Goal: Task Accomplishment & Management: Complete application form

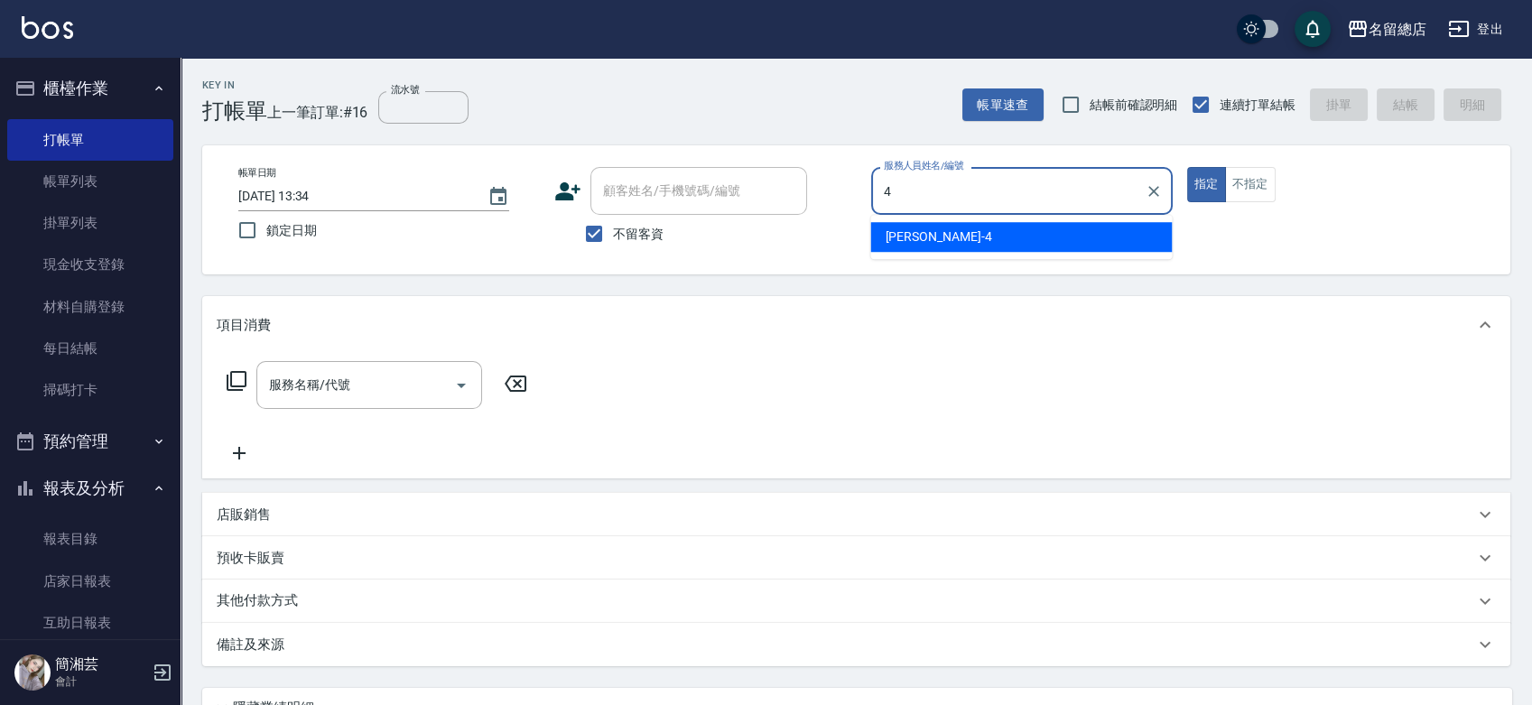
type input "[PERSON_NAME]-4"
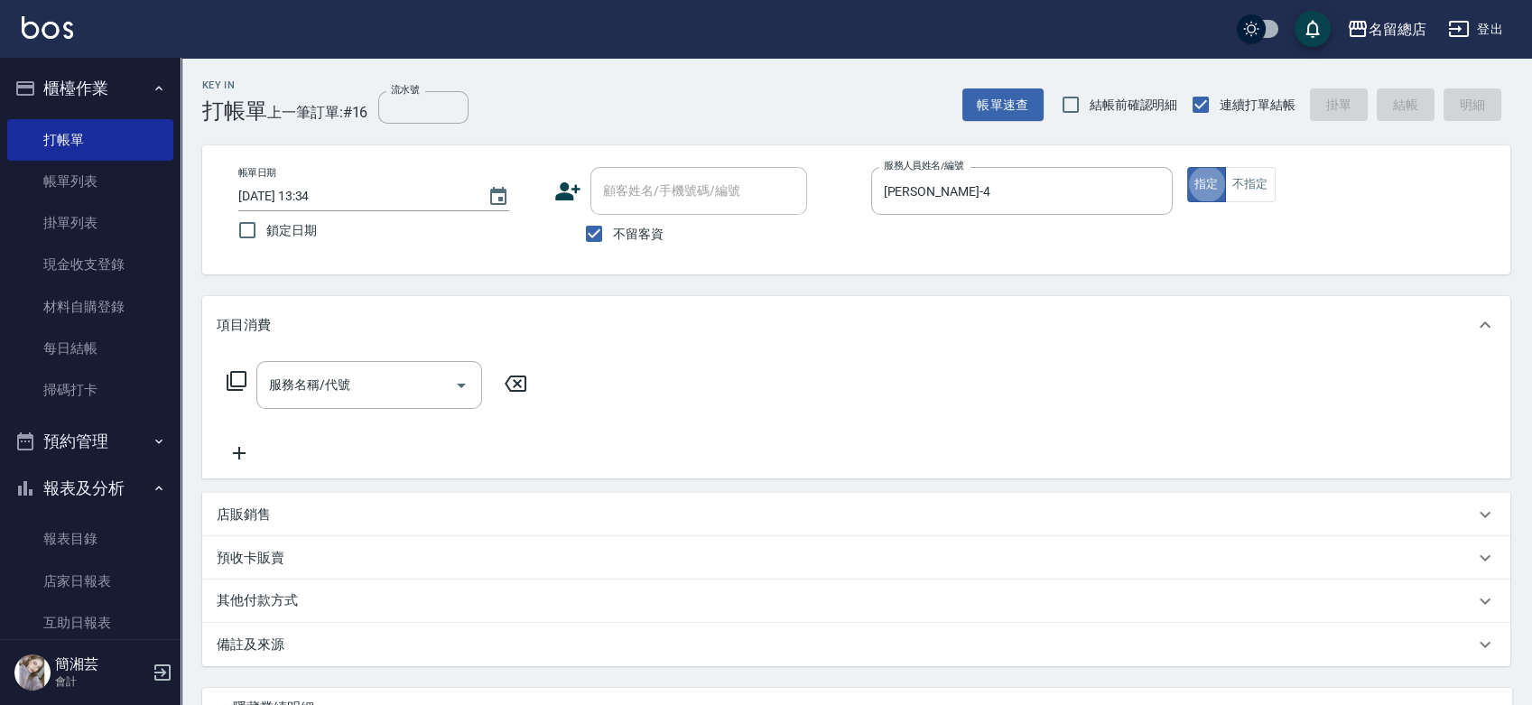
type button "true"
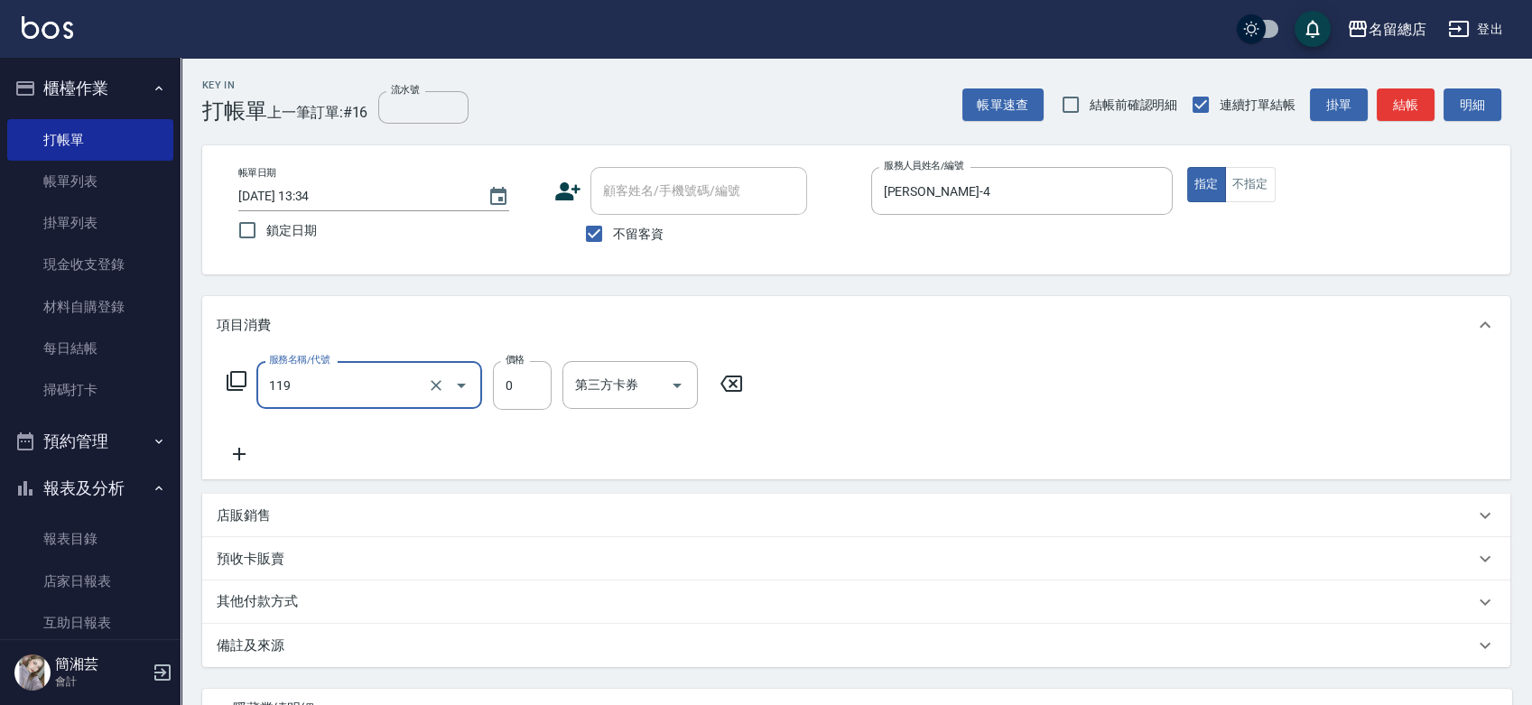
type input "頭皮蓋卡5點(119)"
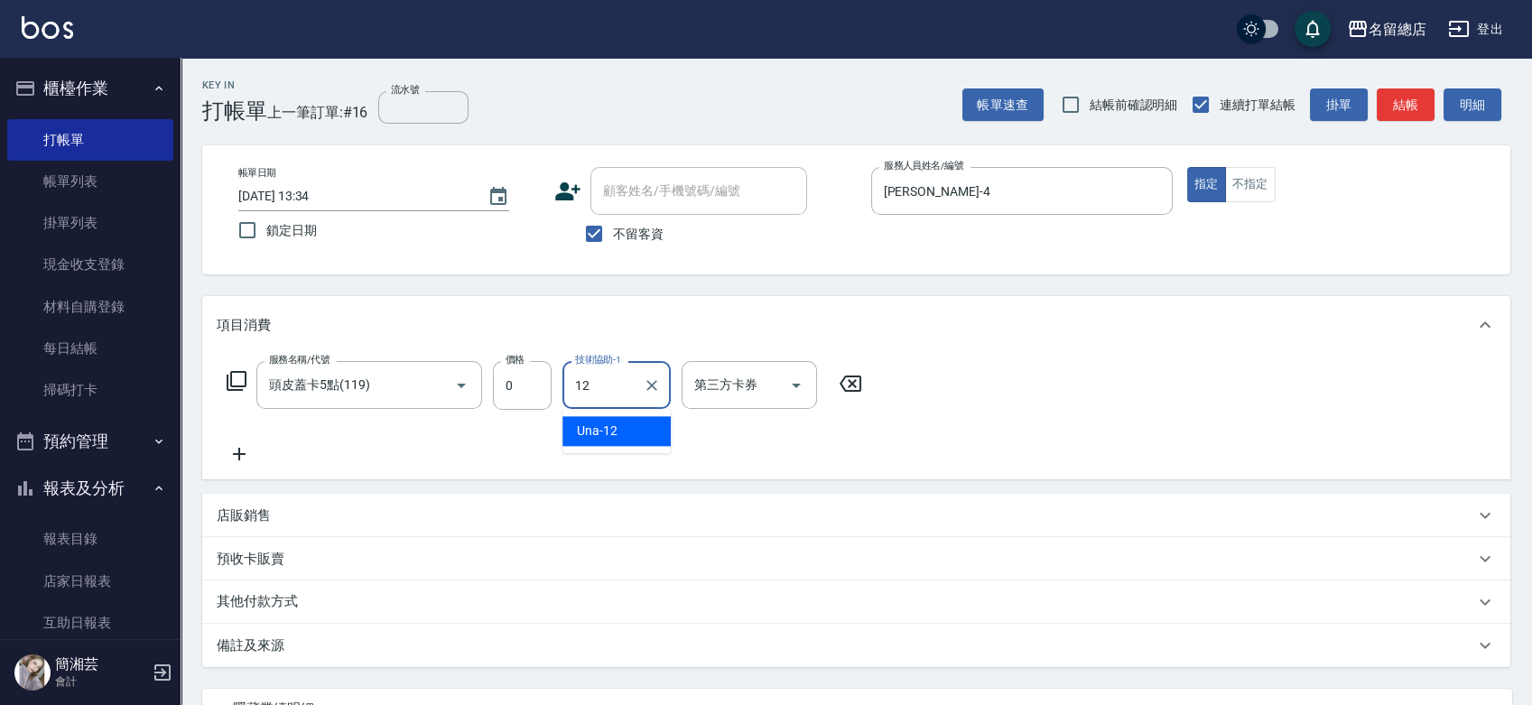
type input "Una-12"
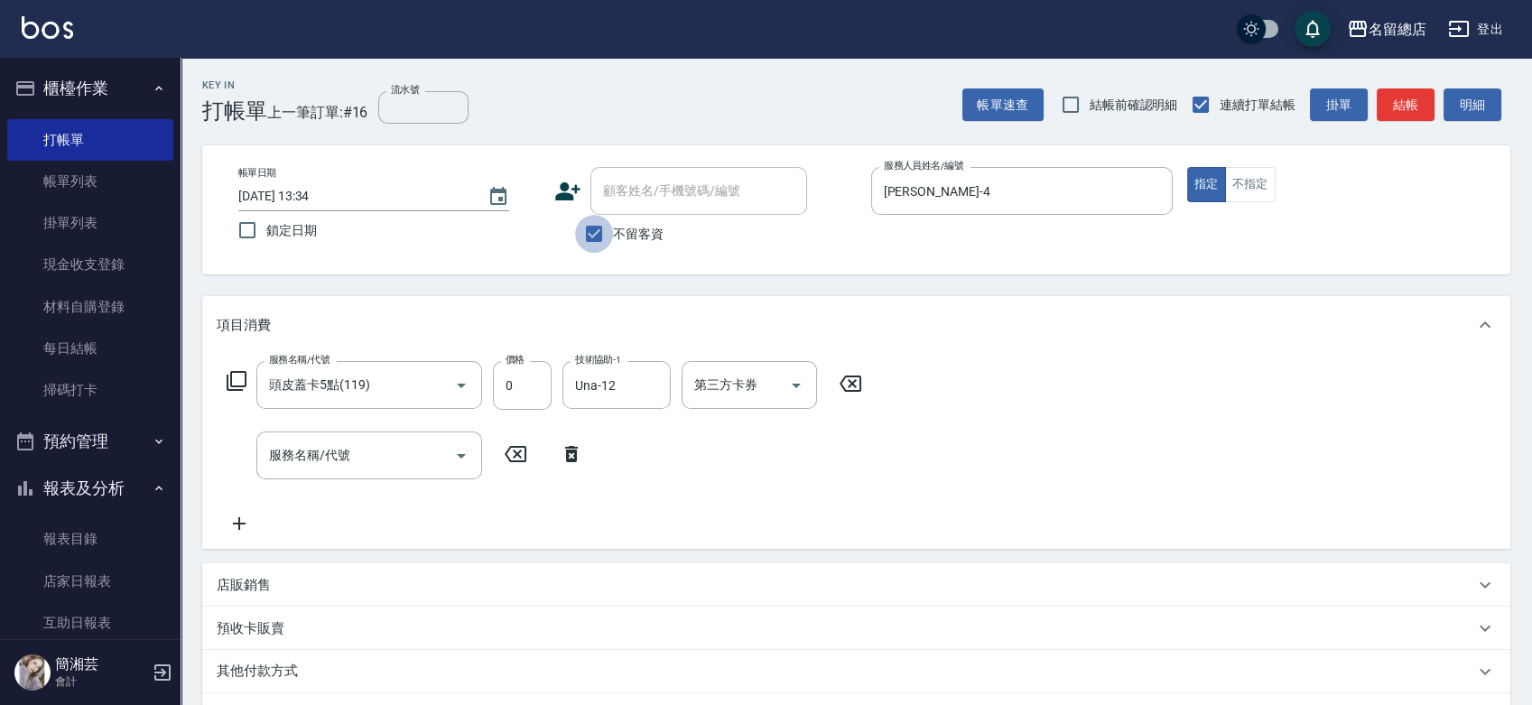
click at [599, 230] on input "不留客資" at bounding box center [594, 234] width 38 height 38
checkbox input "false"
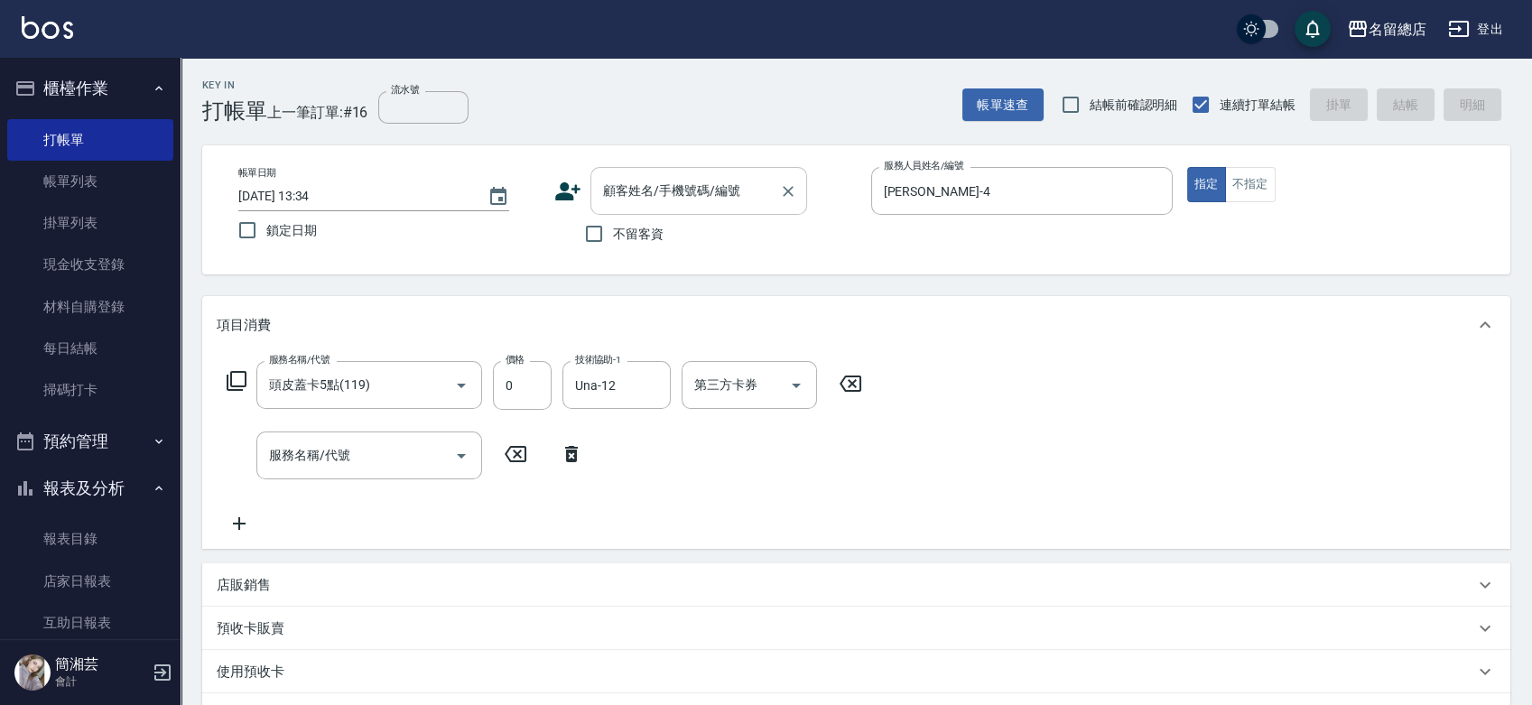
click at [643, 182] on div "顧客姓名/手機號碼/編號 顧客姓名/手機號碼/編號" at bounding box center [699, 191] width 217 height 48
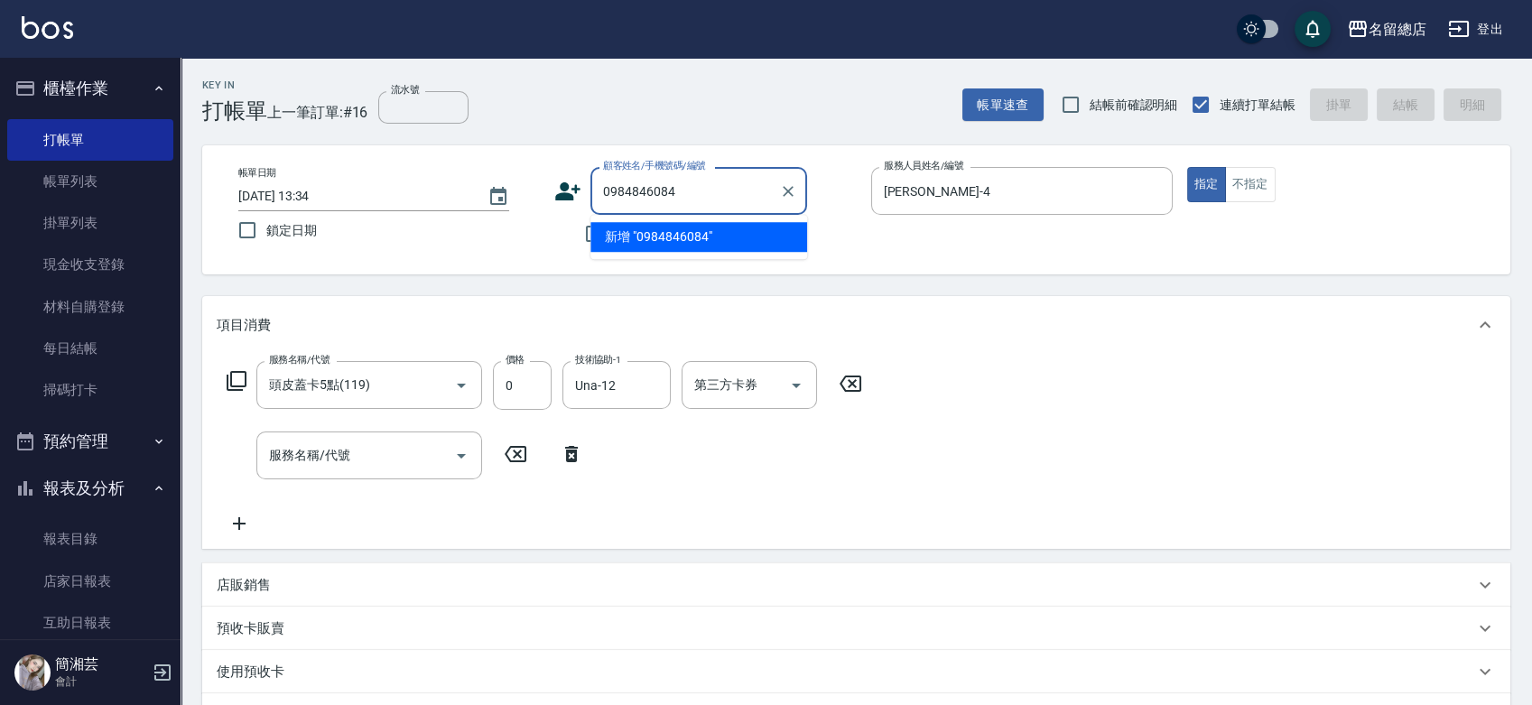
click at [625, 192] on input "0984846084" at bounding box center [685, 191] width 173 height 32
type input "[PERSON_NAME]/0987846084/null"
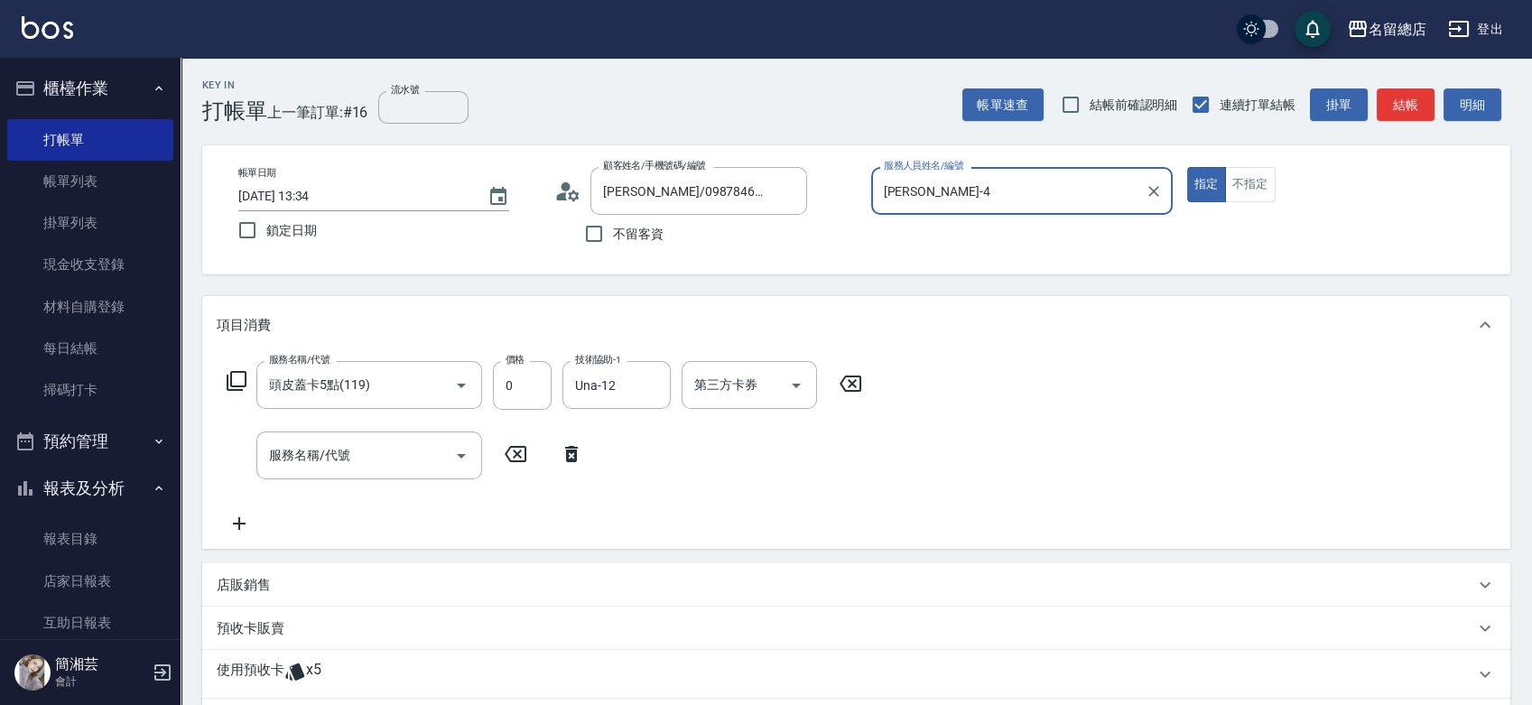
click at [1188, 167] on button "指定" at bounding box center [1207, 184] width 39 height 35
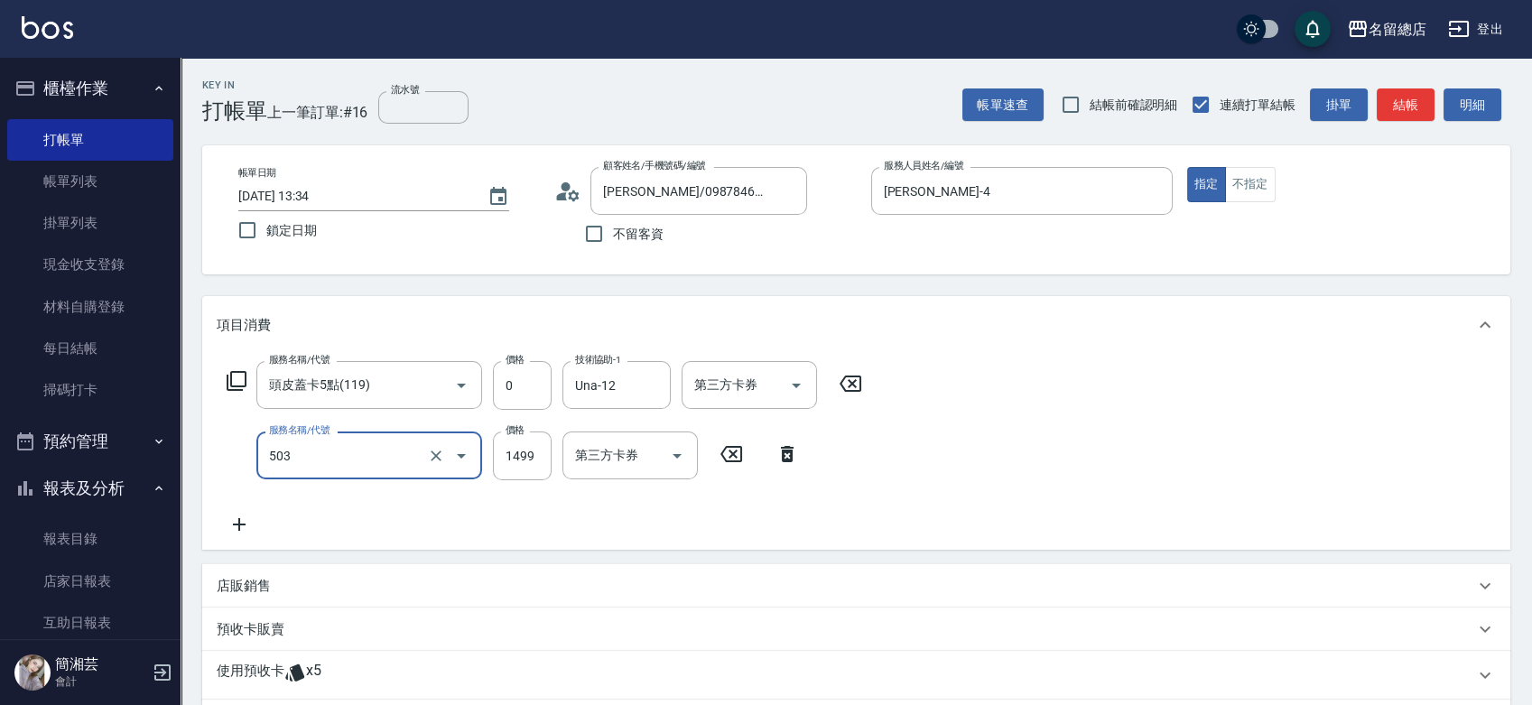
type input "染髮1000~1499(503)"
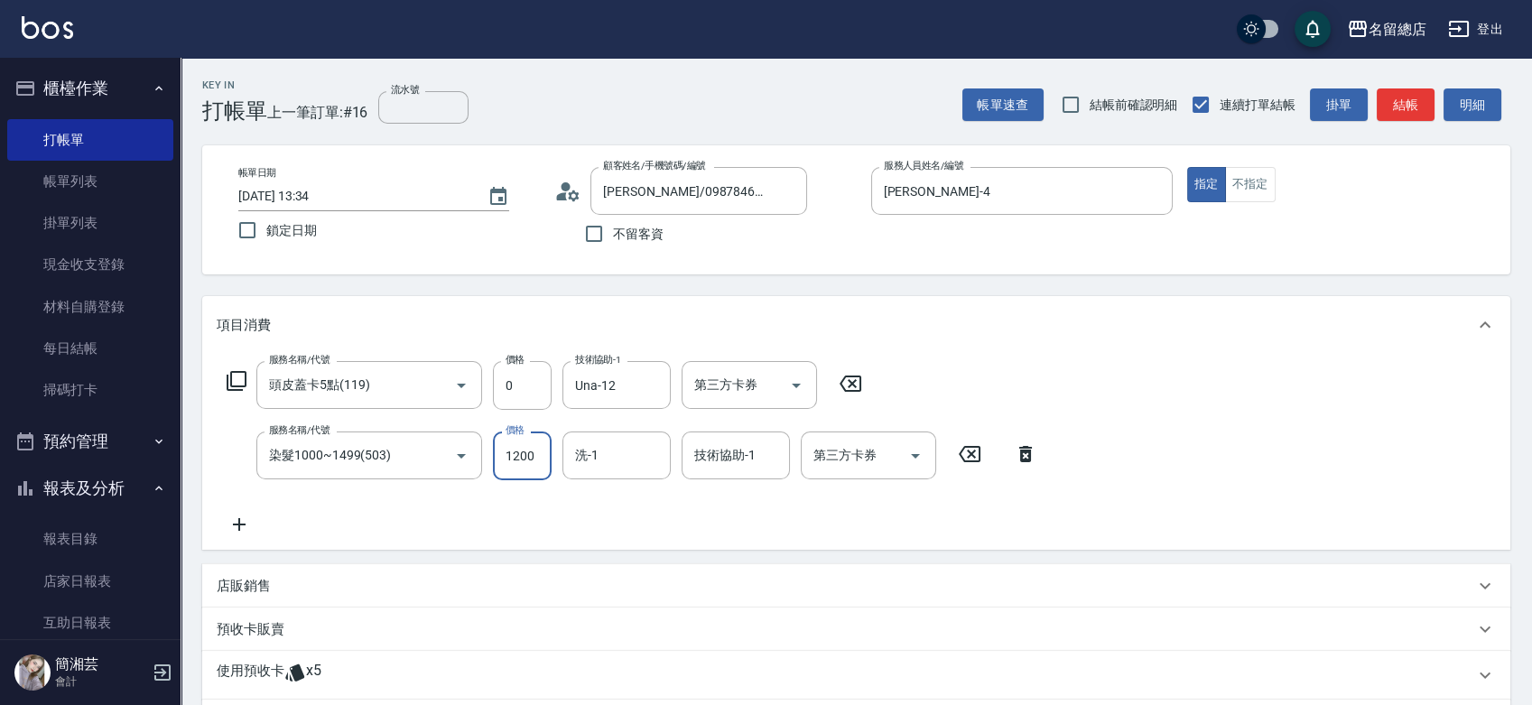
type input "1200"
type input "[PERSON_NAME]-27"
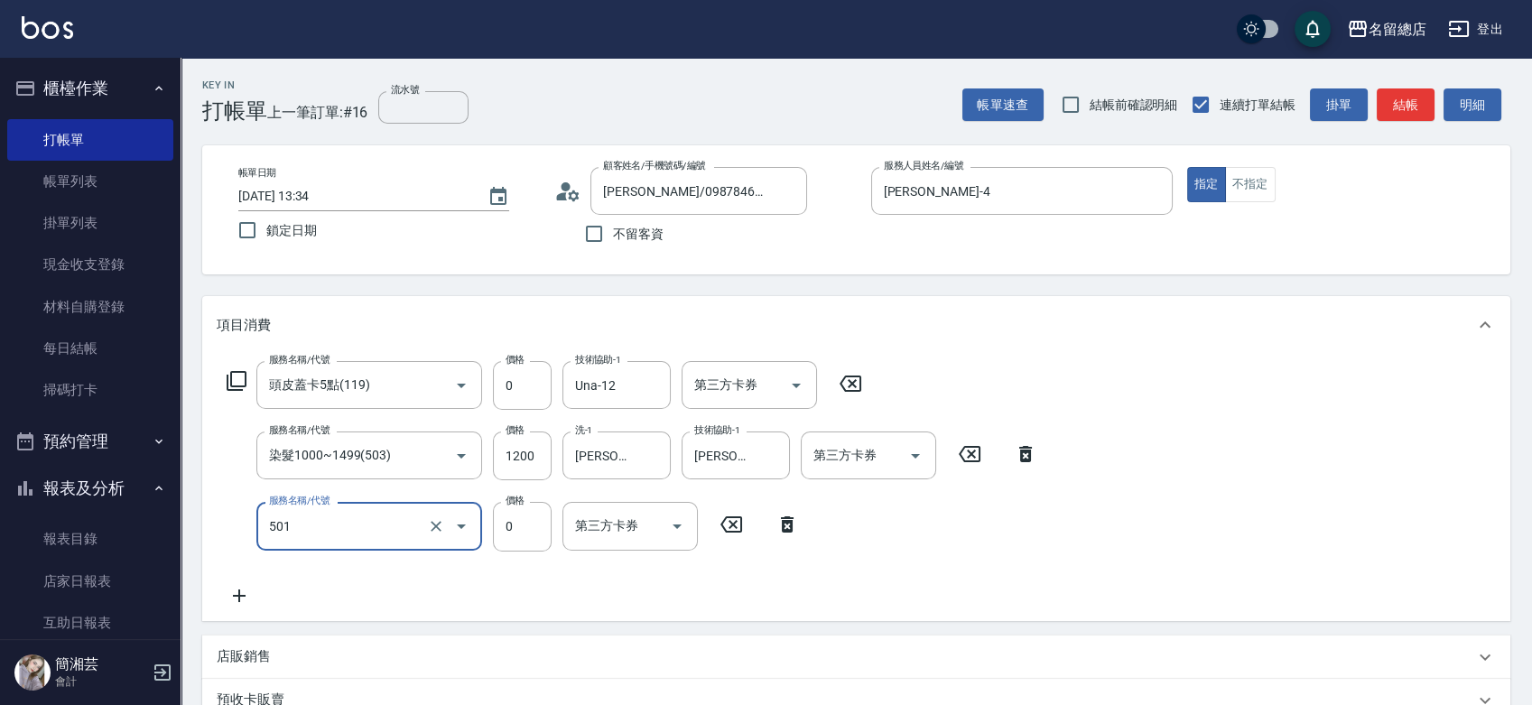
type input "2段蓋卡1300以上(501)"
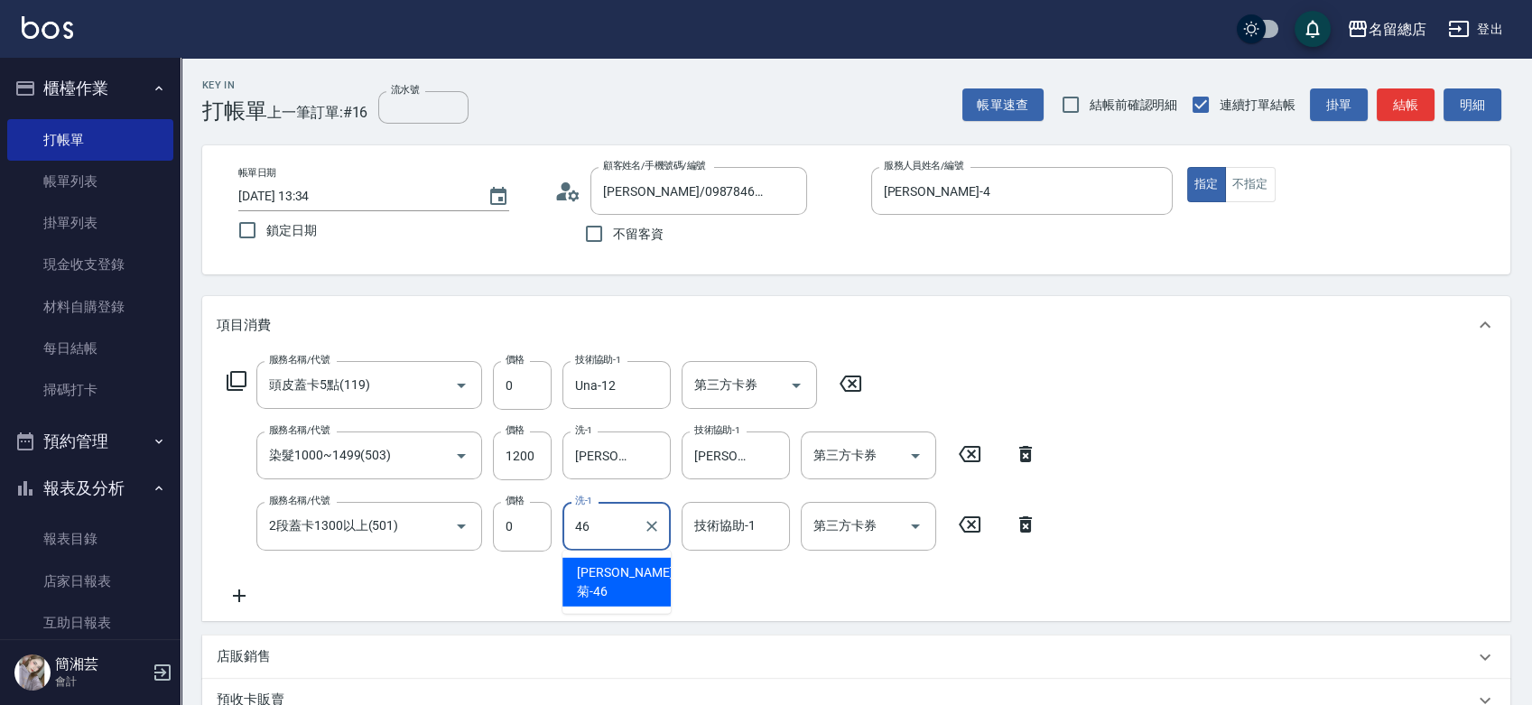
type input "[PERSON_NAME]菊-46"
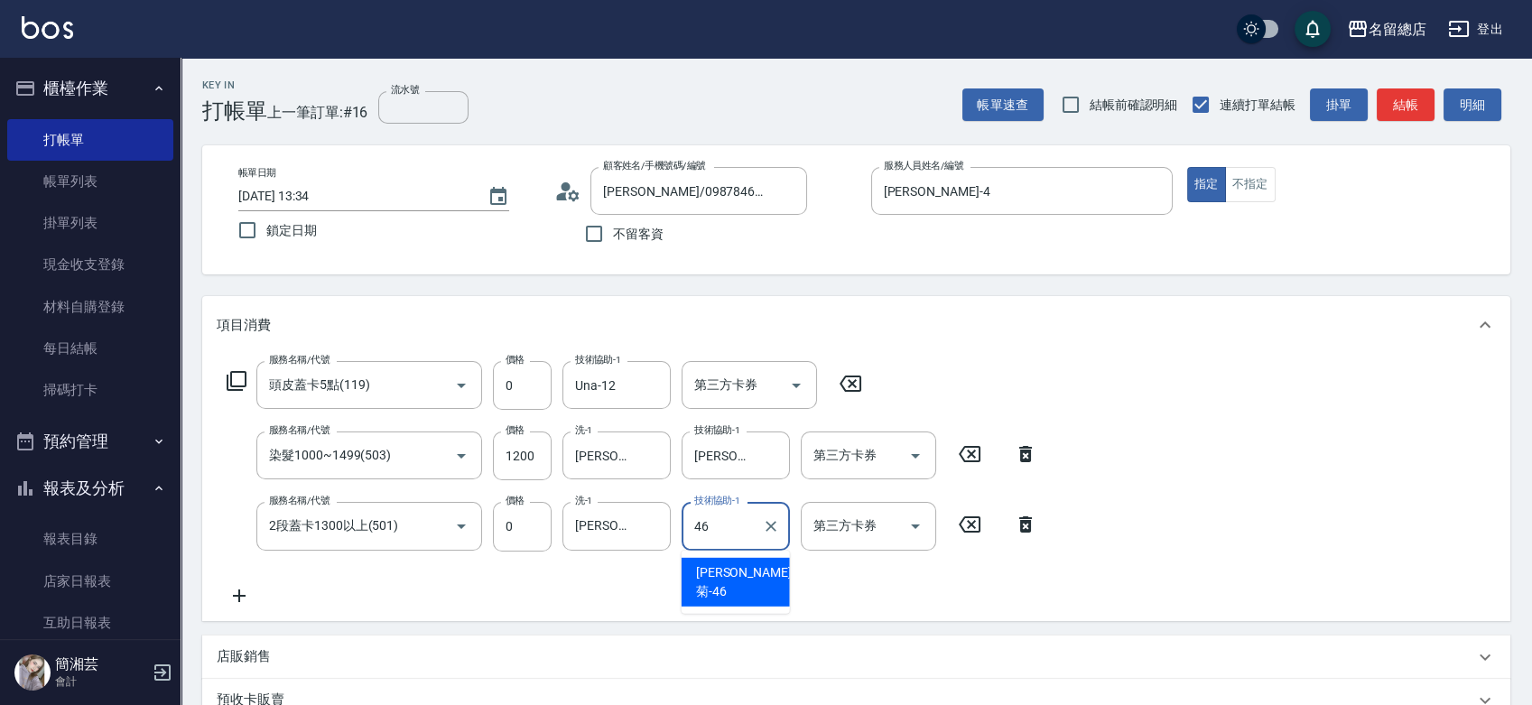
type input "[PERSON_NAME]菊-46"
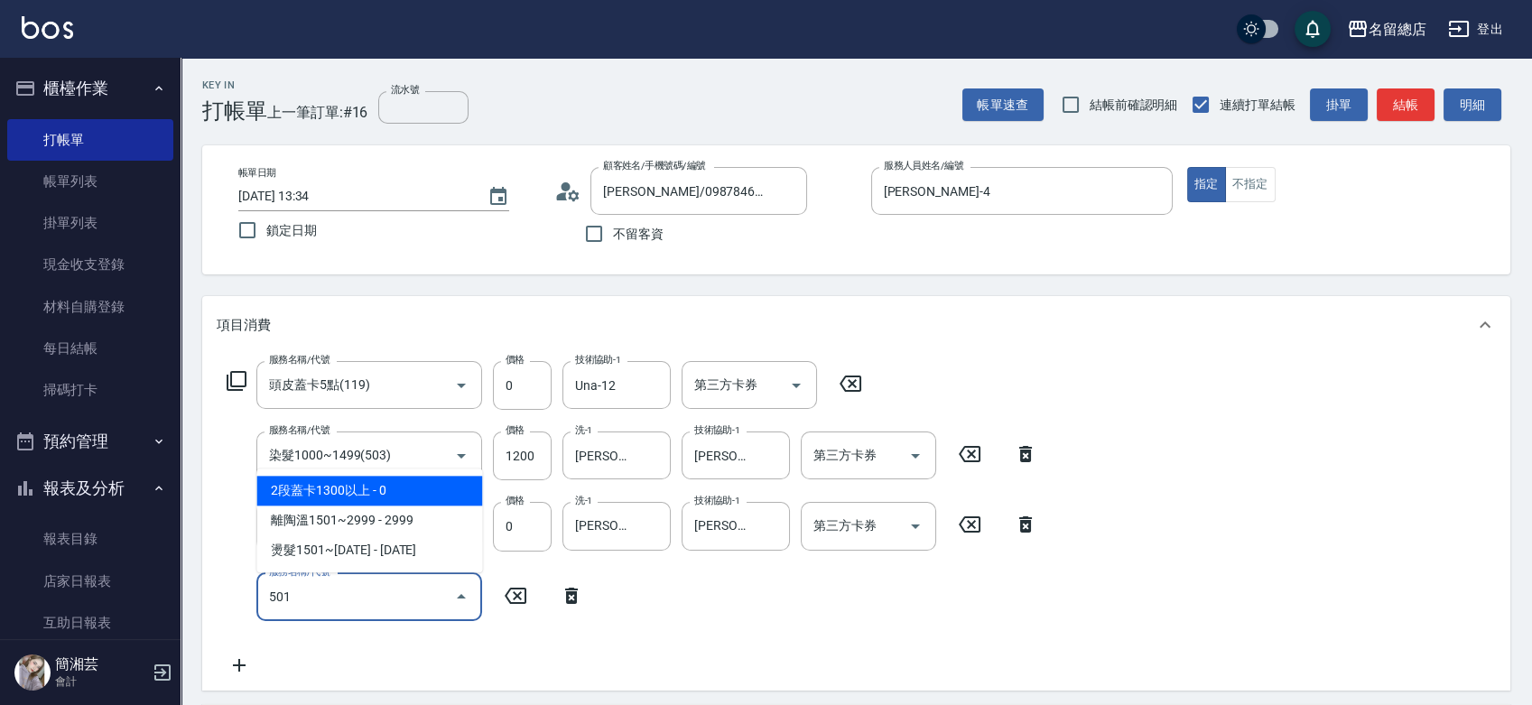
type input "2段蓋卡1300以上(501)"
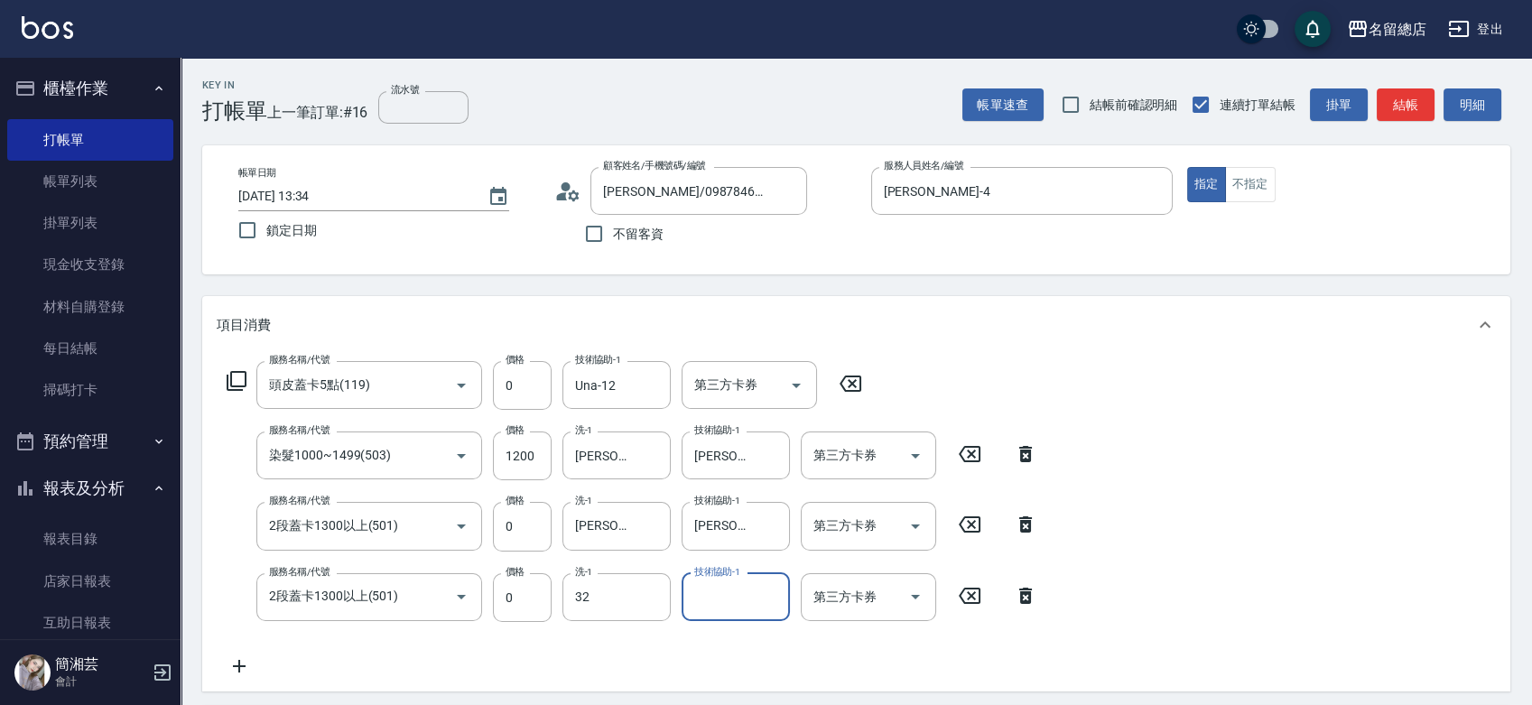
type input "[PERSON_NAME]-32"
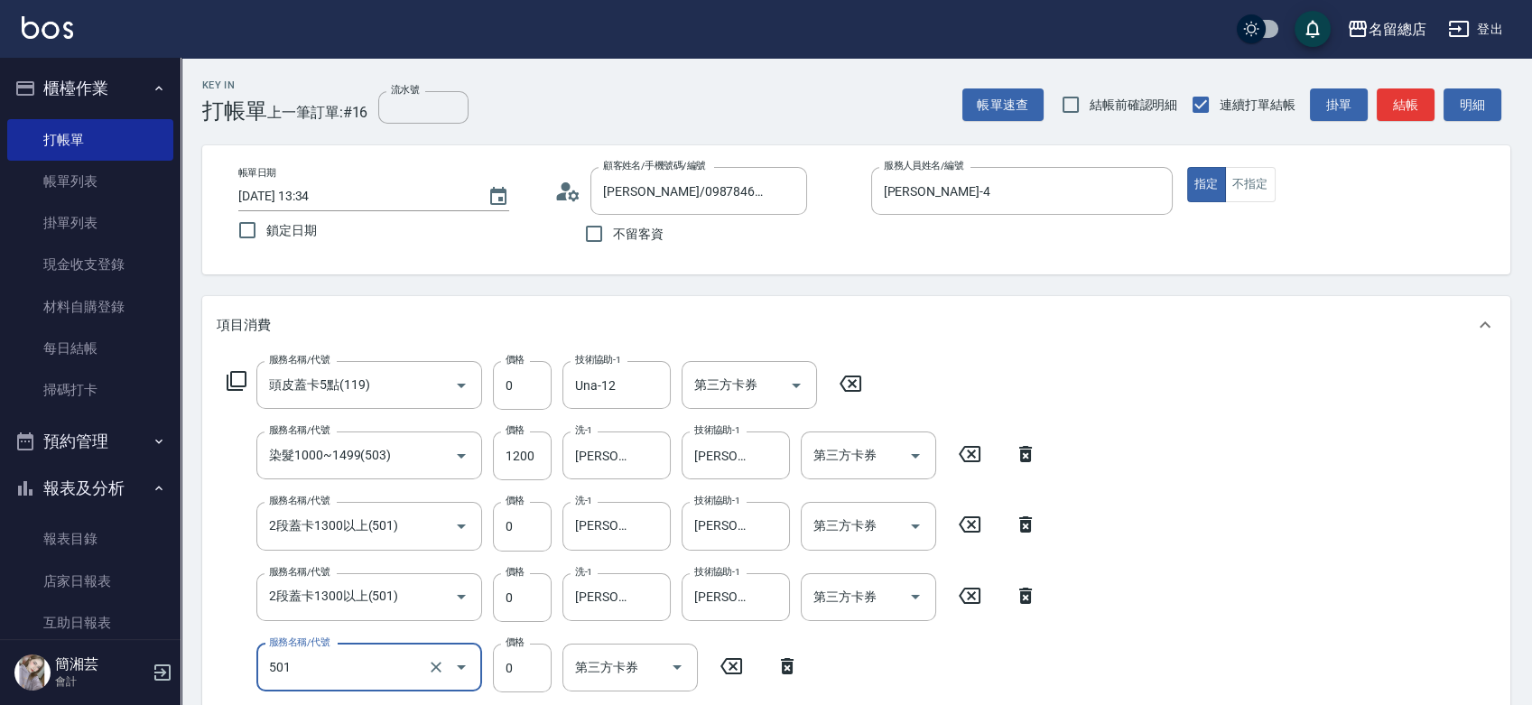
type input "2段蓋卡1300以上(501)"
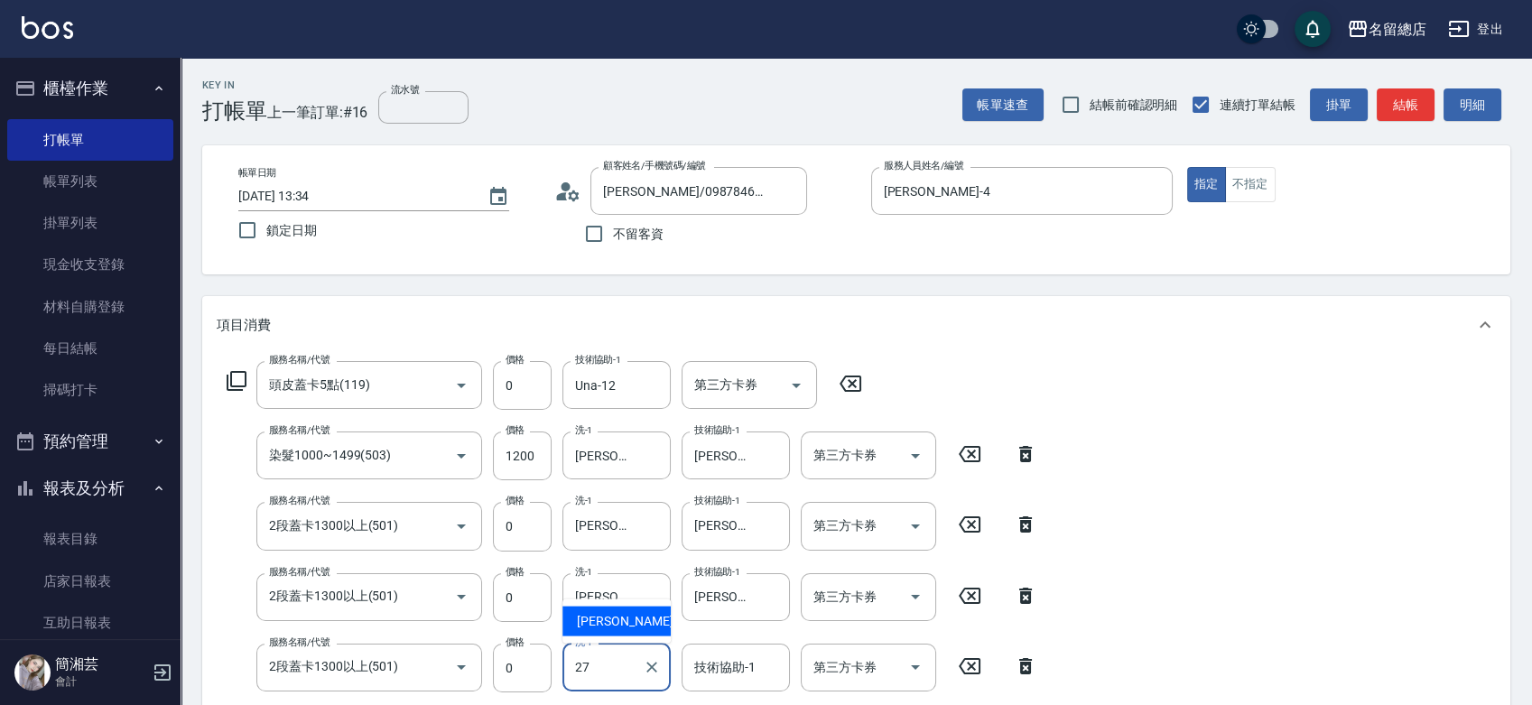
type input "[PERSON_NAME]-27"
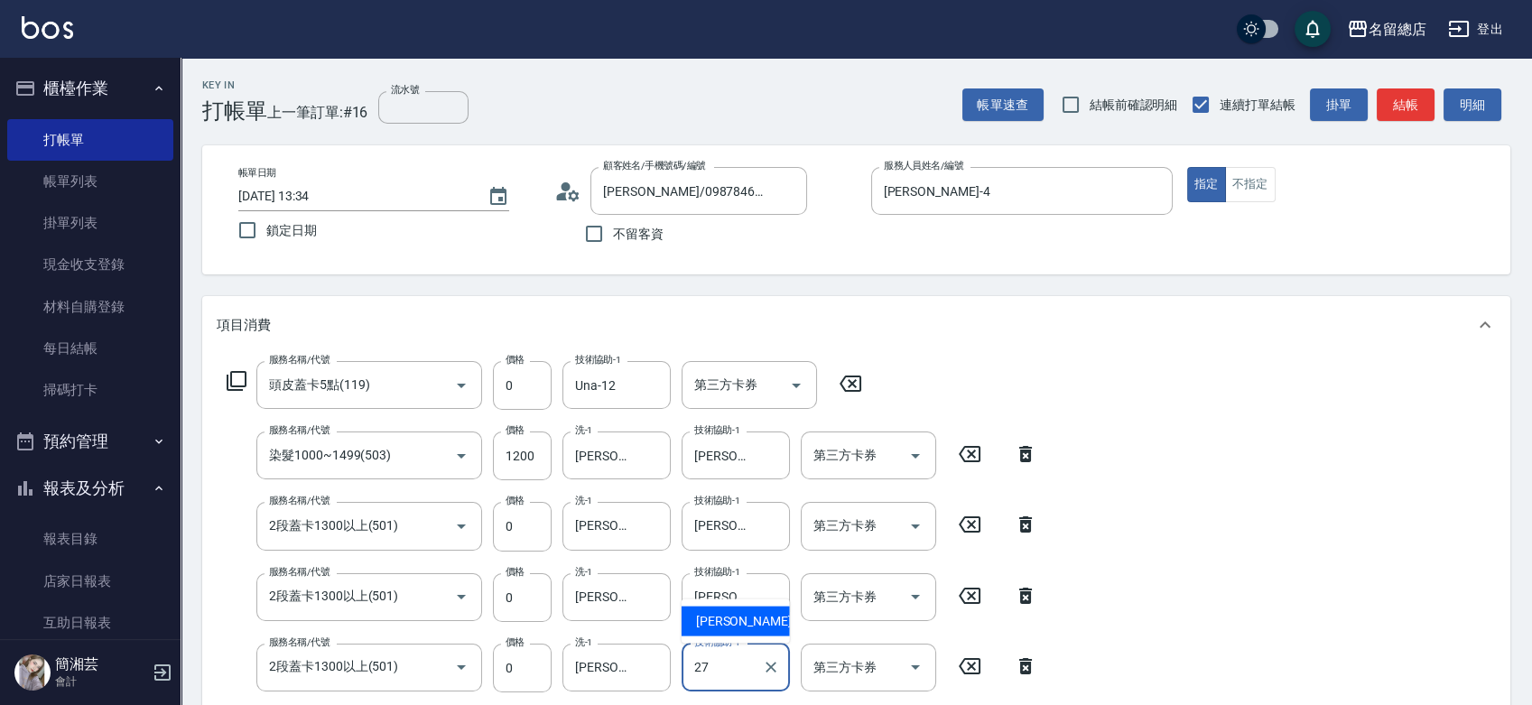
type input "[PERSON_NAME]-27"
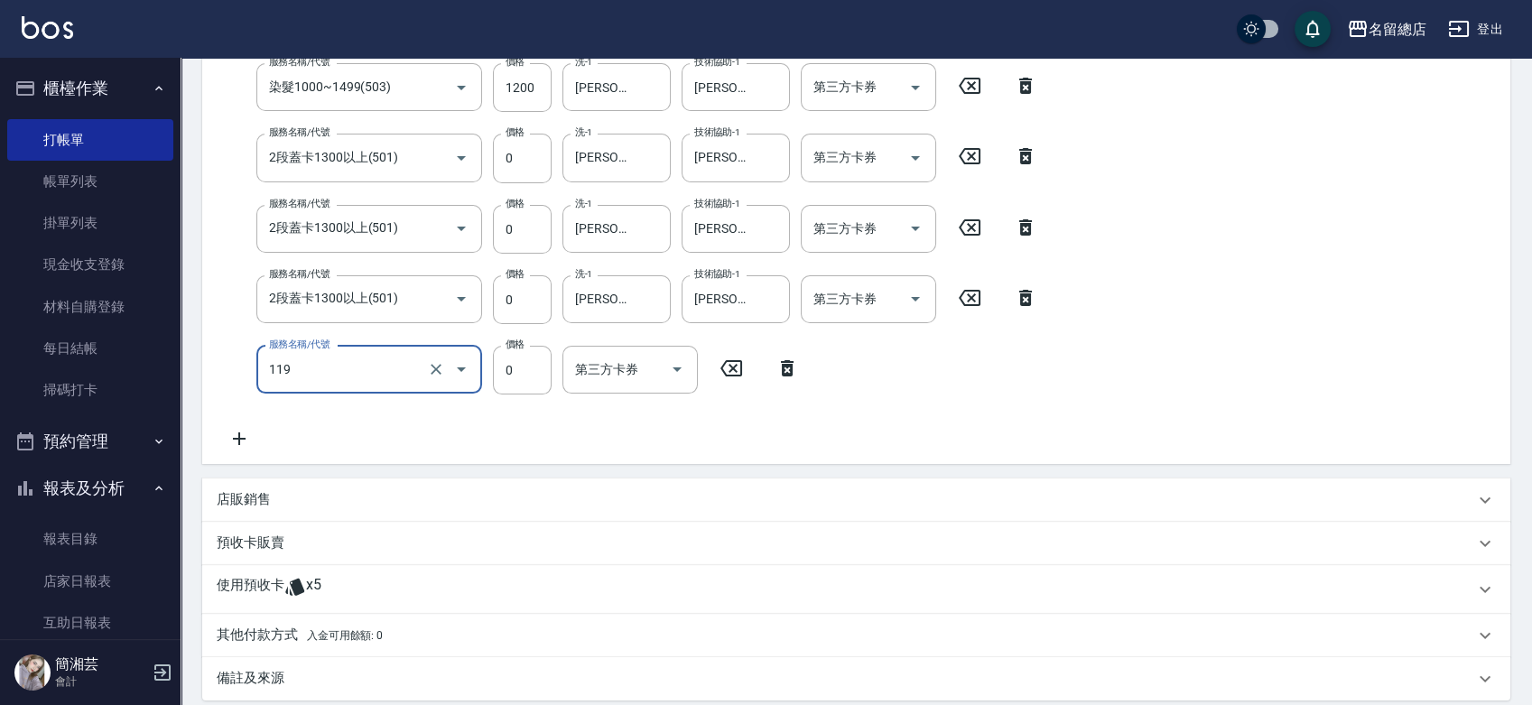
type input "頭皮蓋卡5點(119)"
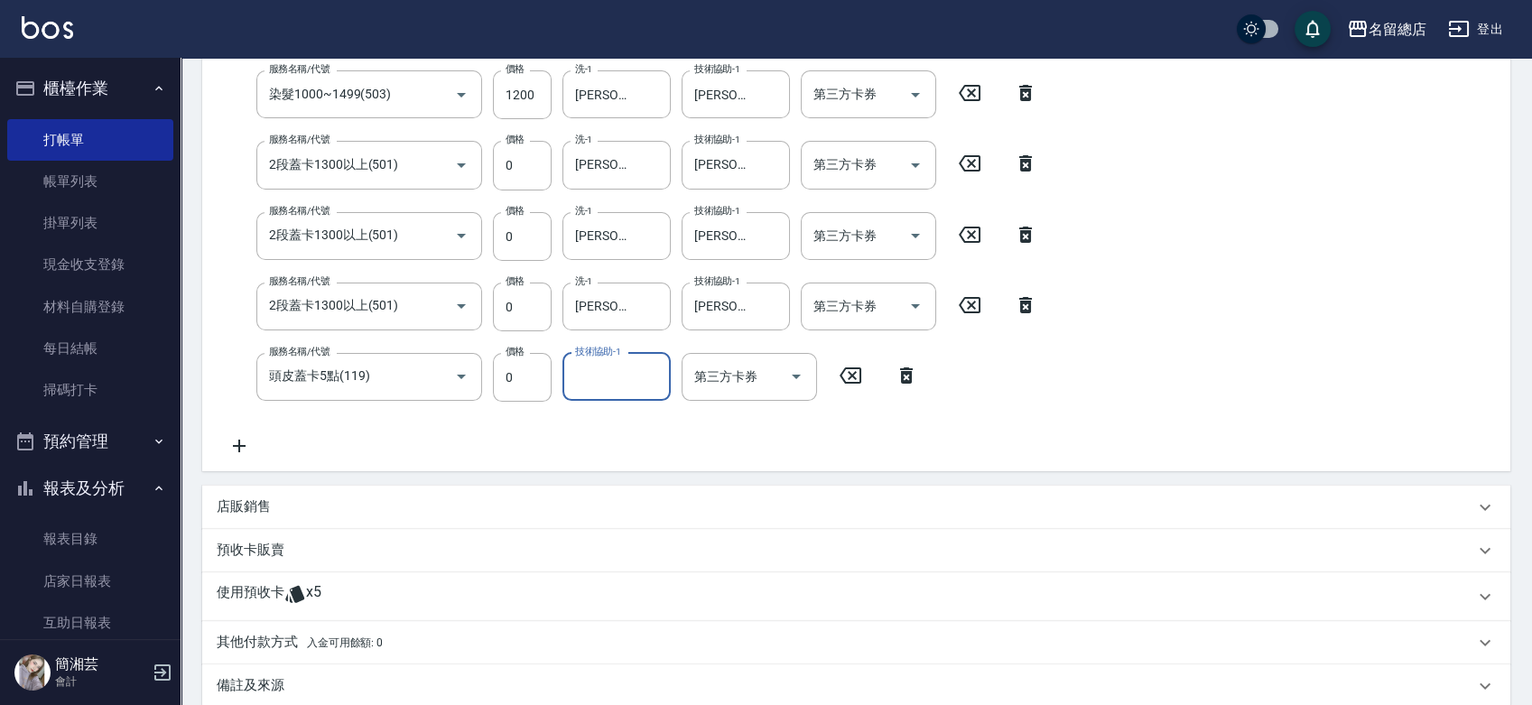
type input "ㄆ"
type input "[PERSON_NAME]"
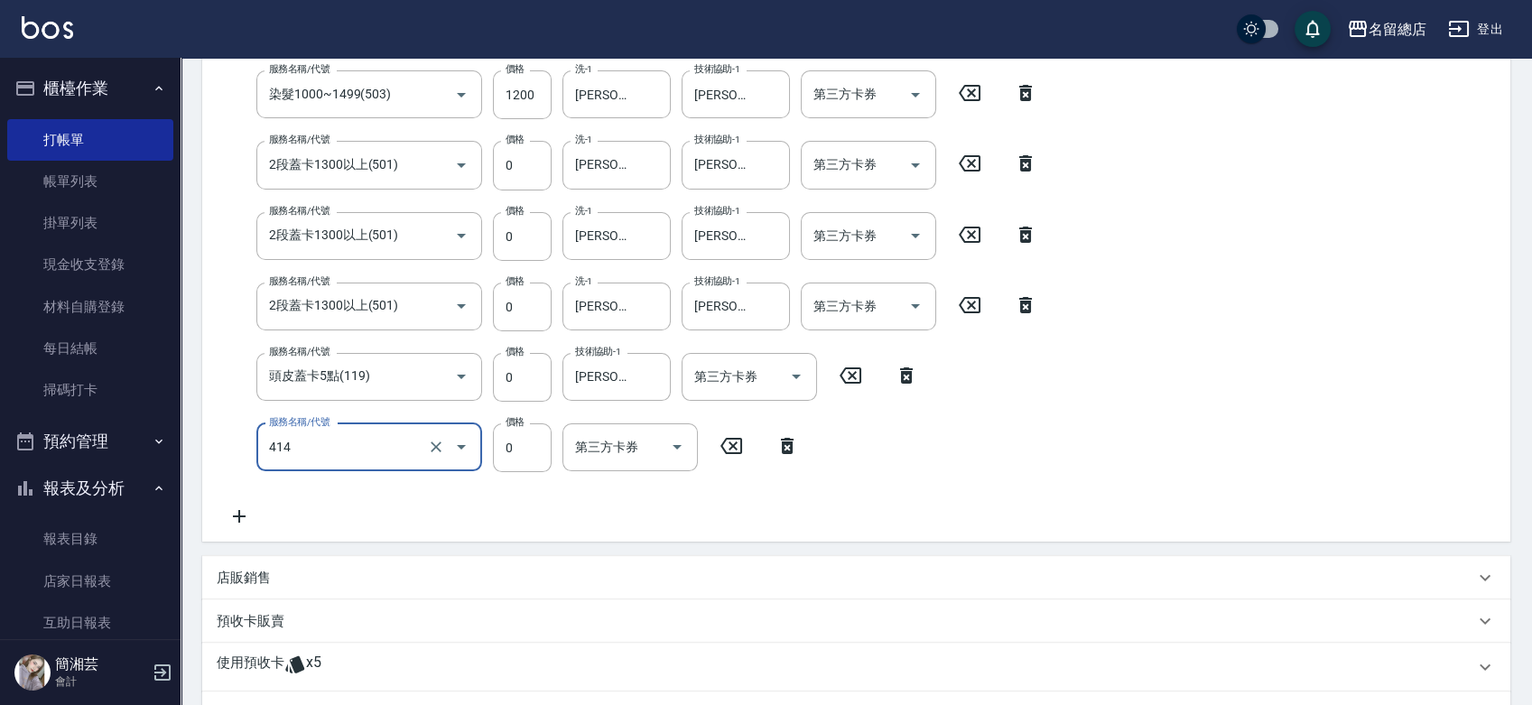
type input "護染蓋卡1000~1499(414)"
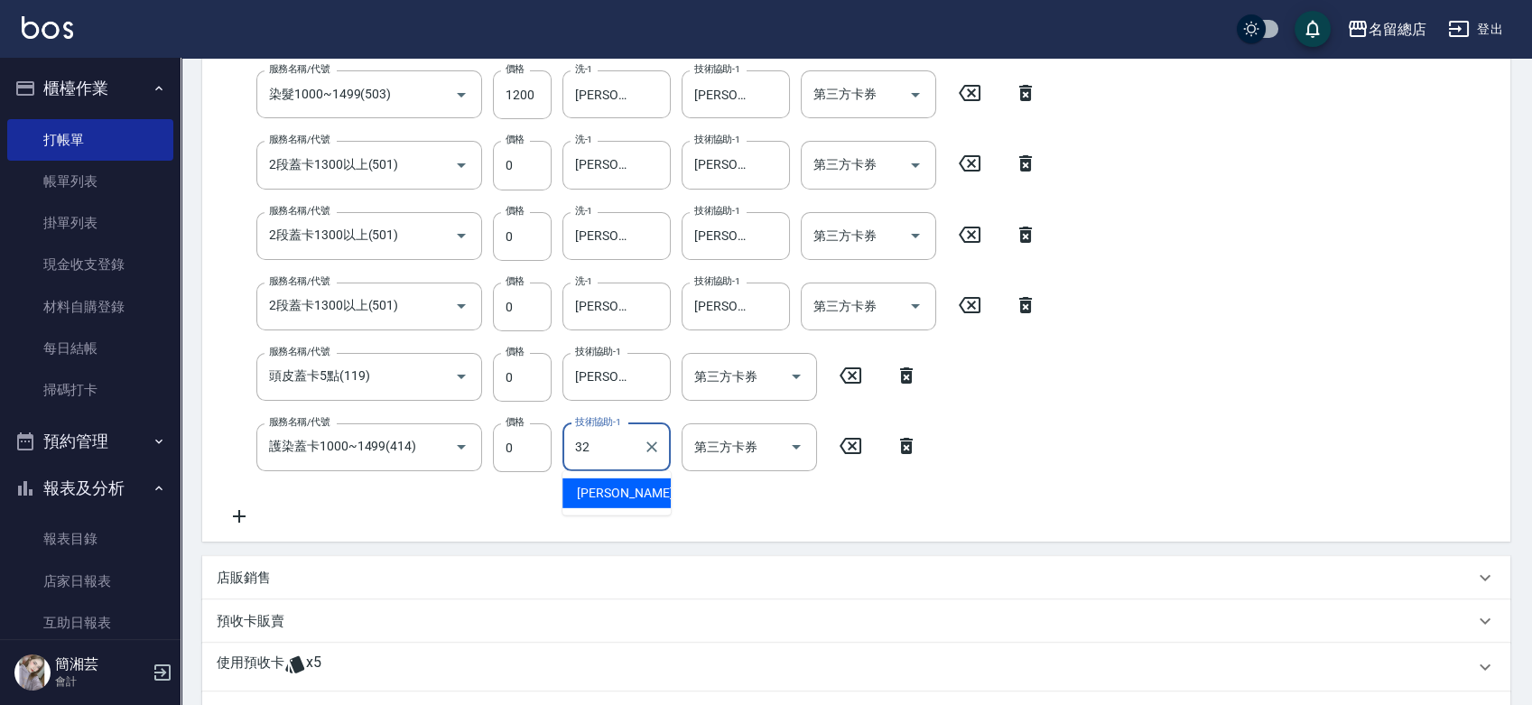
type input "[PERSON_NAME]-32"
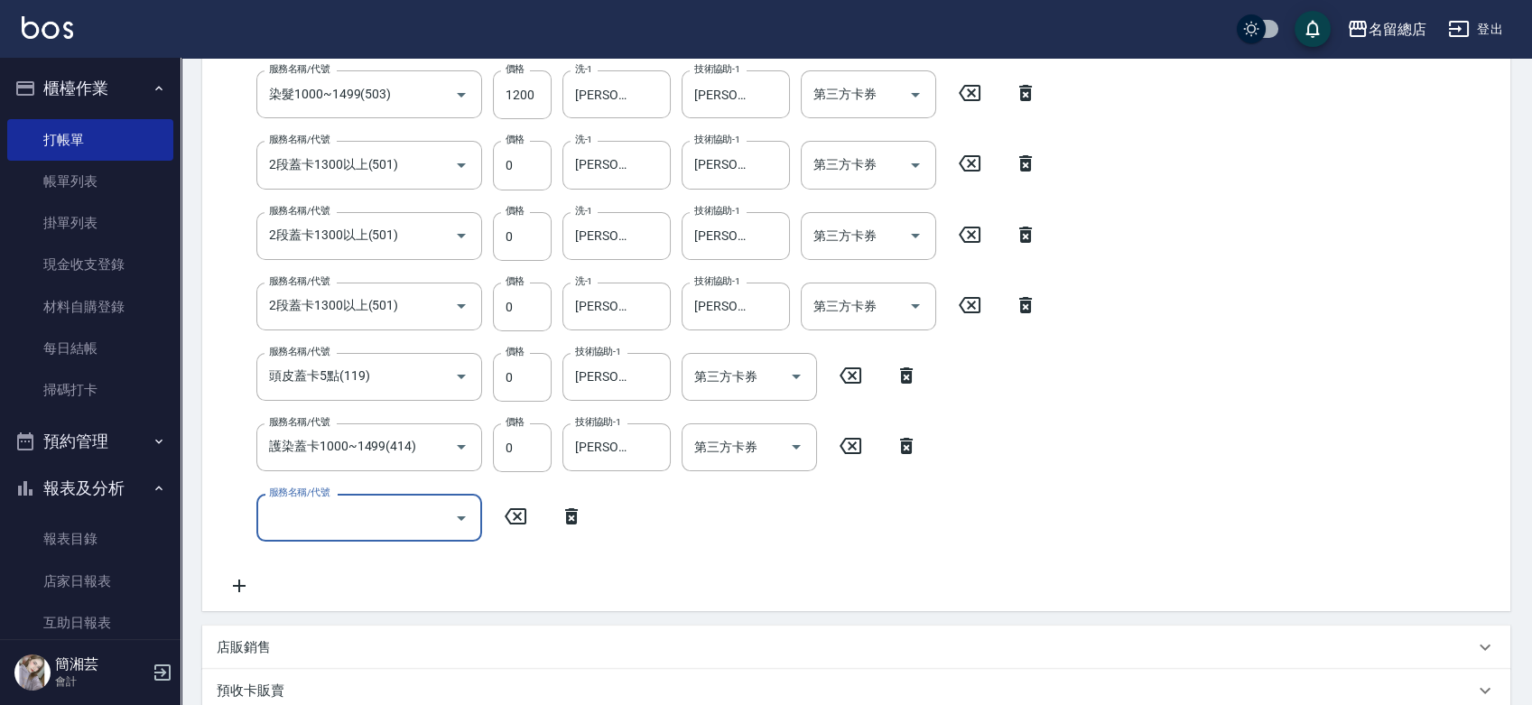
type input "4"
type input "頭皮蓋卡2點(104)"
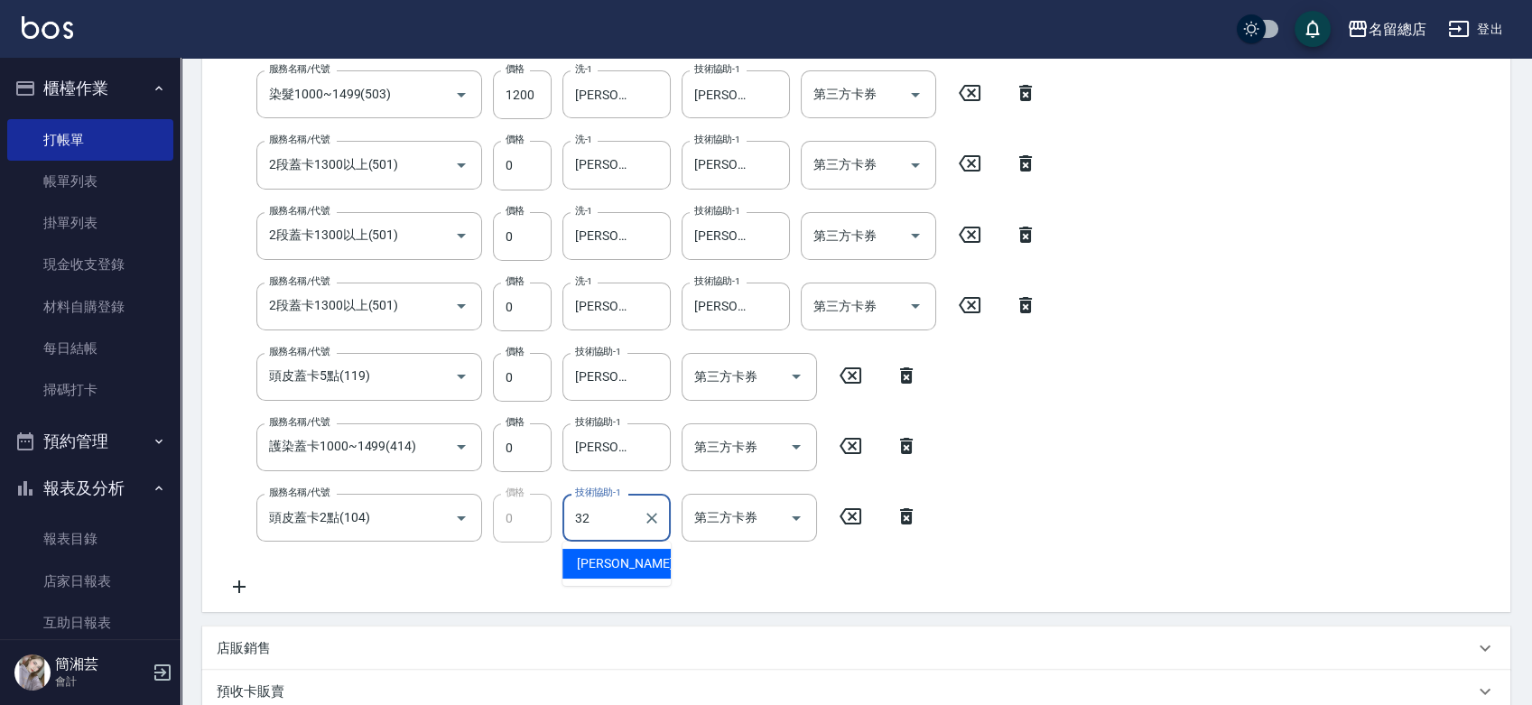
type input "[PERSON_NAME]-32"
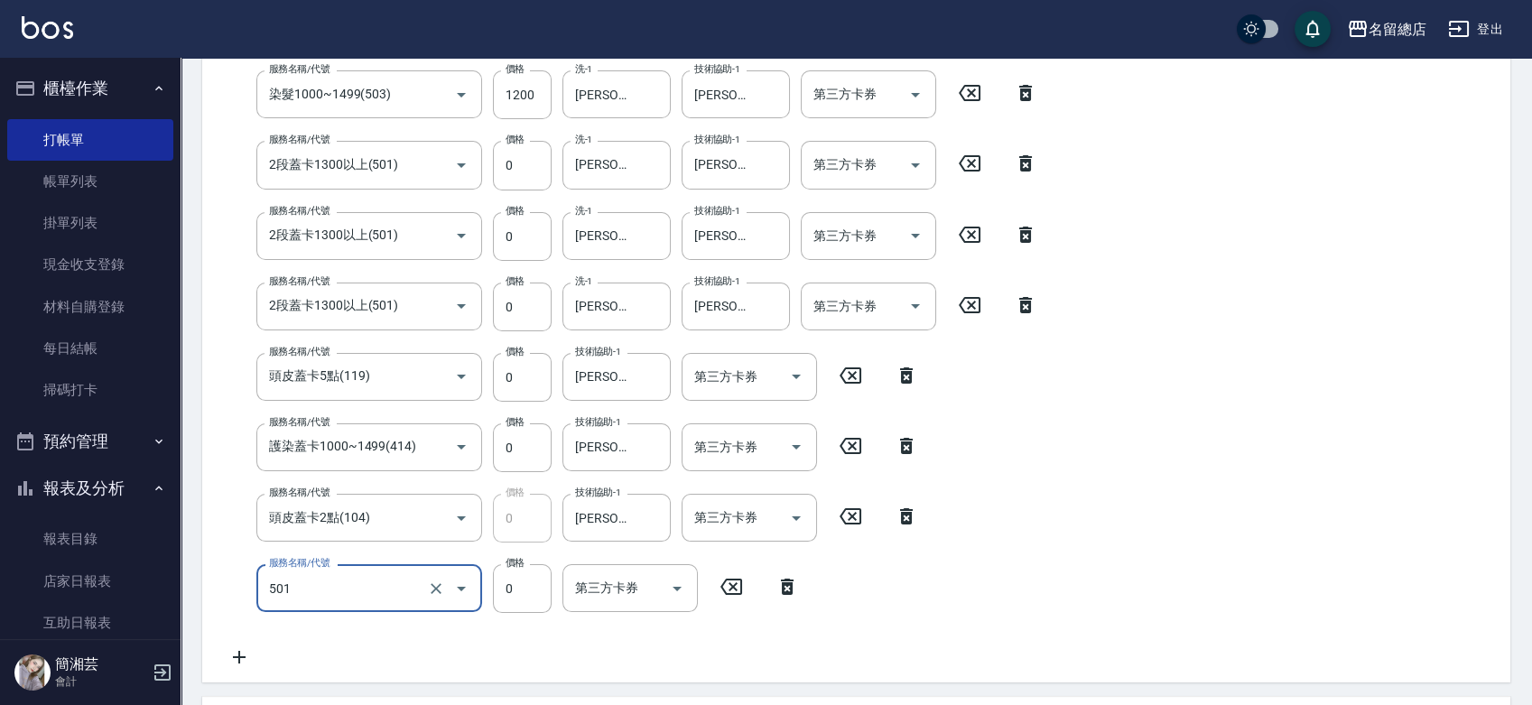
type input "2段蓋卡1300以上(501)"
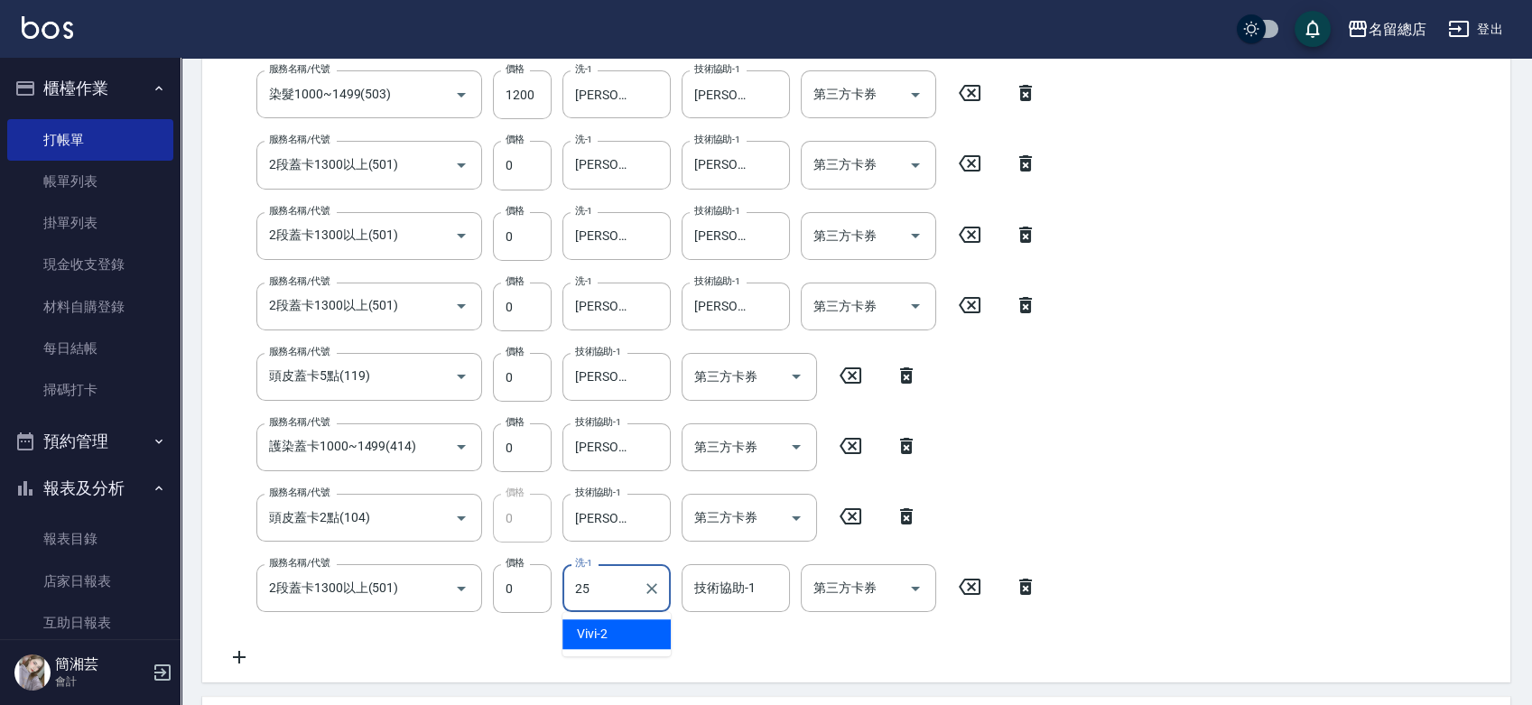
type input "[PERSON_NAME]-25"
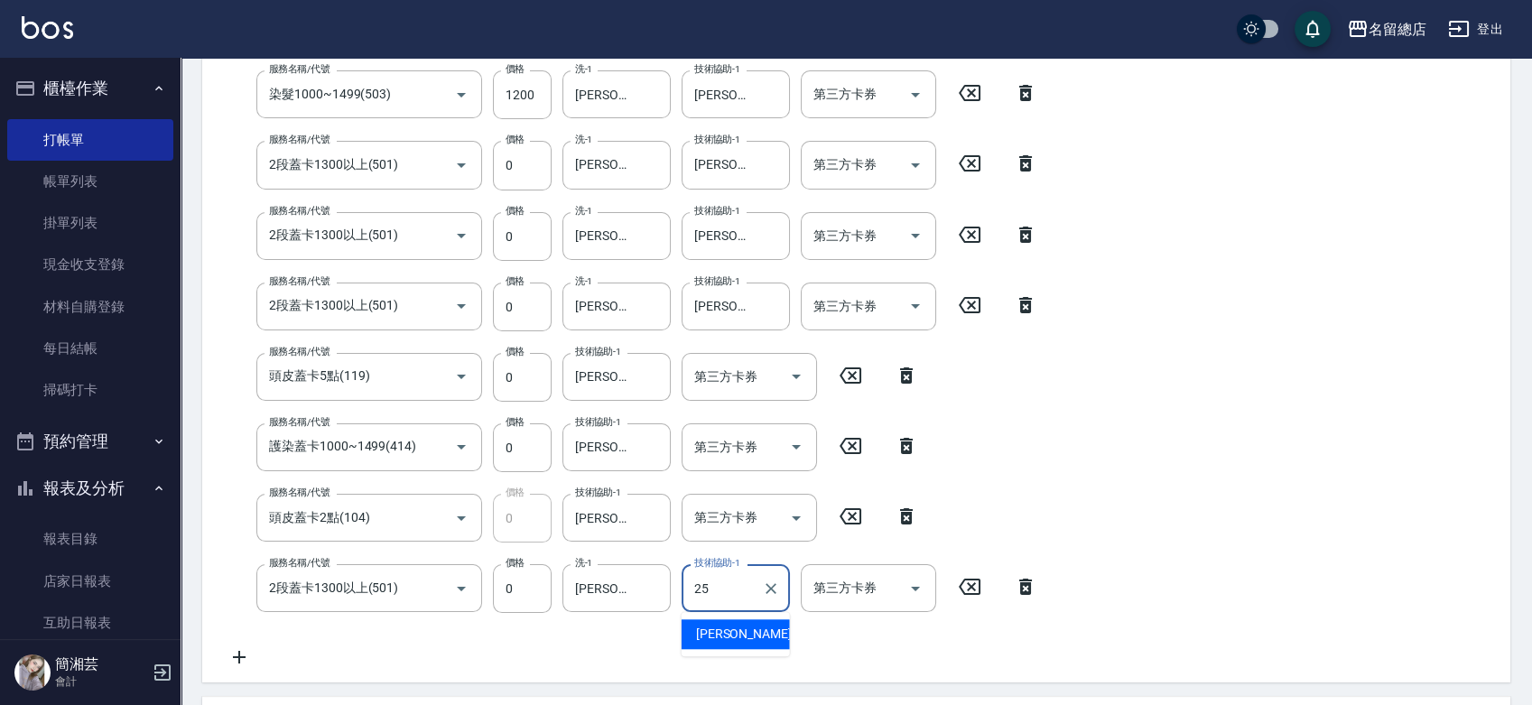
type input "[PERSON_NAME]-25"
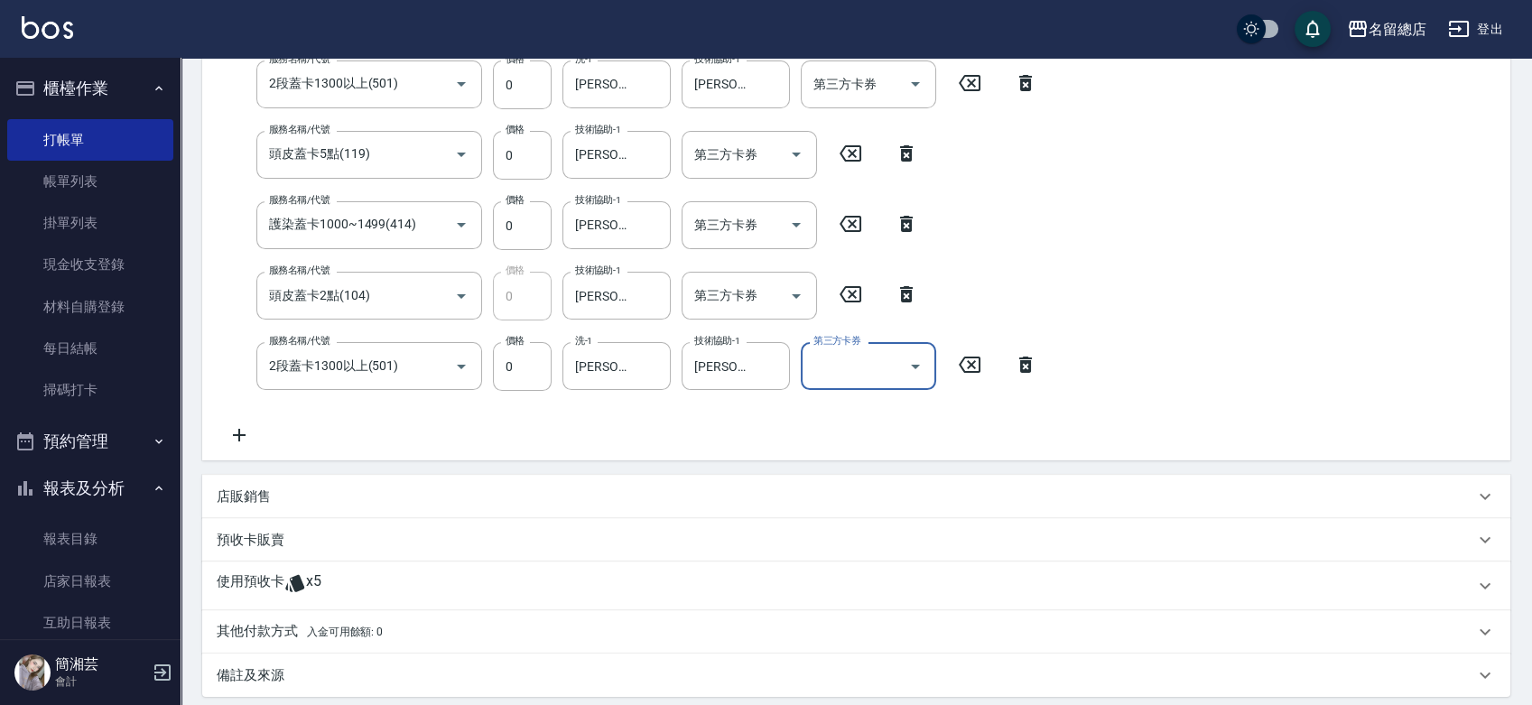
scroll to position [576, 0]
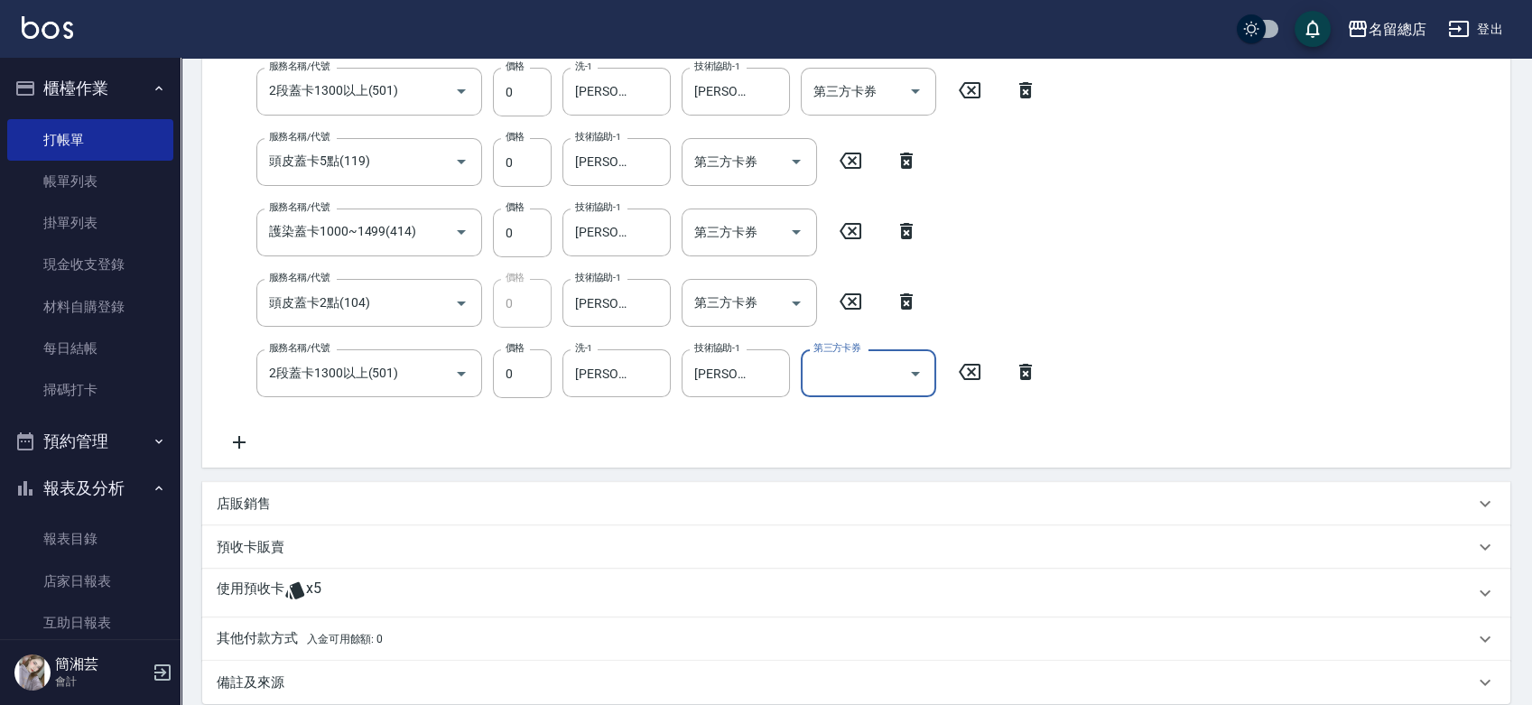
click at [328, 569] on div "使用預收卡 x5" at bounding box center [856, 593] width 1309 height 49
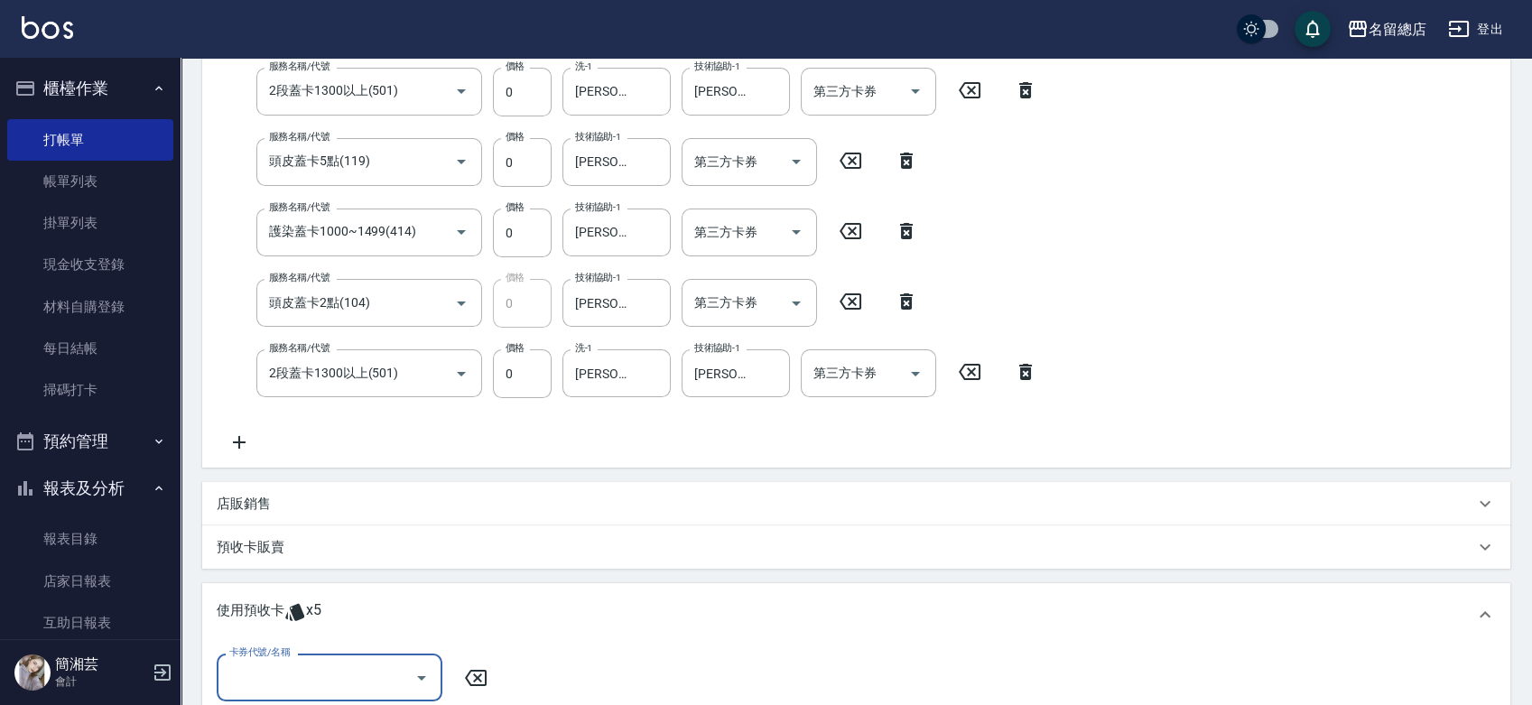
scroll to position [0, 0]
click at [335, 669] on input "卡券代號/名稱" at bounding box center [316, 678] width 182 height 32
click at [371, 603] on div "二段自備卡 剩餘2張 9094" at bounding box center [330, 602] width 226 height 30
type input "二段自備卡 9094"
click at [660, 668] on input "指定" at bounding box center [678, 678] width 38 height 38
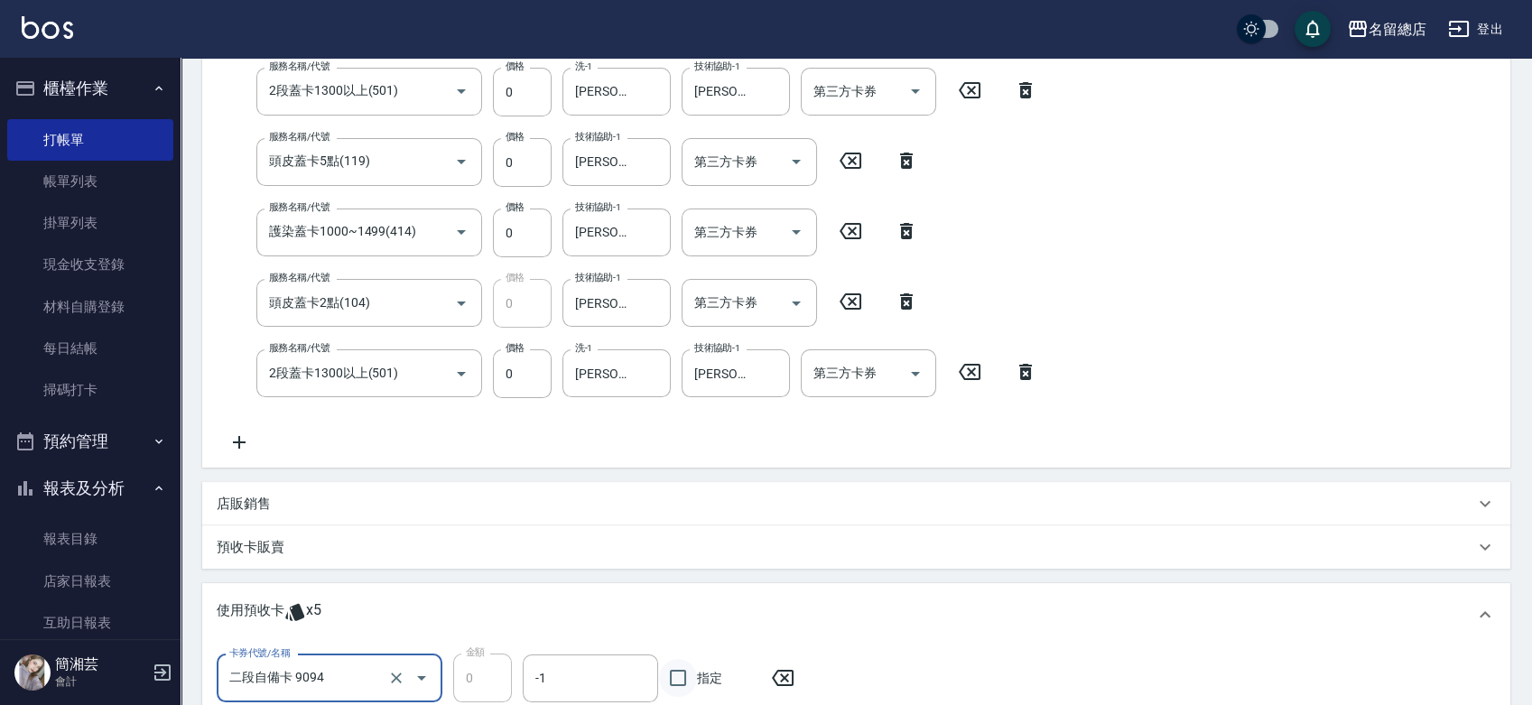
checkbox input "true"
type input "[DATE] 15:30"
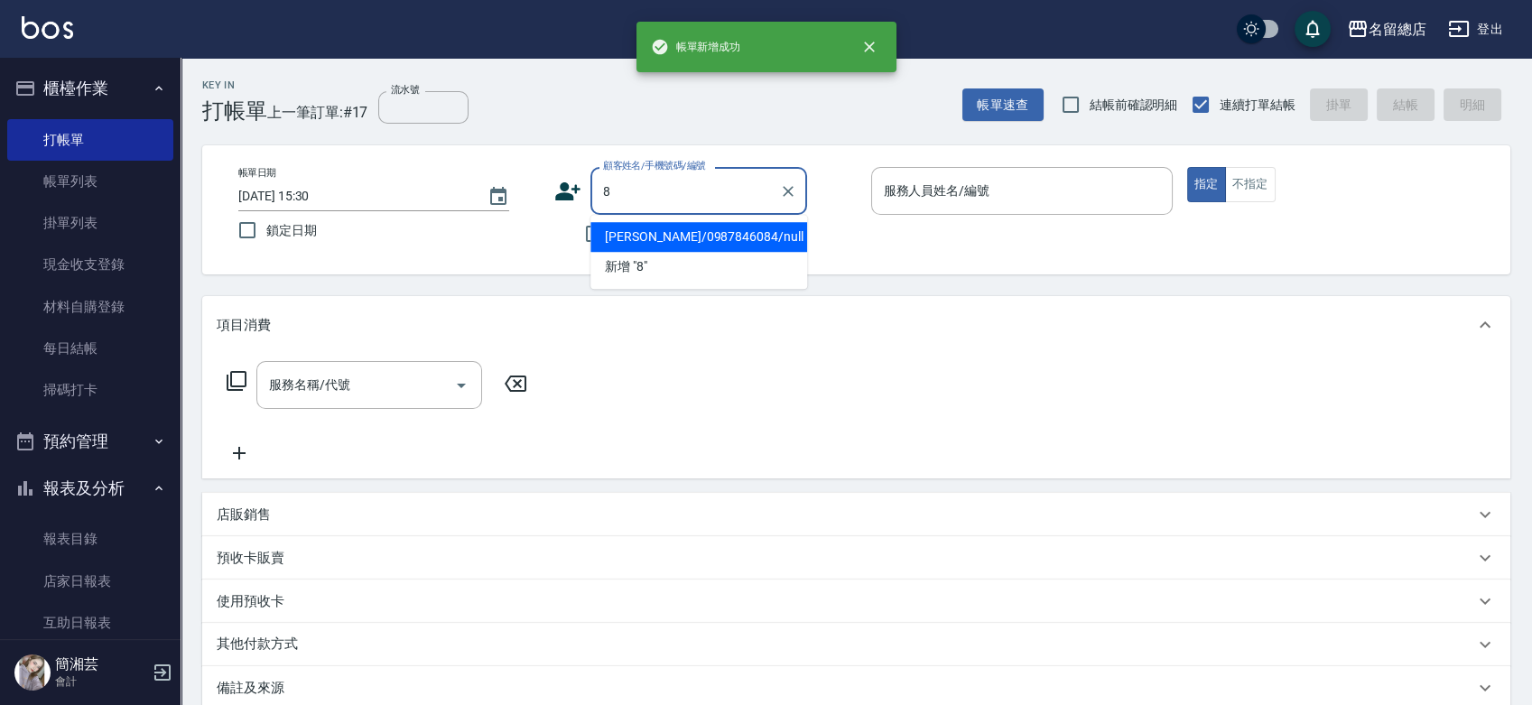
type input "[PERSON_NAME]/0987846084/null"
click at [1188, 167] on button "指定" at bounding box center [1207, 184] width 39 height 35
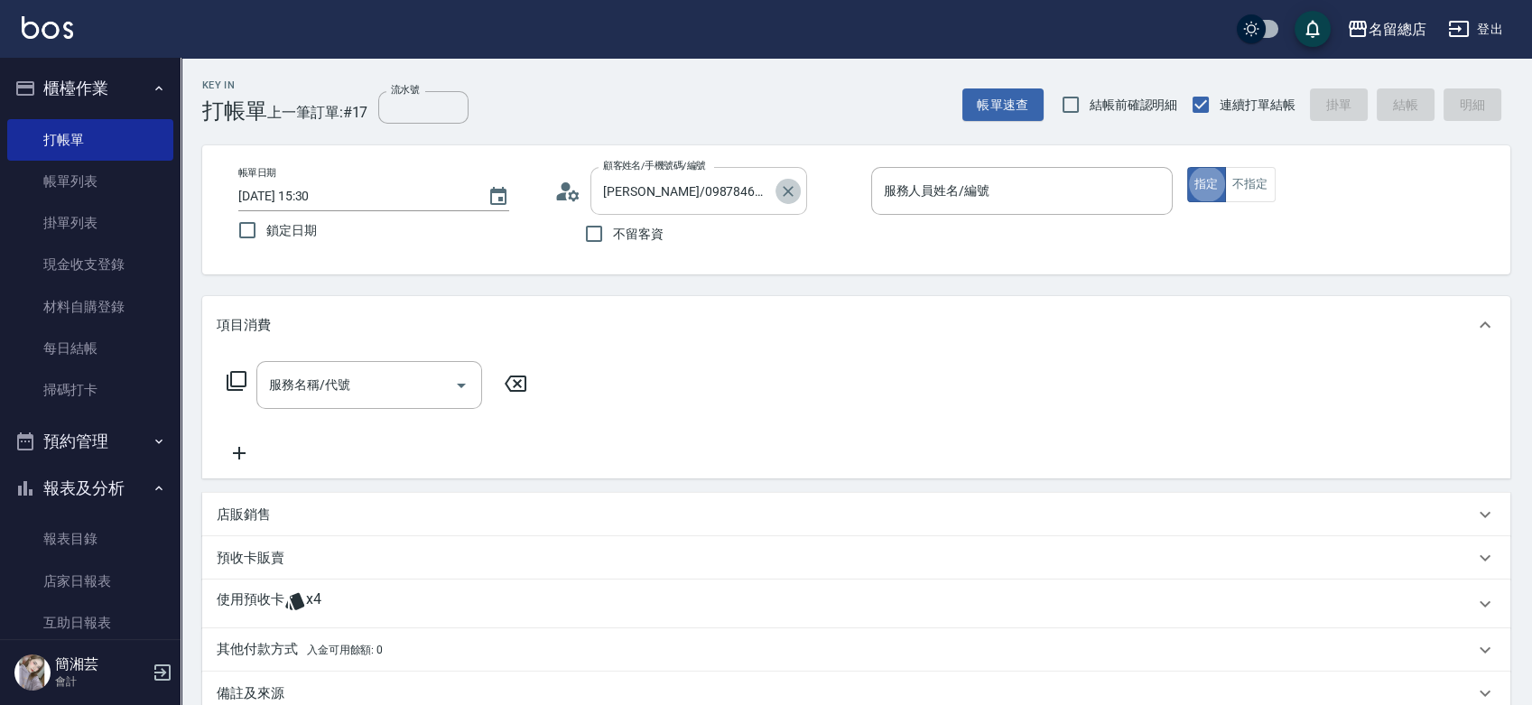
click at [792, 188] on icon "Clear" at bounding box center [788, 191] width 18 height 18
click at [607, 235] on input "不留客資" at bounding box center [594, 234] width 38 height 38
checkbox input "true"
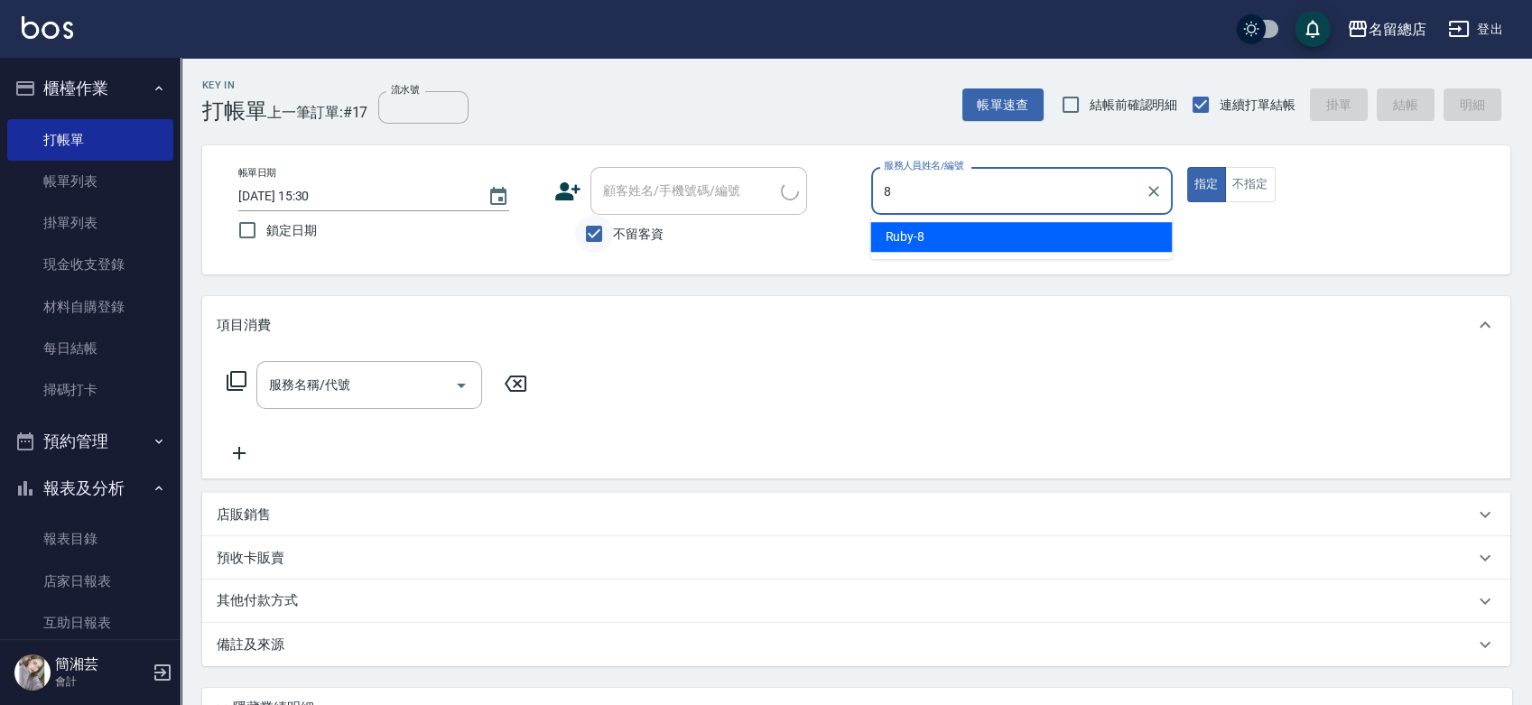
type input "Ruby-8"
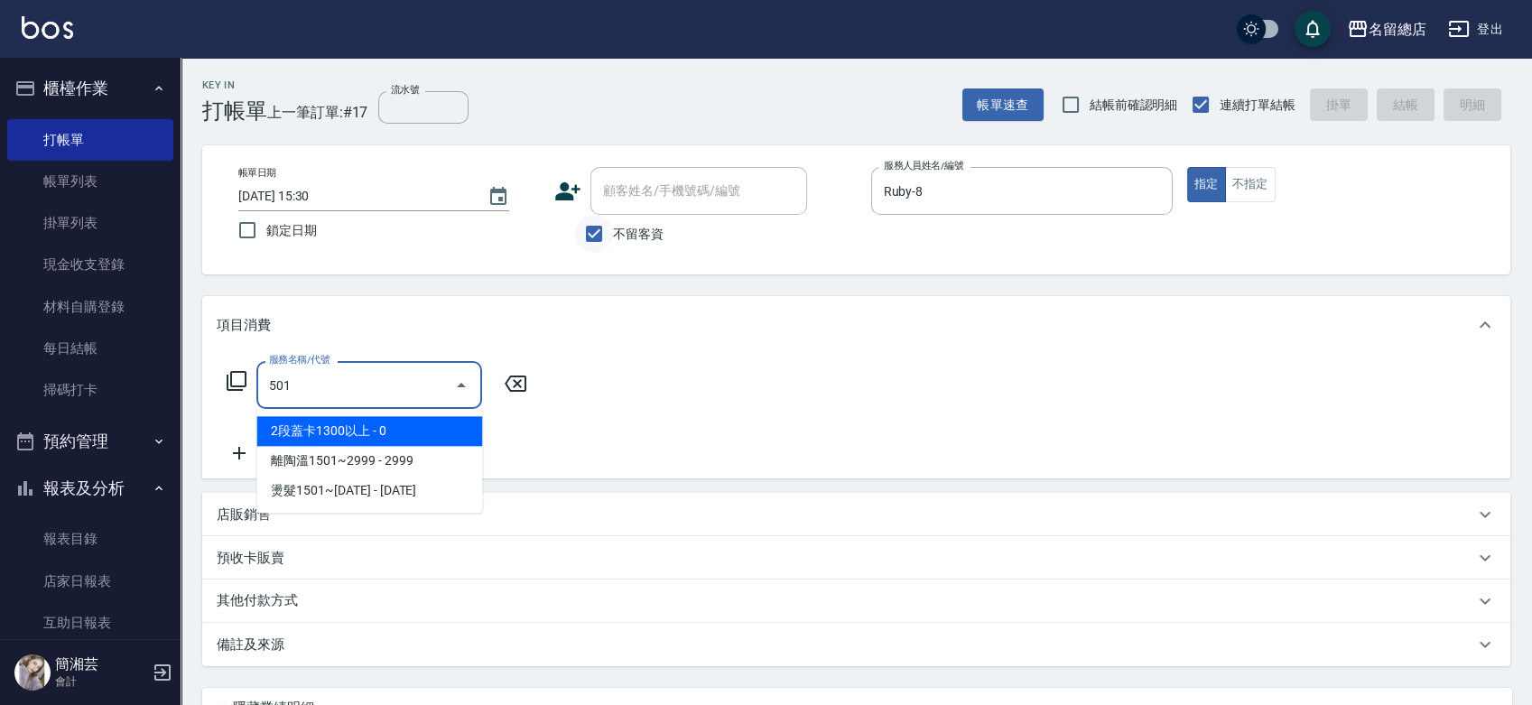
type input "2段蓋卡1300以上(501)"
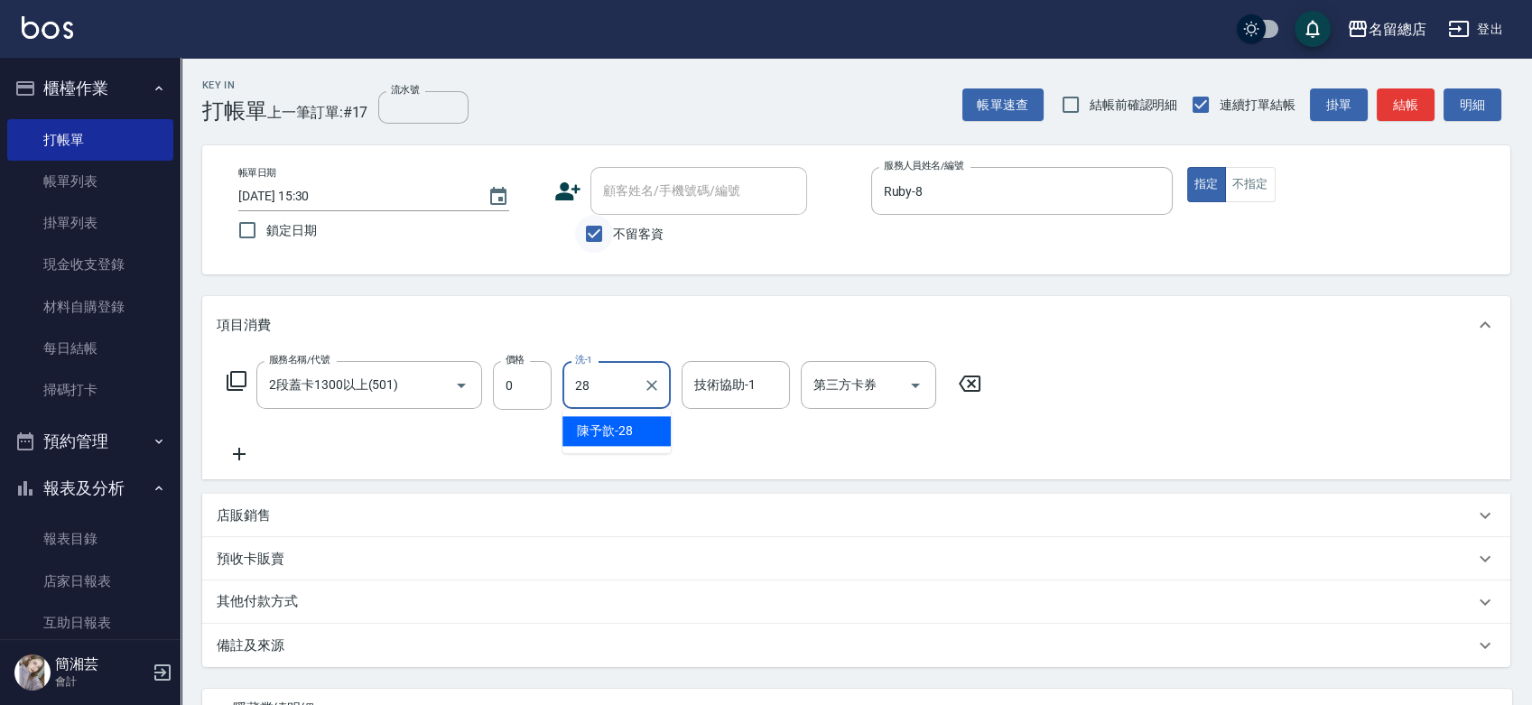
type input "陳予歆-28"
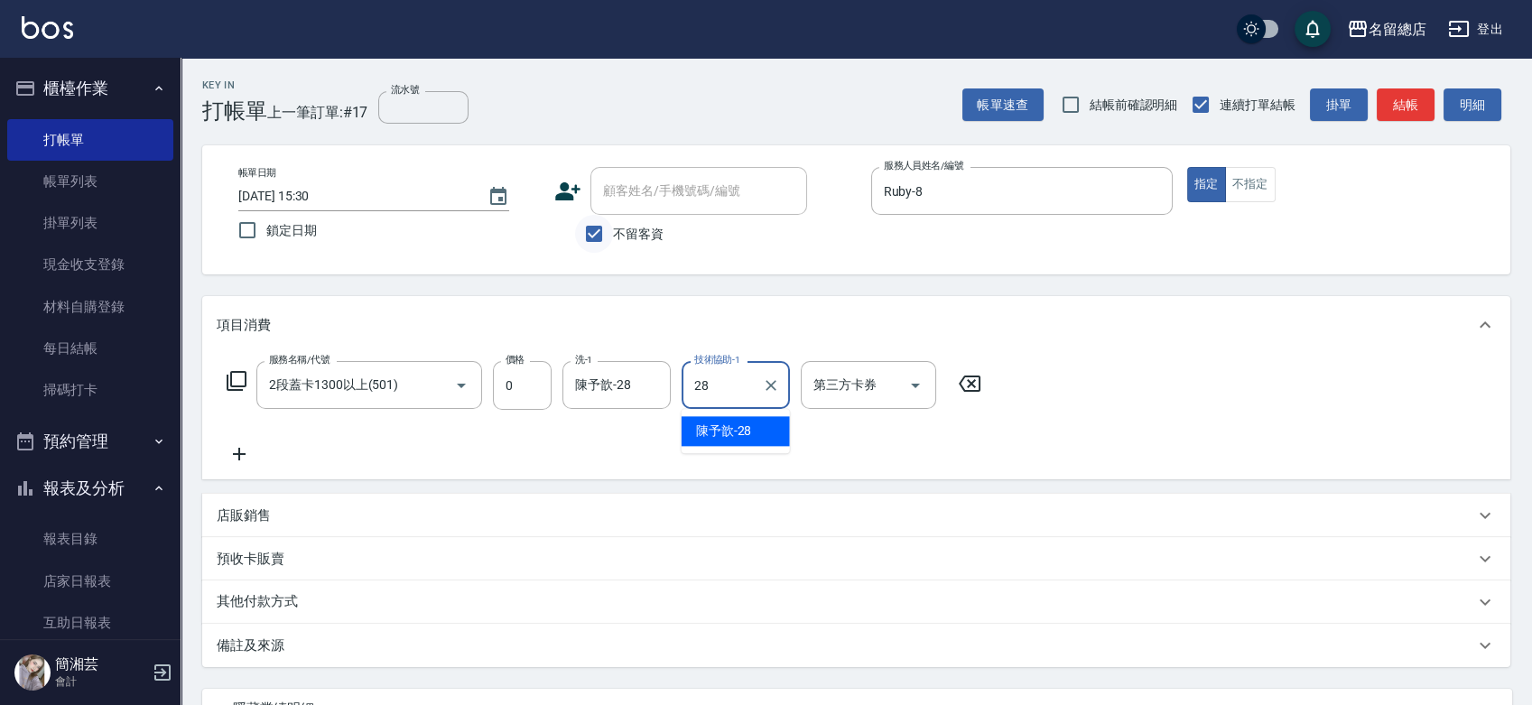
type input "陳予歆-28"
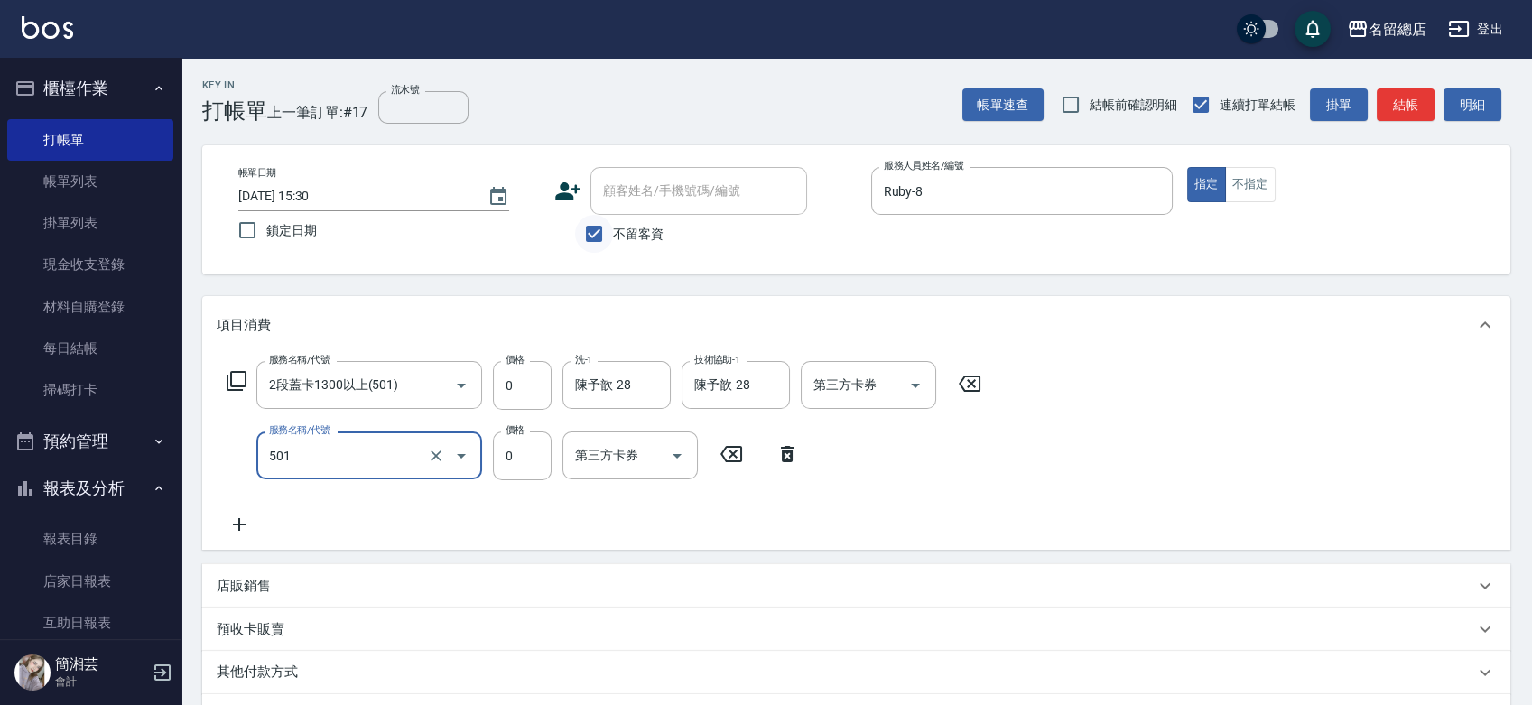
type input "2段蓋卡1300以上(501)"
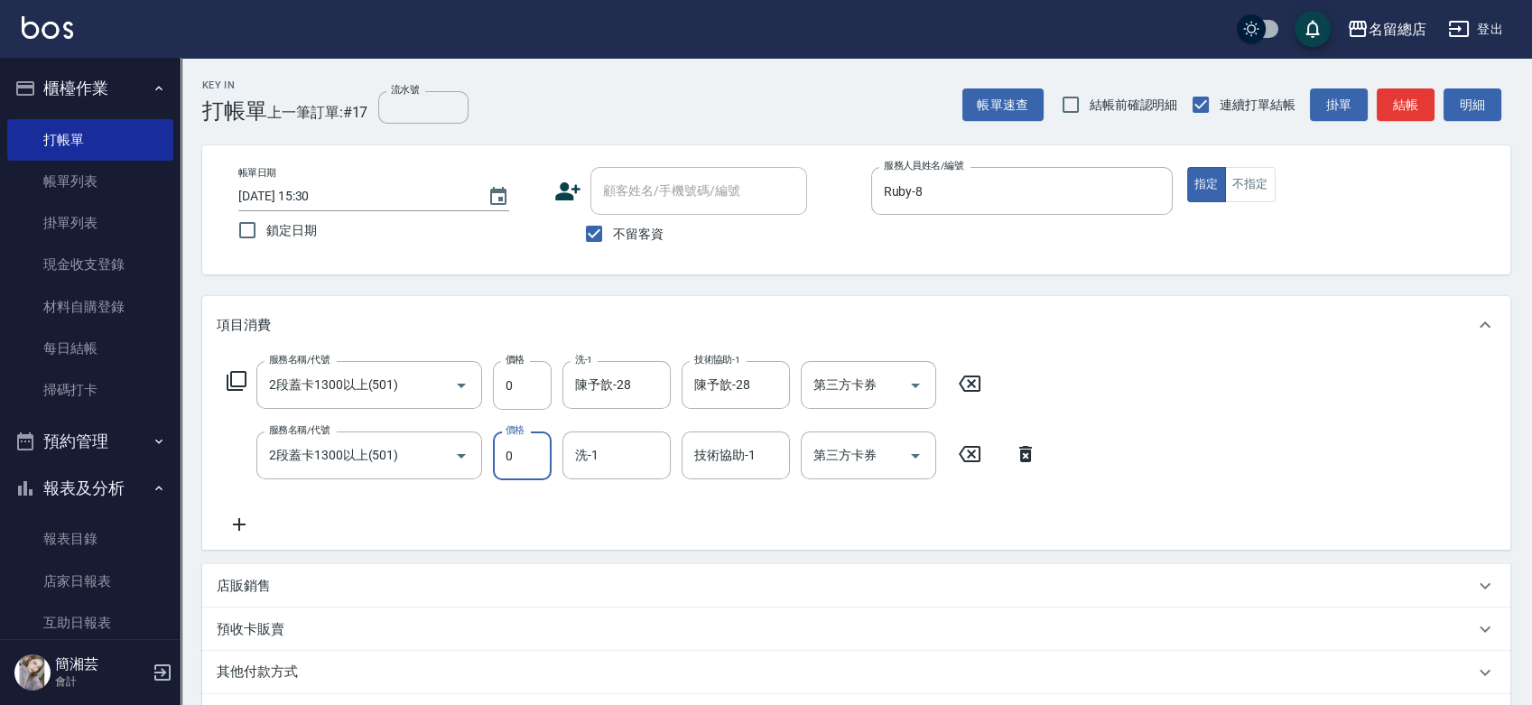
click at [1023, 452] on icon at bounding box center [1026, 454] width 13 height 16
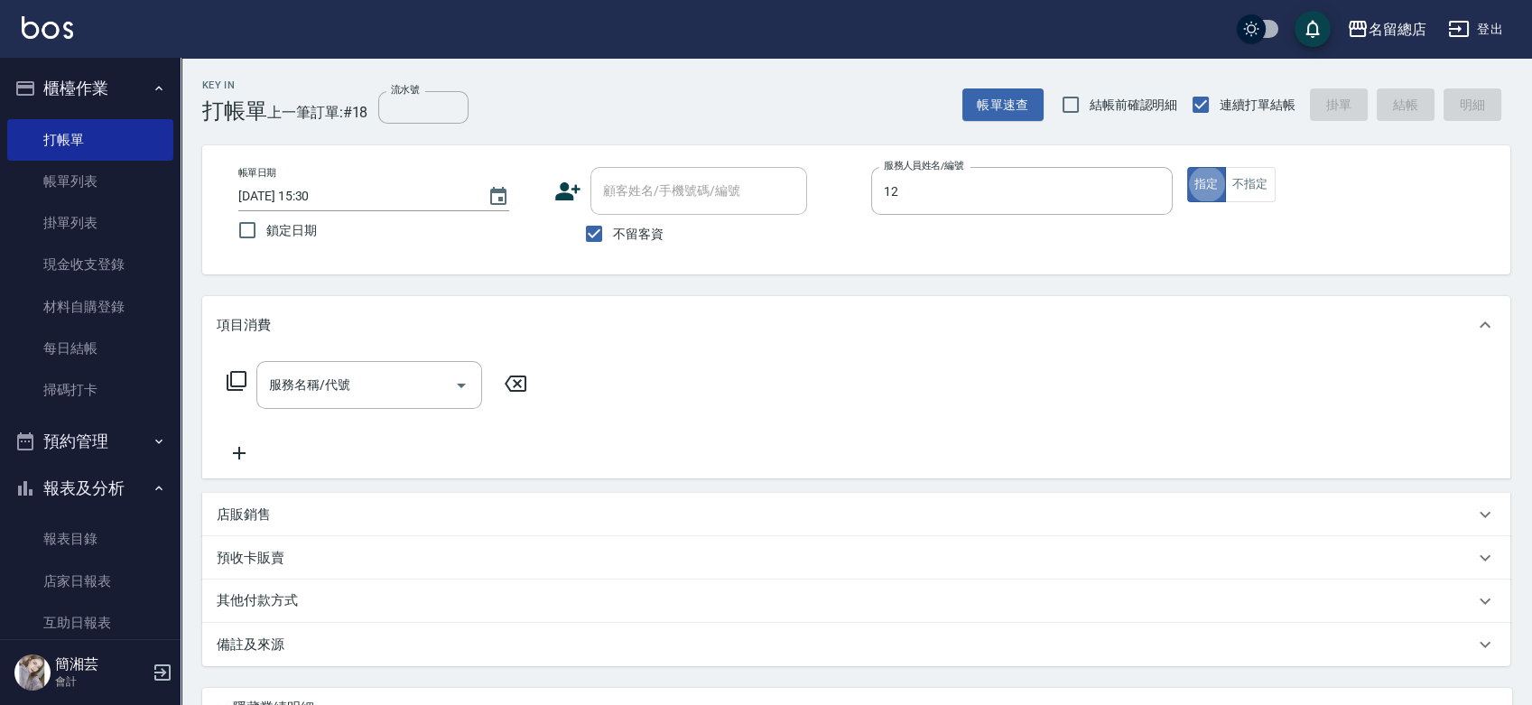
type input "Una-12"
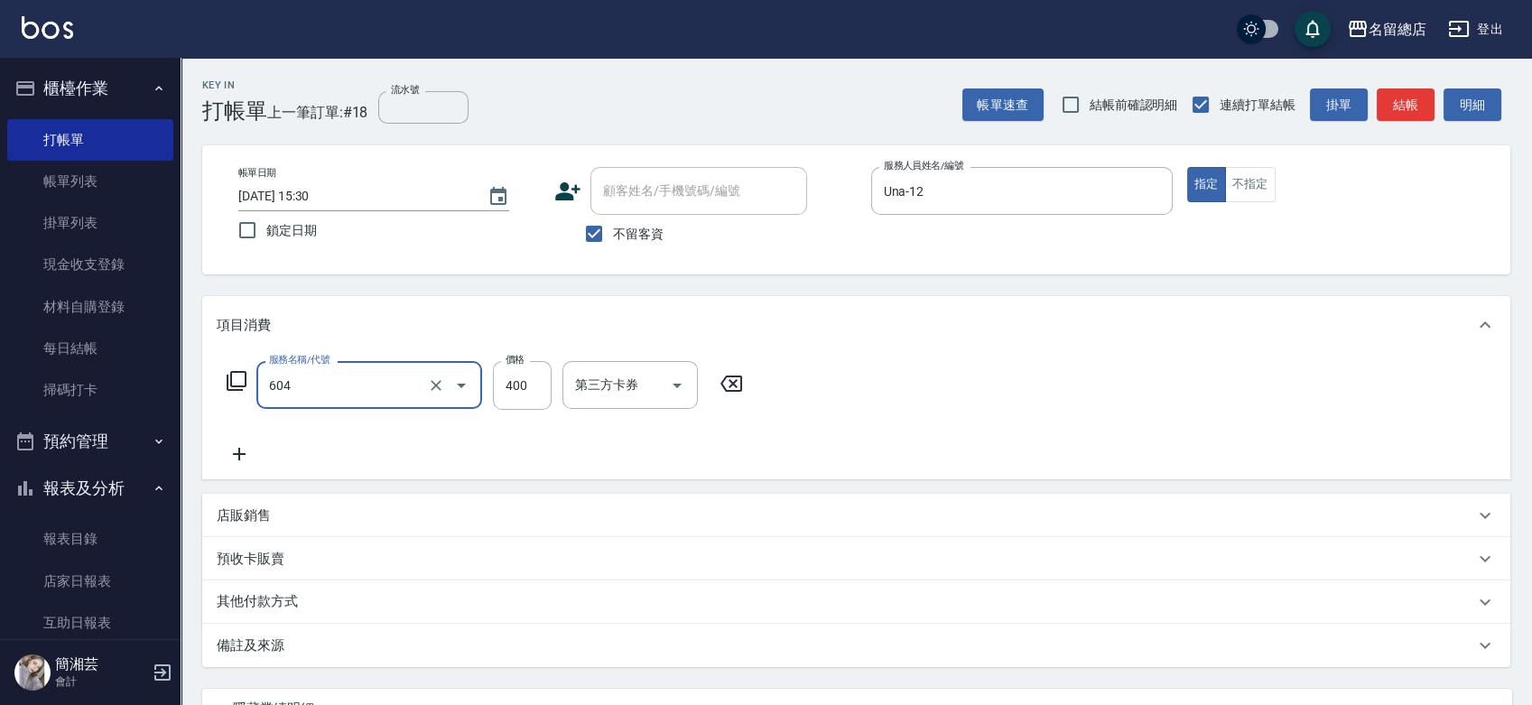
type input "健康洗髮(604)"
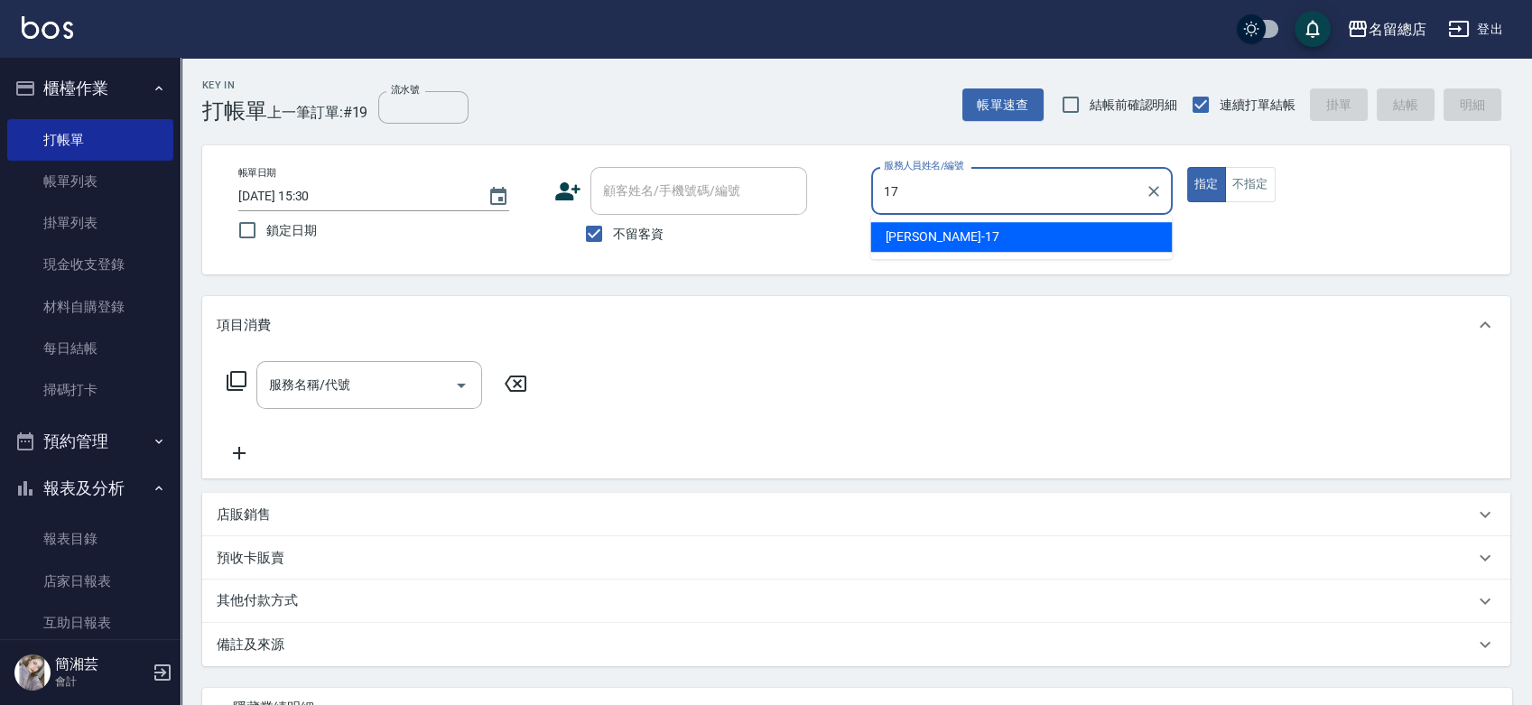
type input "[PERSON_NAME]-17"
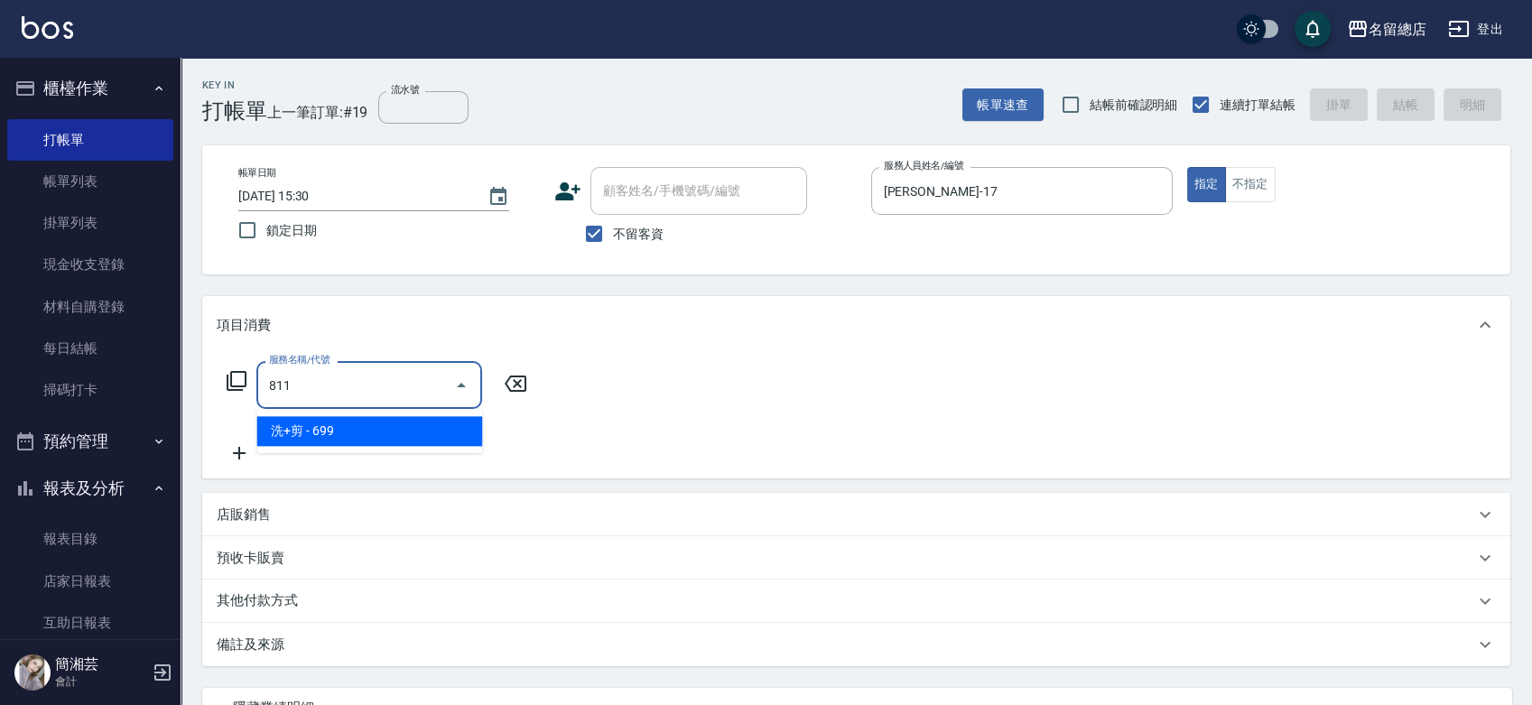
type input "洗+剪(811)"
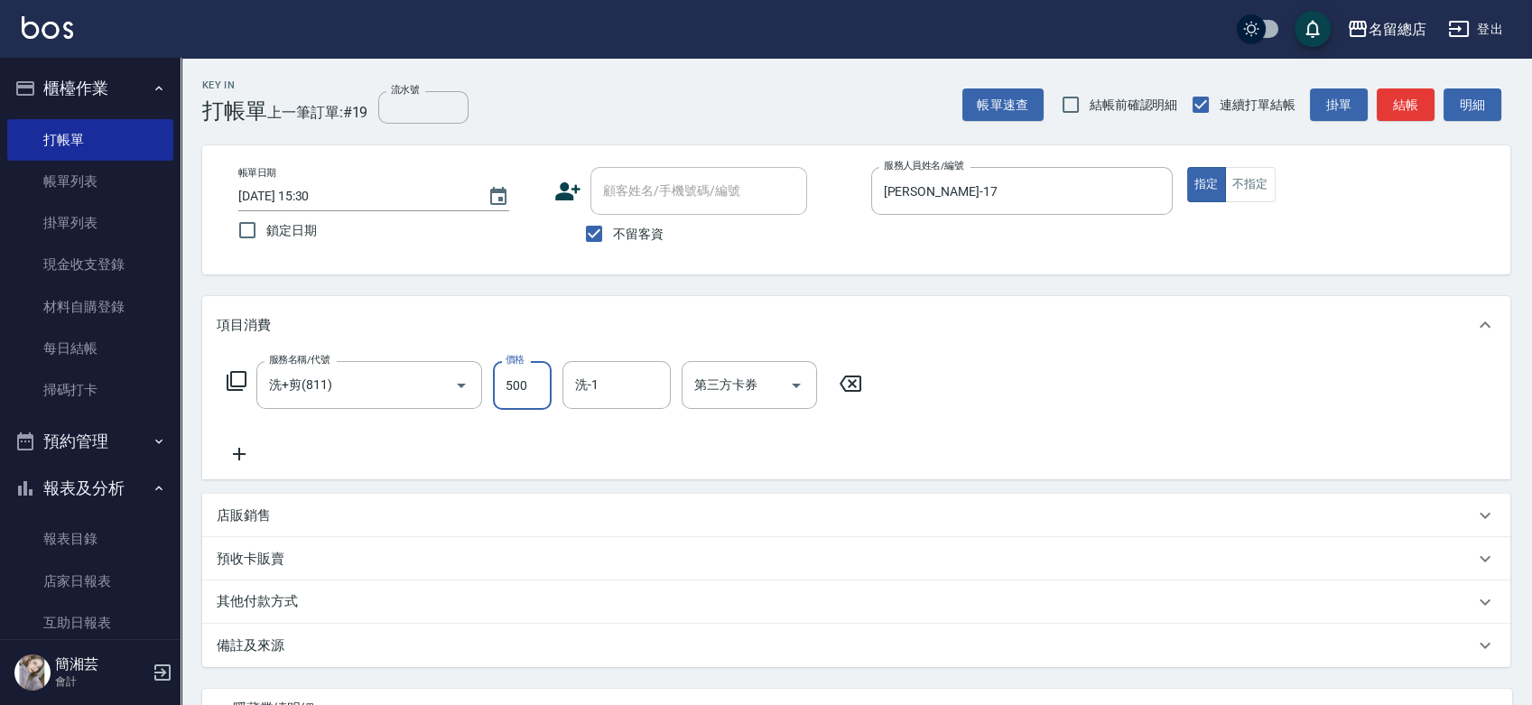
type input "500"
type input "[PERSON_NAME]-43"
click at [368, 605] on div "其他付款方式" at bounding box center [846, 602] width 1258 height 20
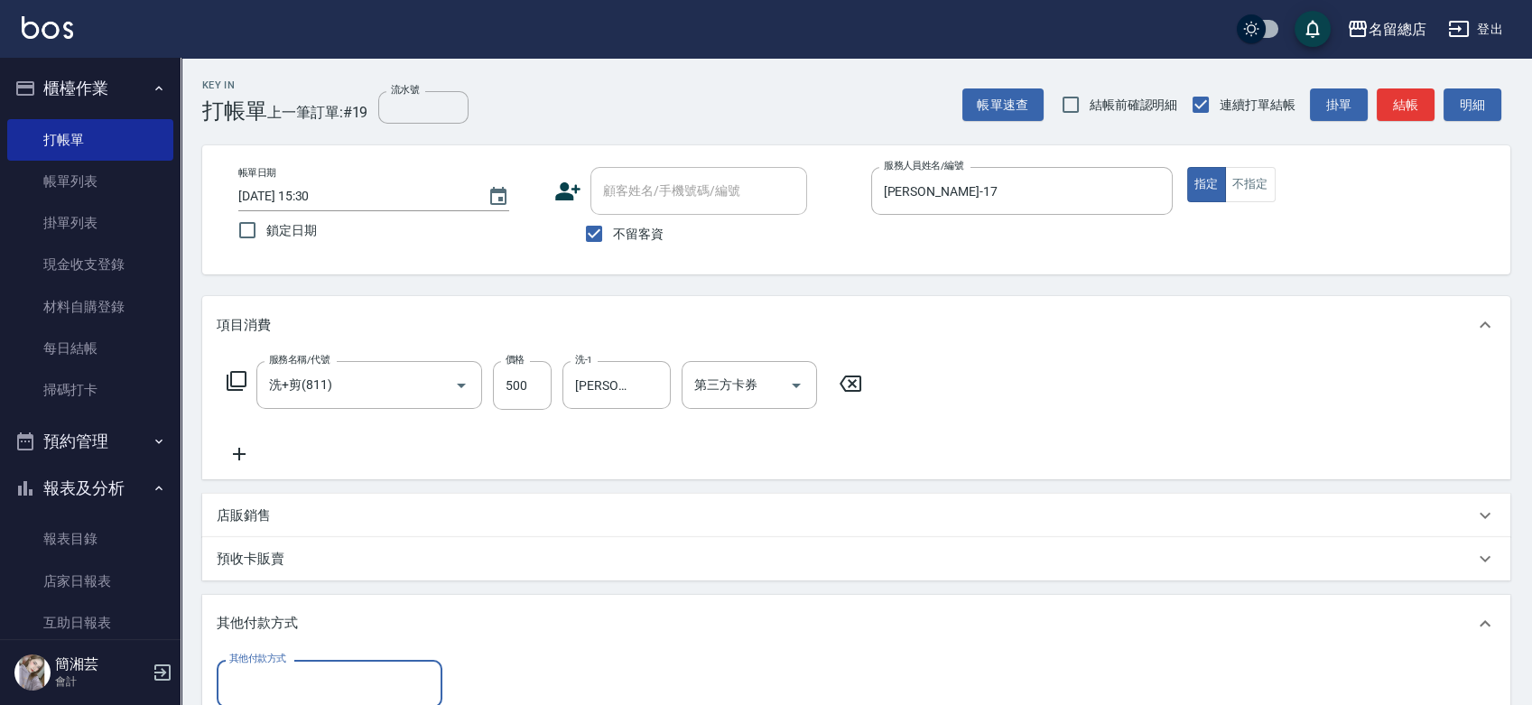
click at [350, 675] on input "其他付款方式" at bounding box center [330, 684] width 210 height 32
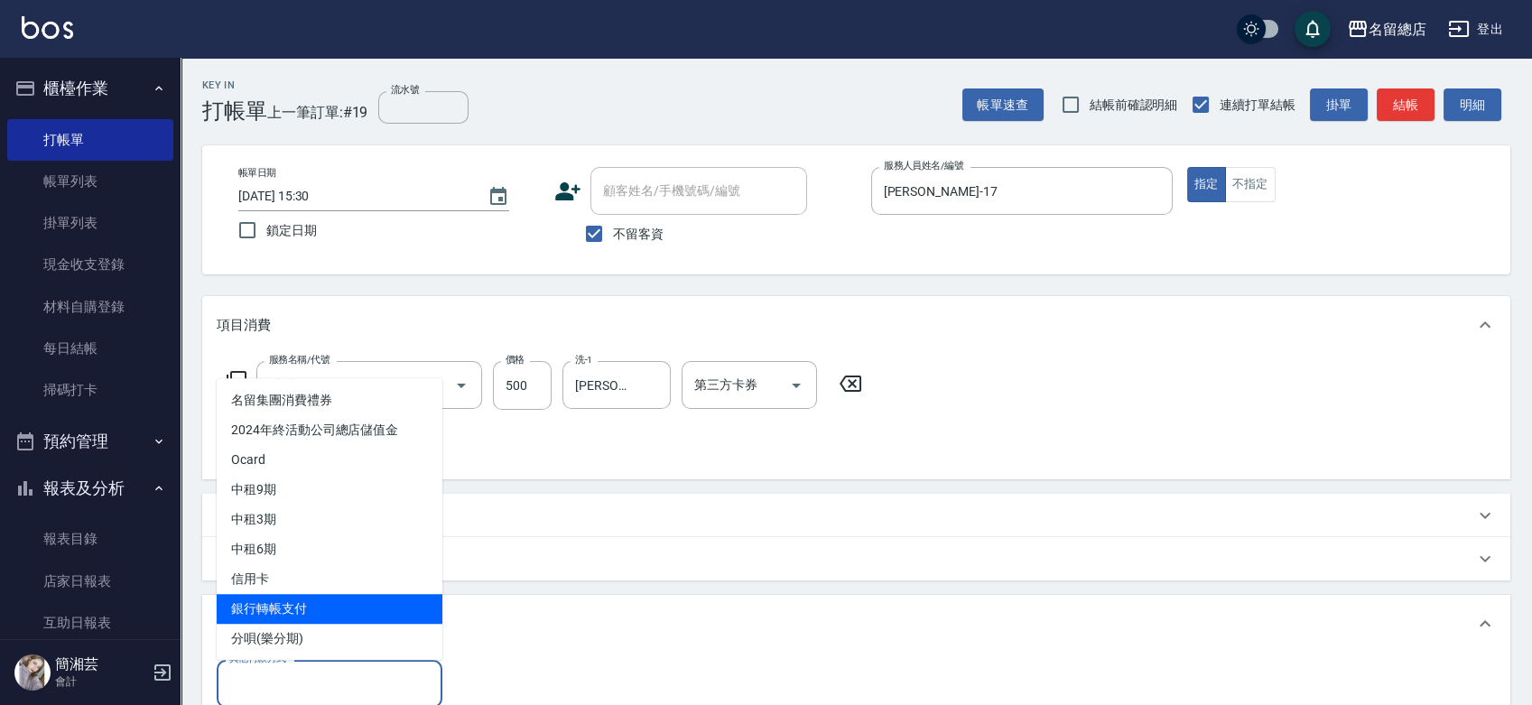
click at [349, 613] on span "銀行轉帳支付" at bounding box center [330, 609] width 226 height 30
type input "銀行轉帳支付"
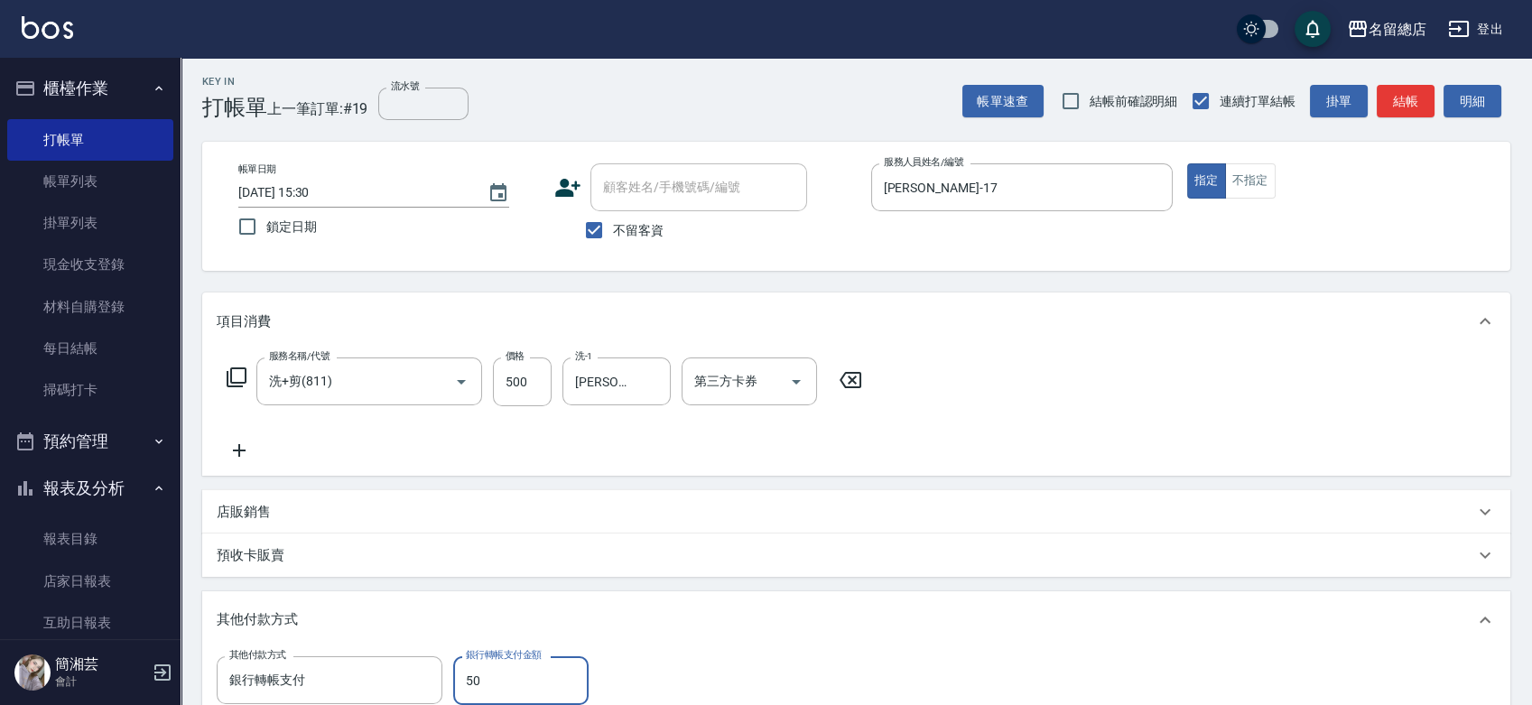
type input "500"
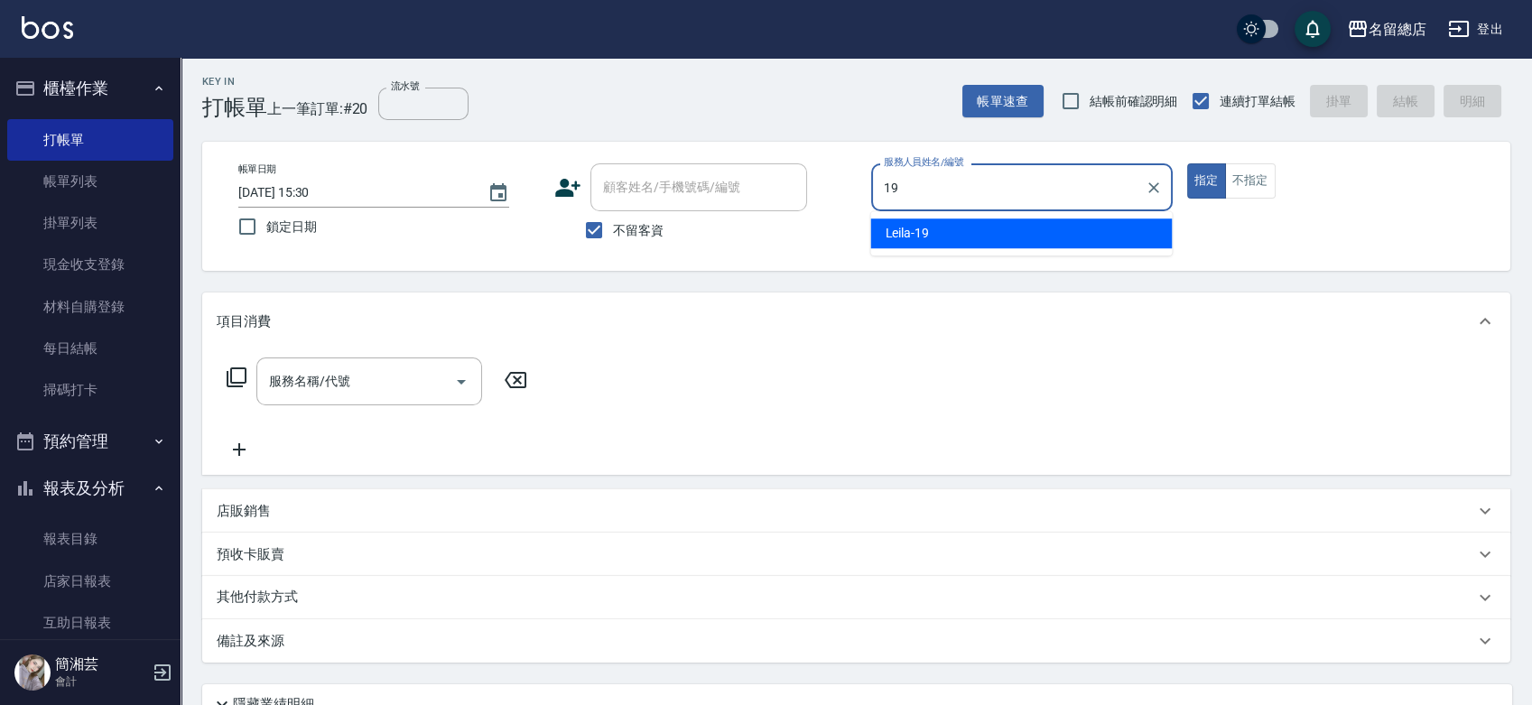
type input "Leila-19"
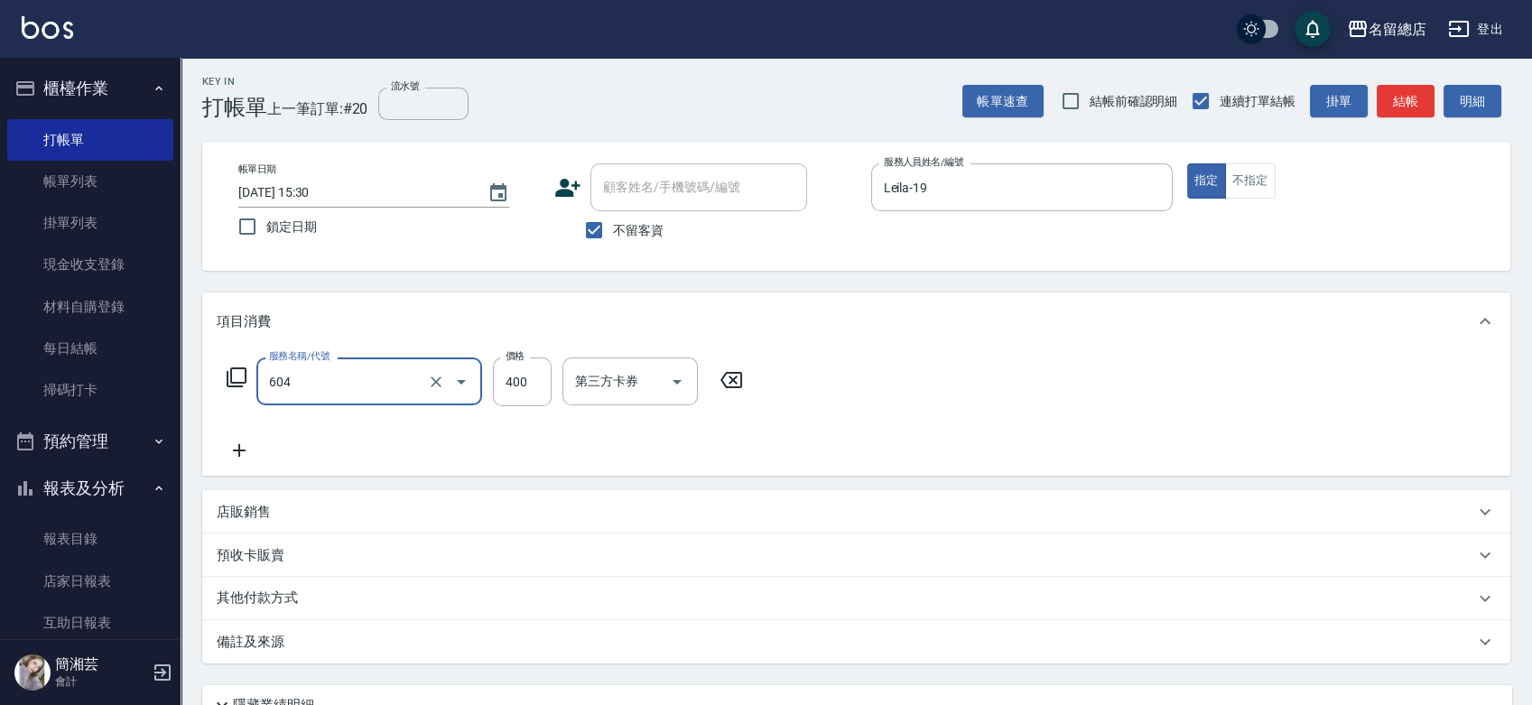
type input "健康洗髮(604)"
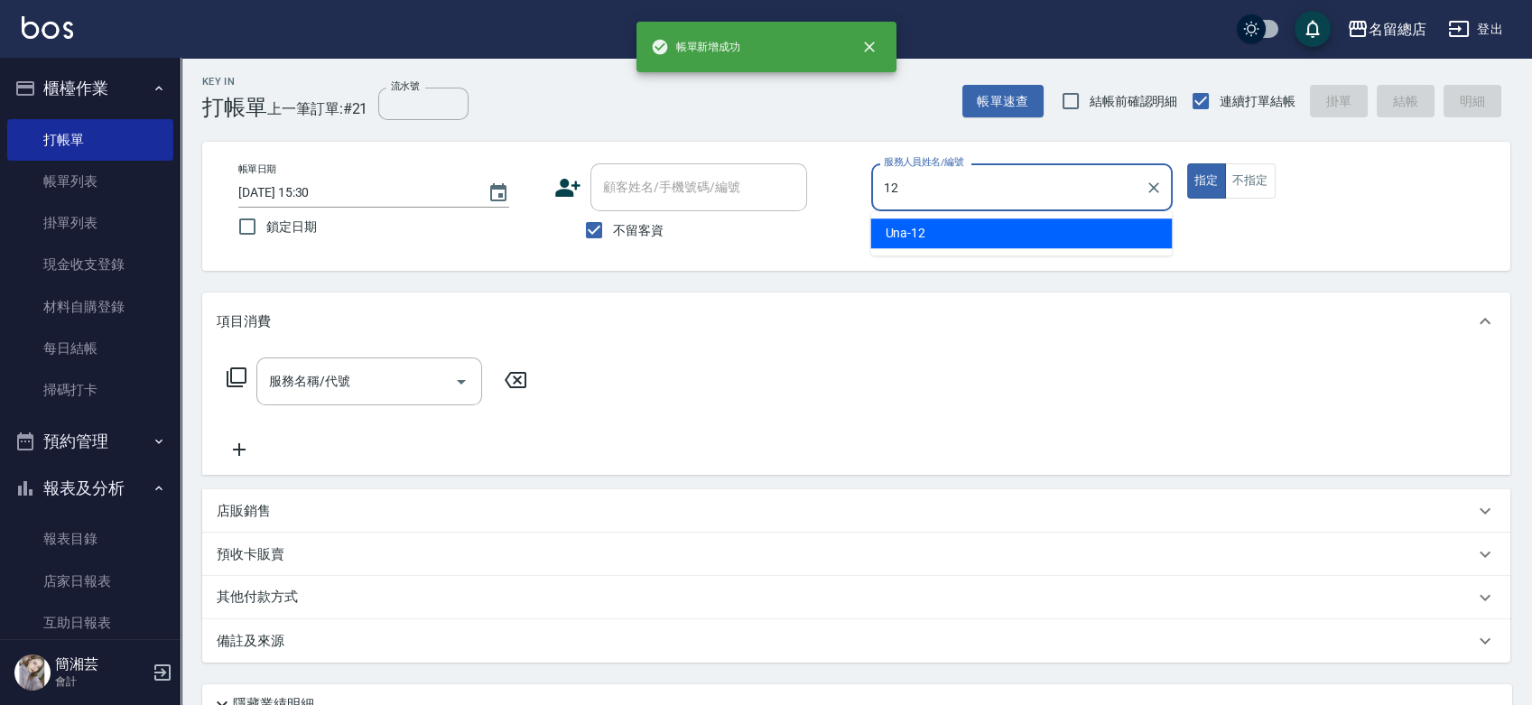
type input "Una-12"
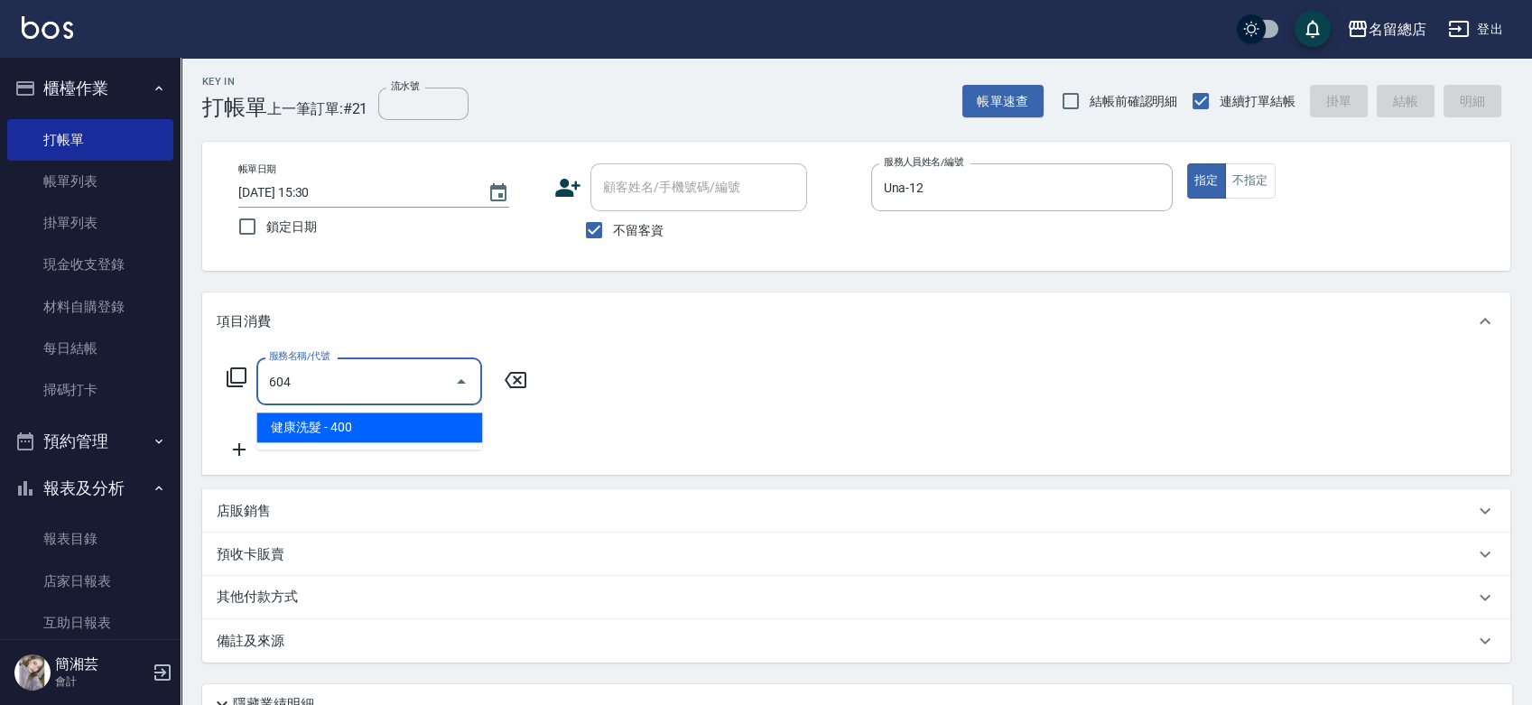
type input "健康洗髮(604)"
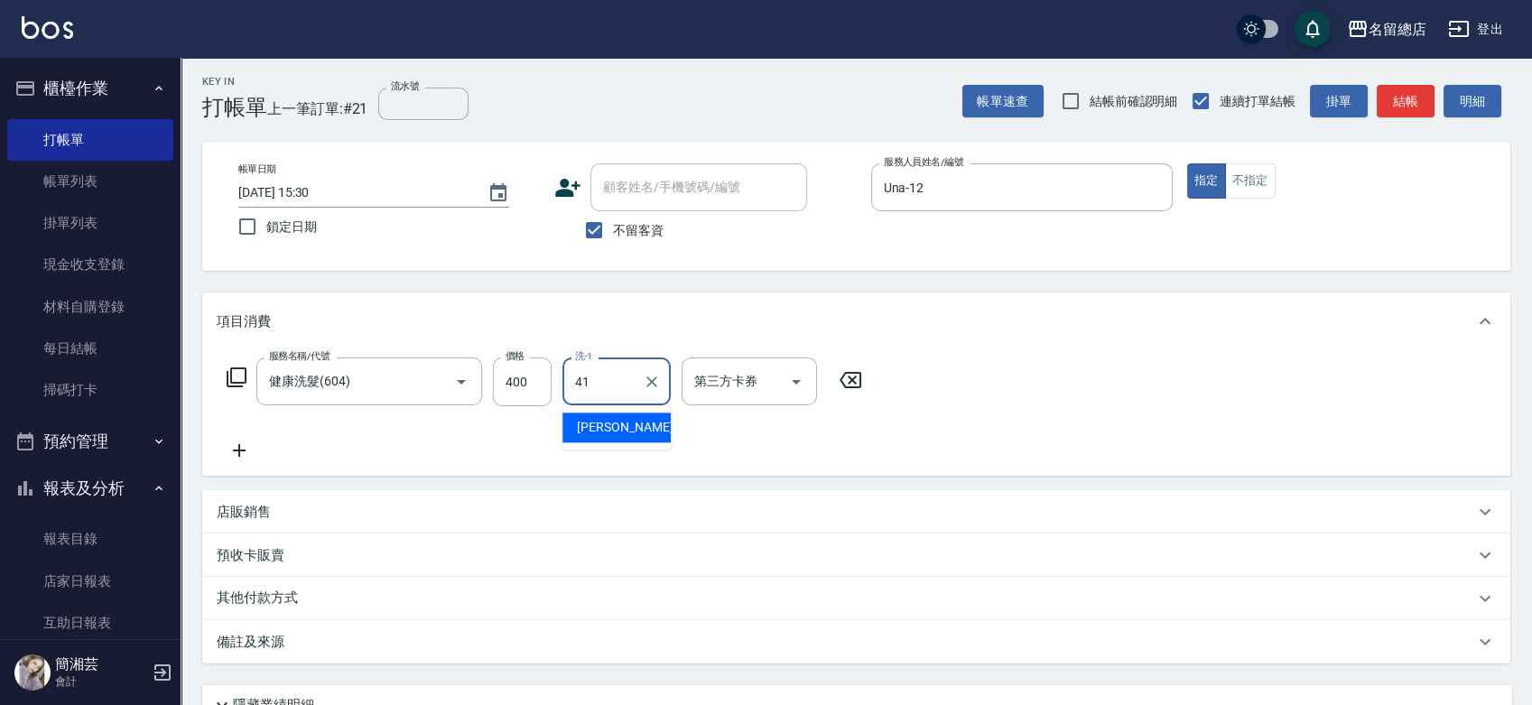
type input "[PERSON_NAME]-41"
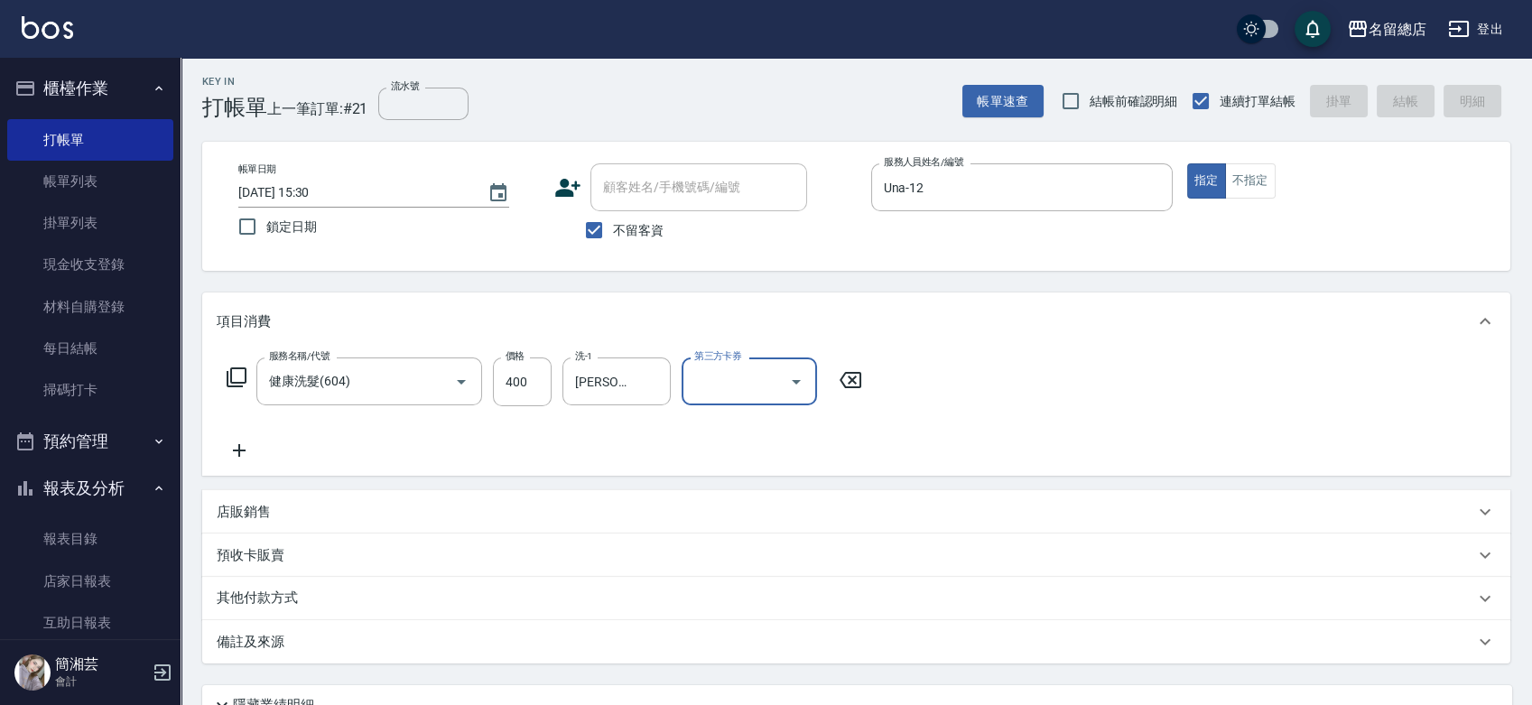
type input "[DATE] 15:31"
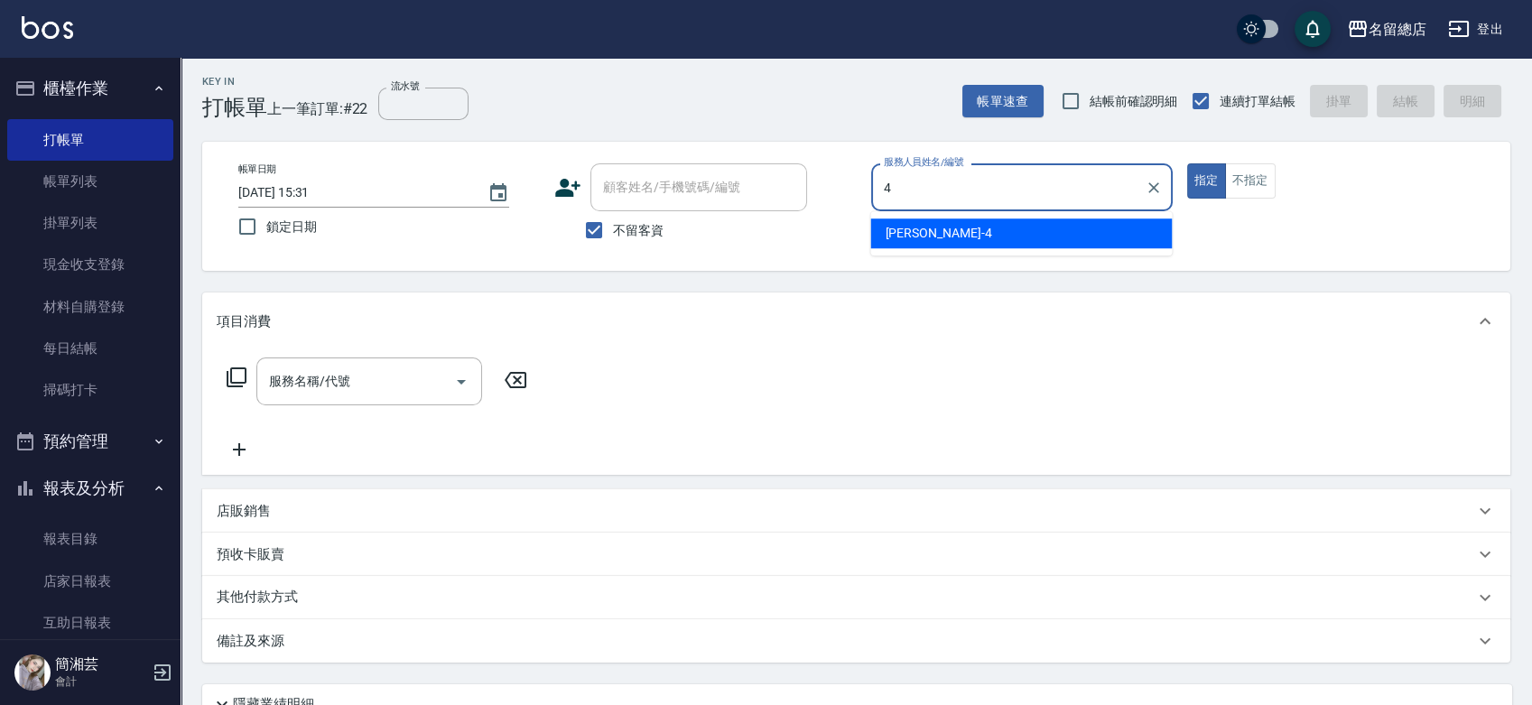
type input "[PERSON_NAME]-4"
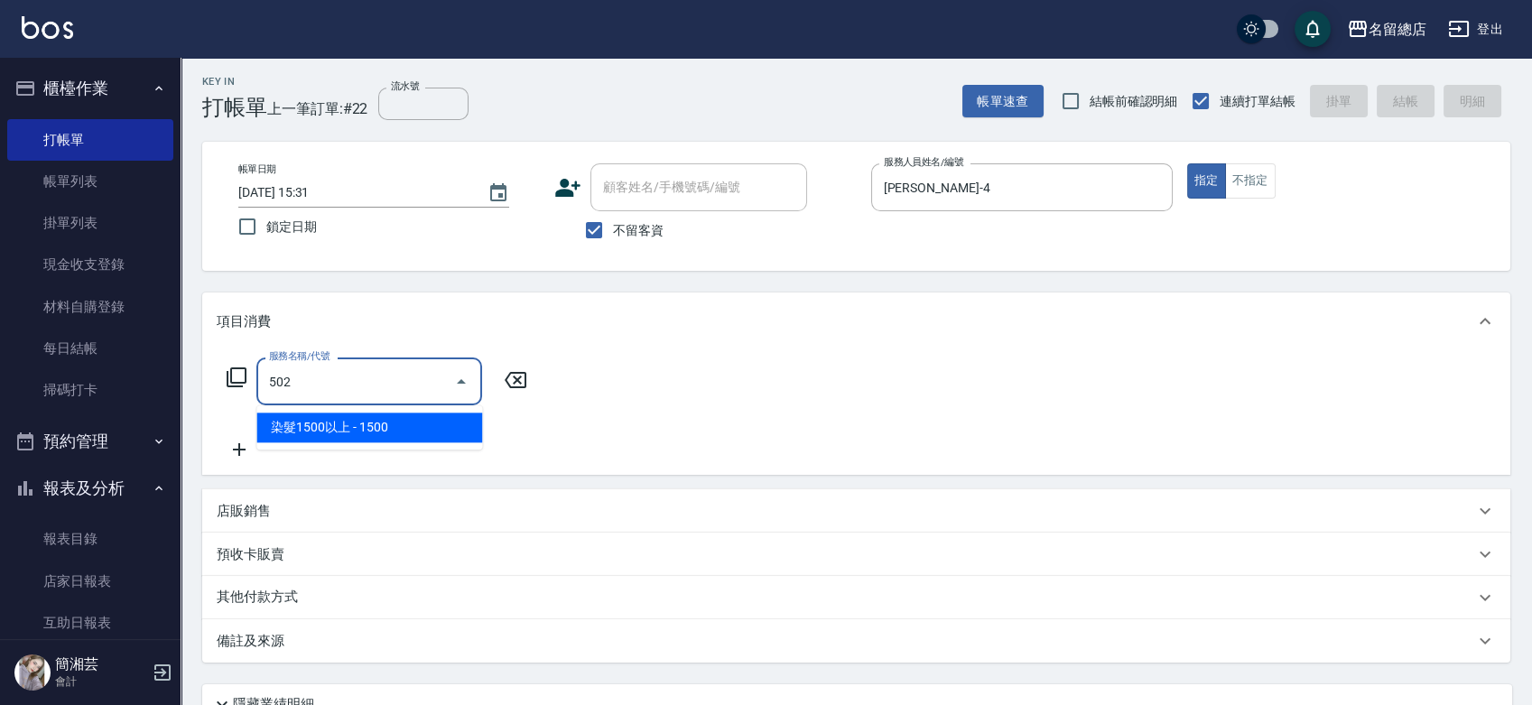
type input "染髮1500以上(502)"
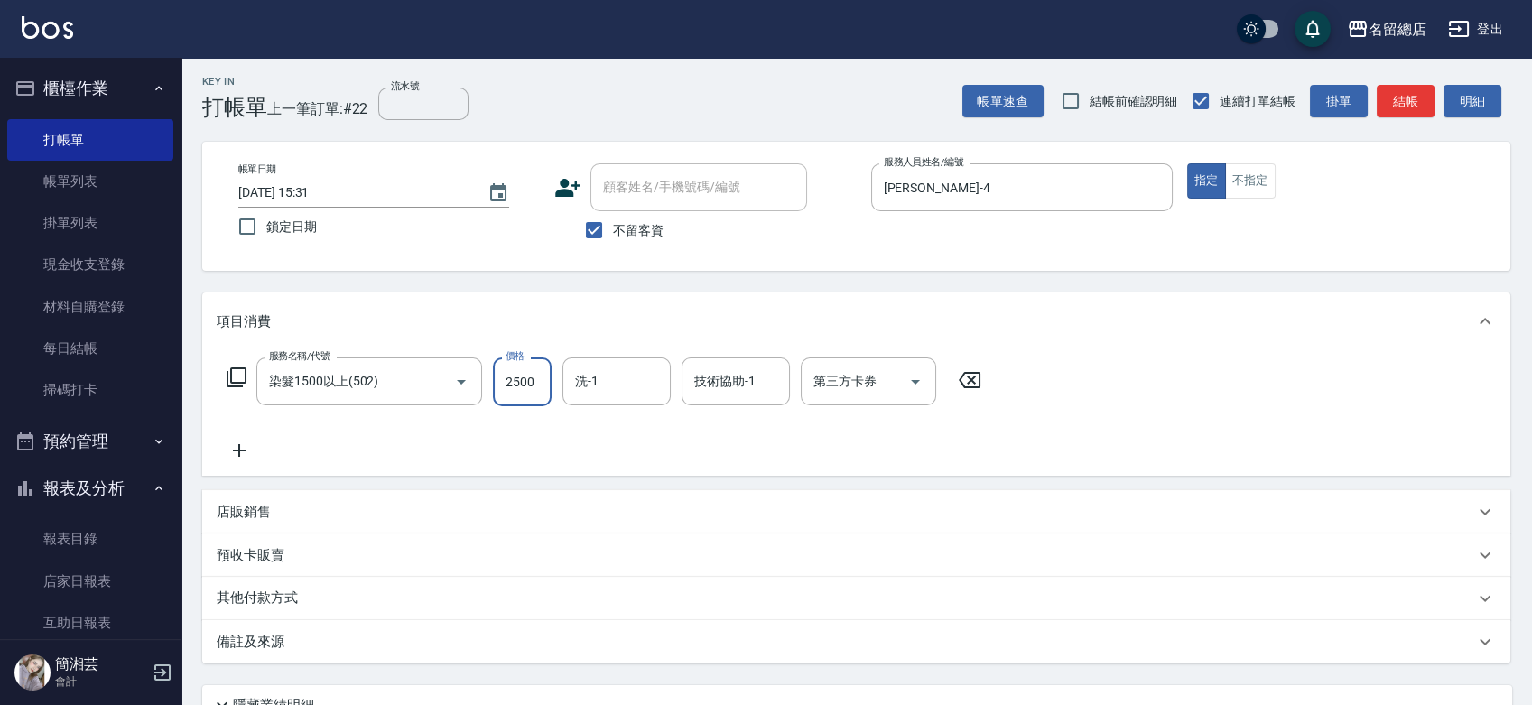
type input "2500"
type input "[PERSON_NAME]-27"
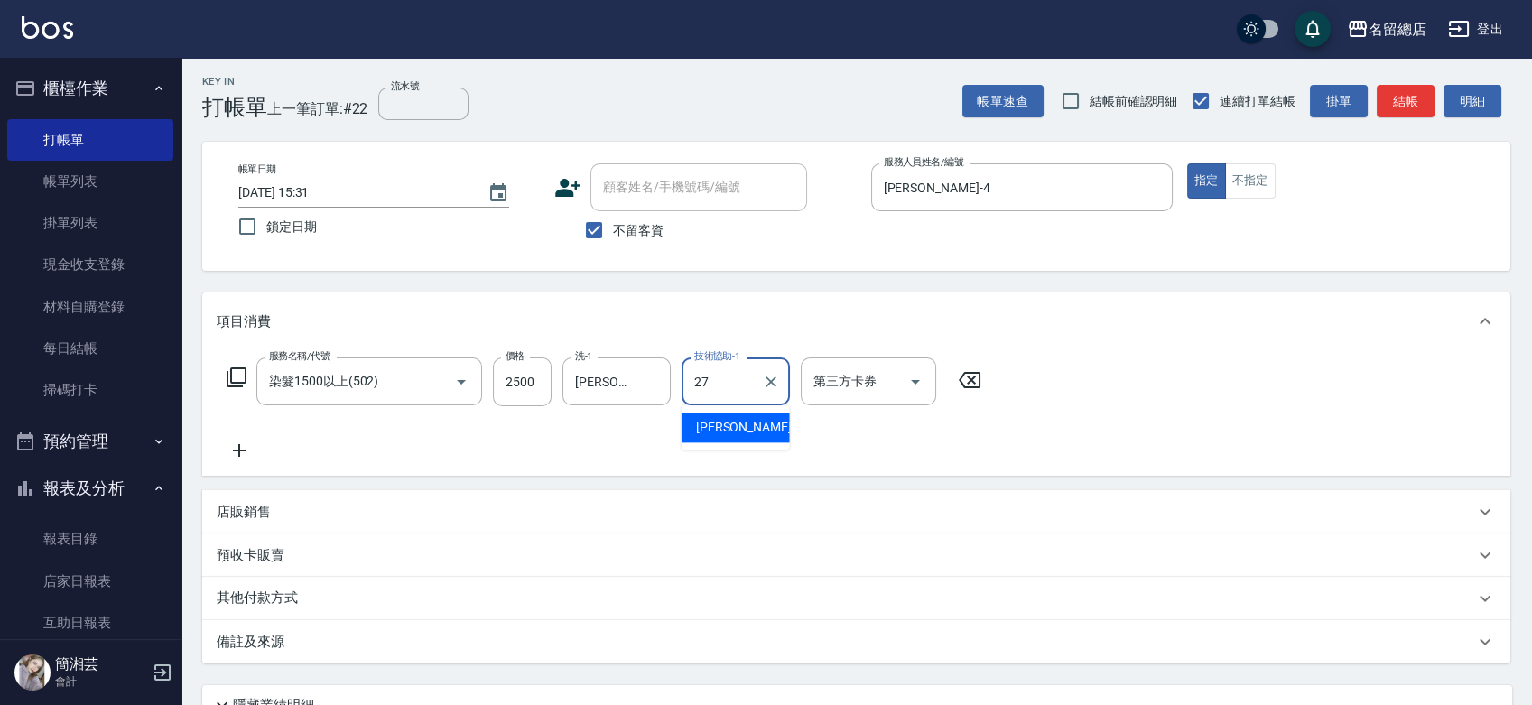
type input "[PERSON_NAME]-27"
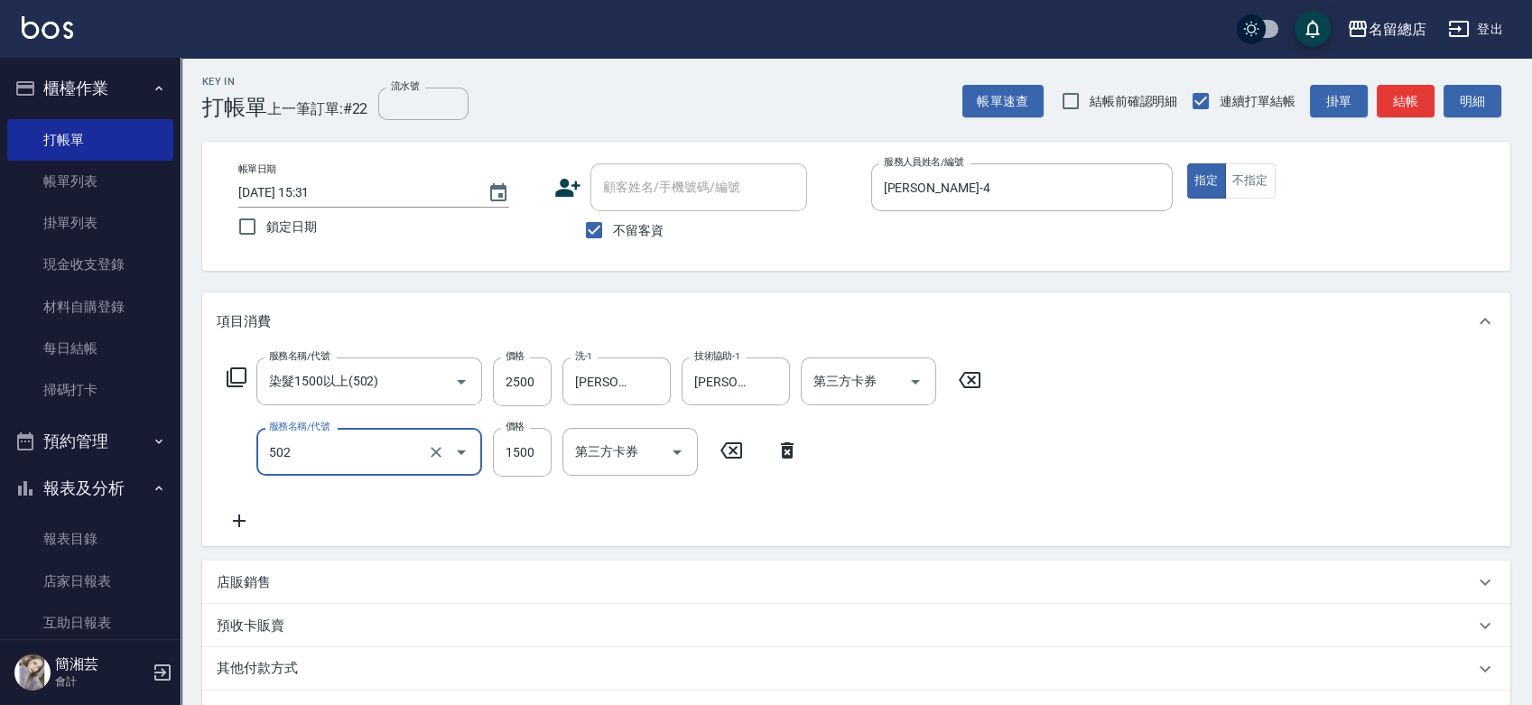
type input "染髮1500以上(502)"
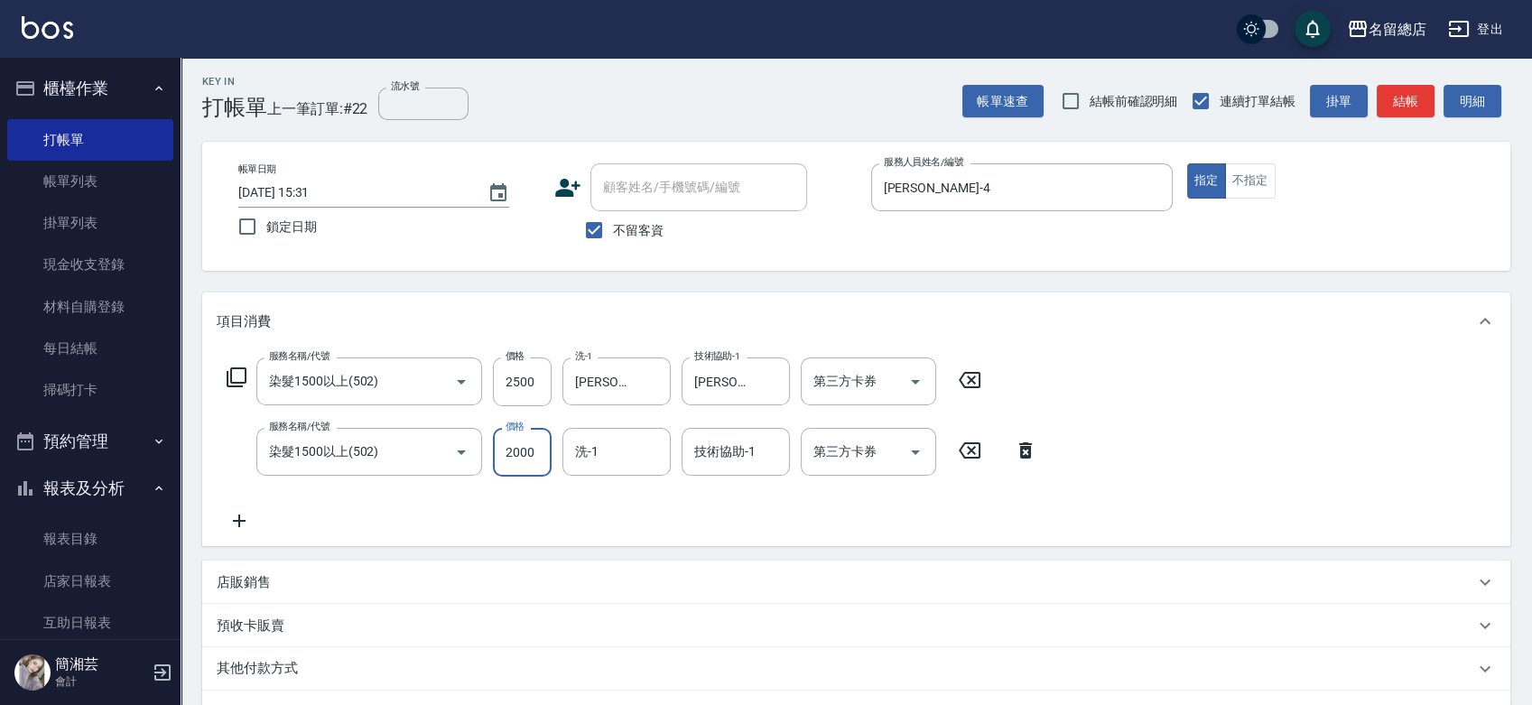
type input "2000"
type input "[PERSON_NAME]-27"
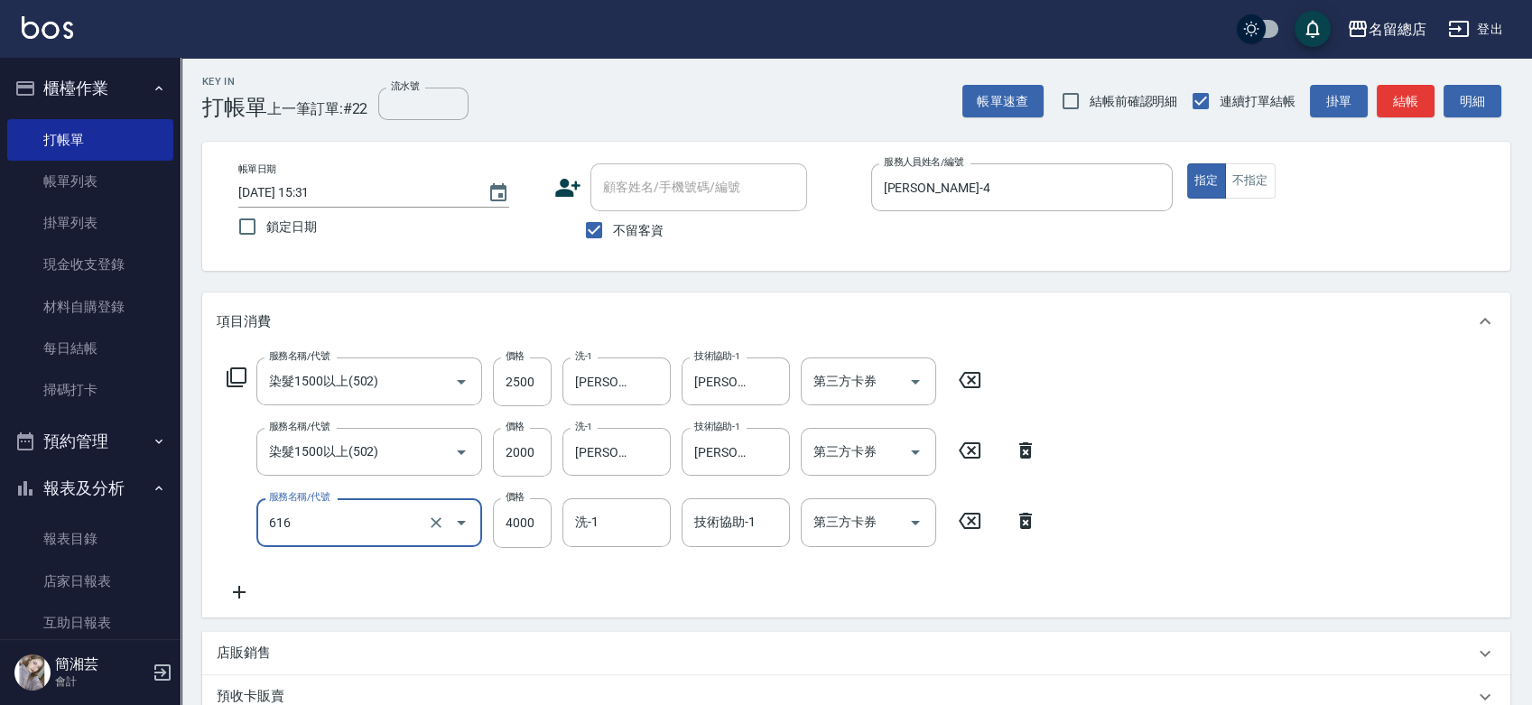
type input "自備接髮(616)"
type input "5000"
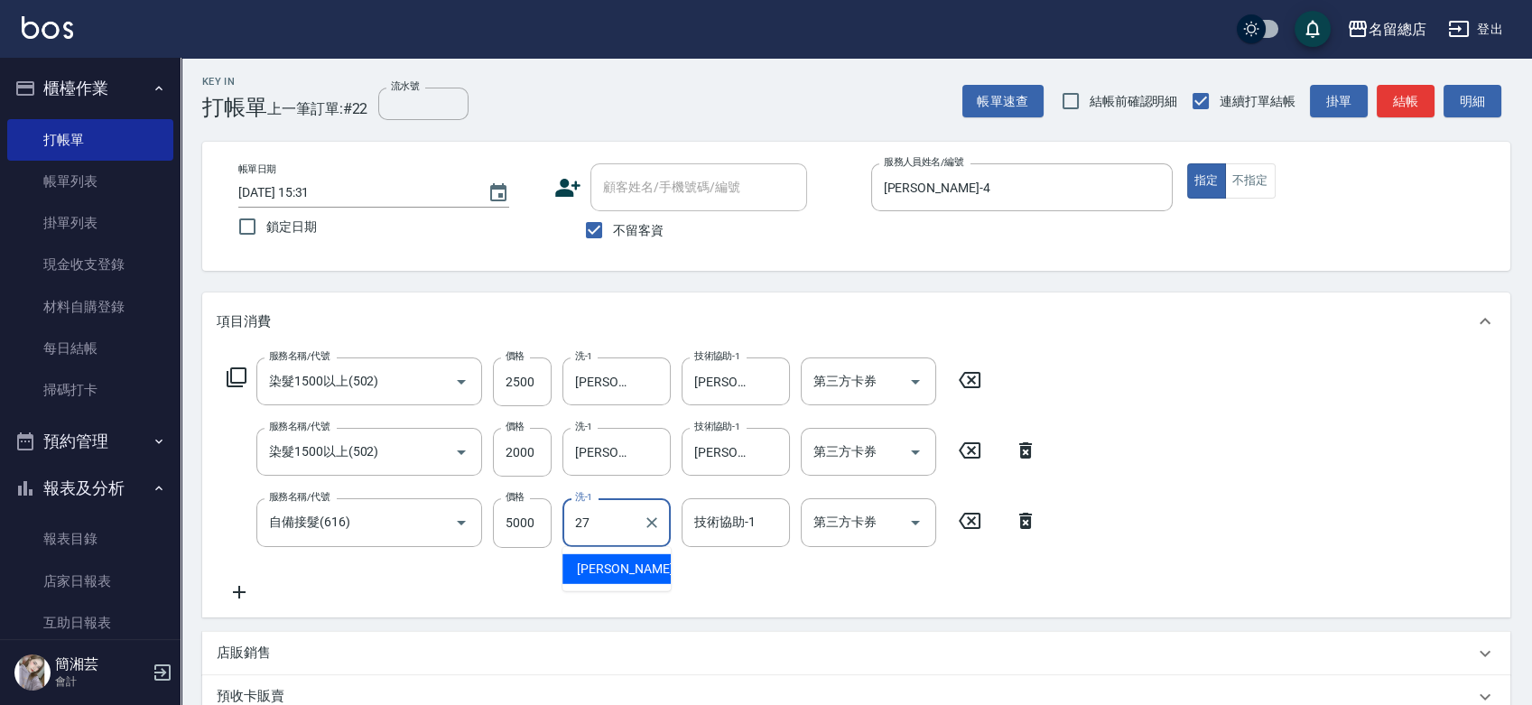
type input "[PERSON_NAME]-27"
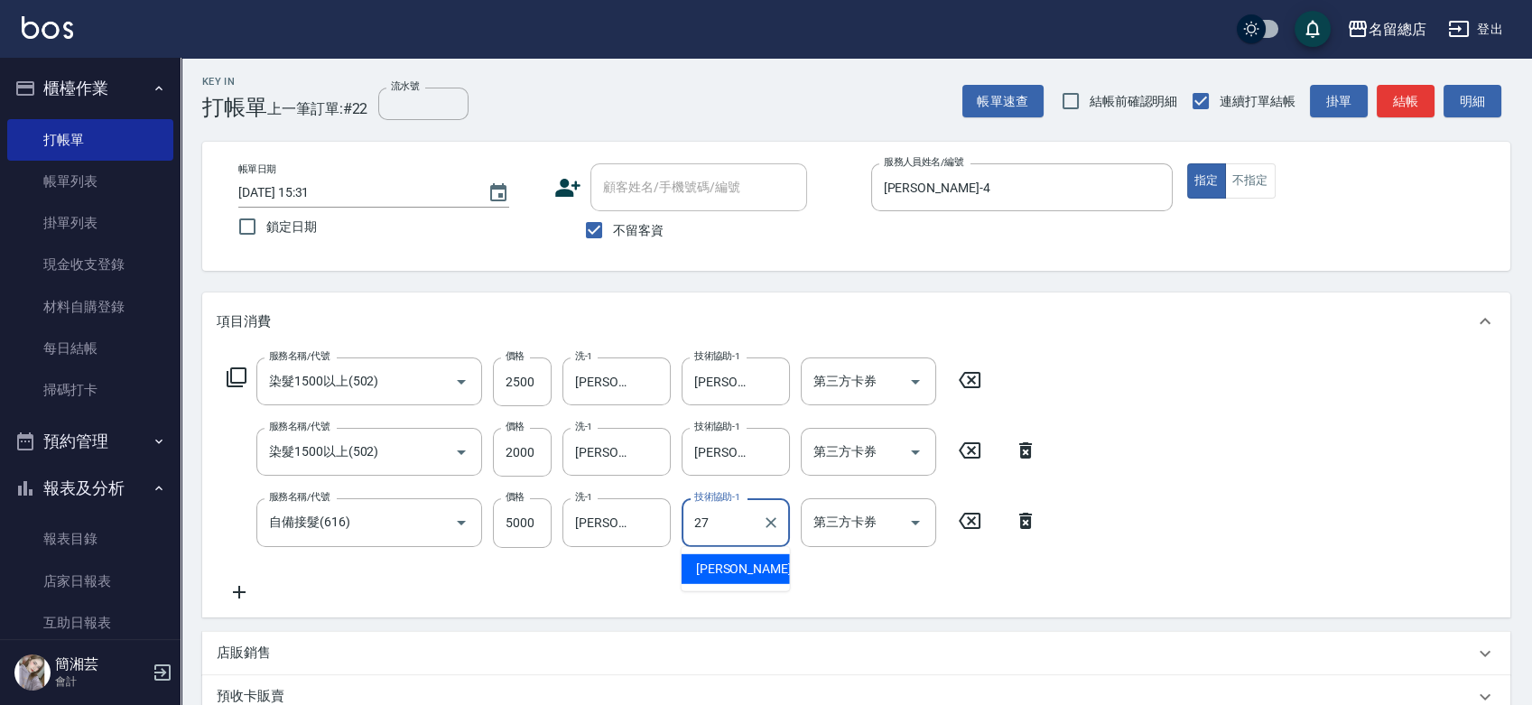
type input "[PERSON_NAME]-27"
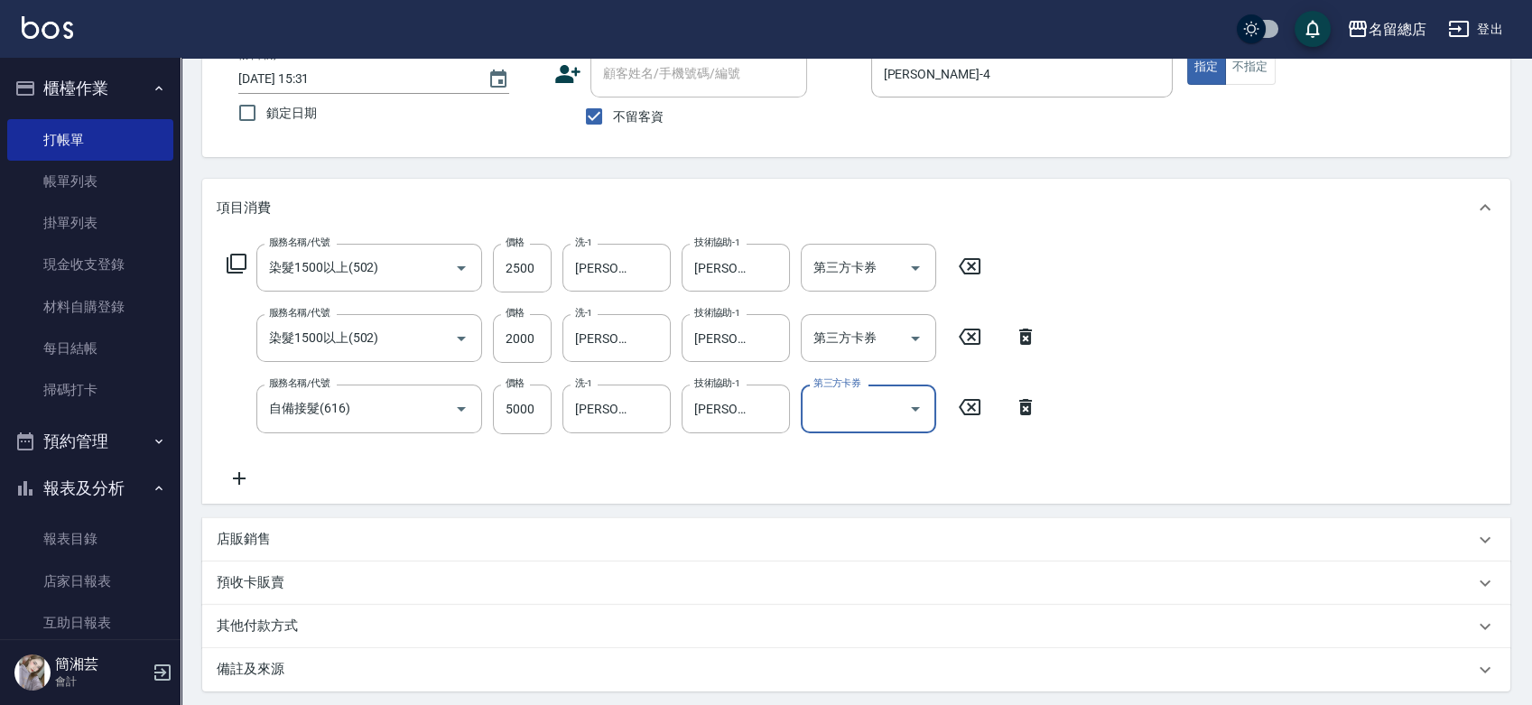
scroll to position [204, 0]
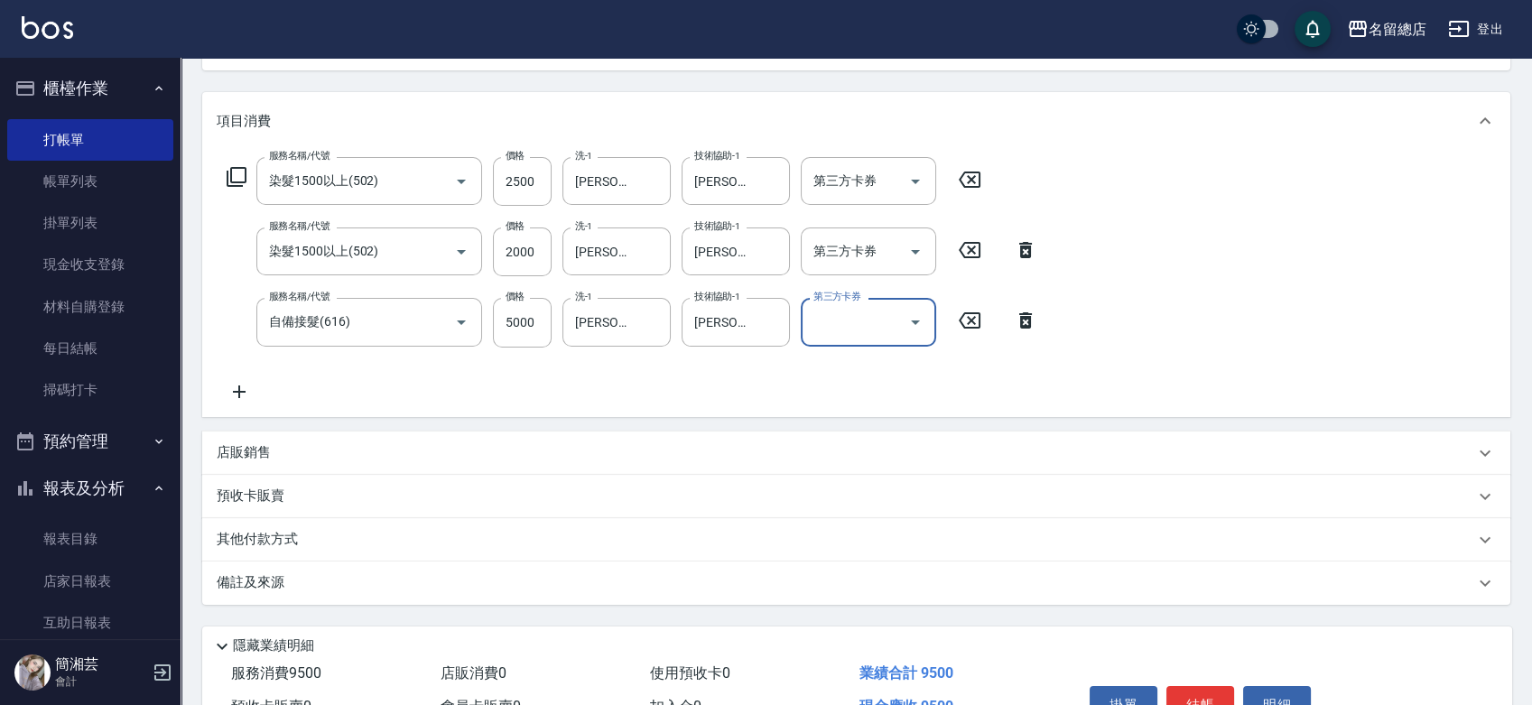
click at [325, 535] on div "其他付款方式" at bounding box center [846, 540] width 1258 height 20
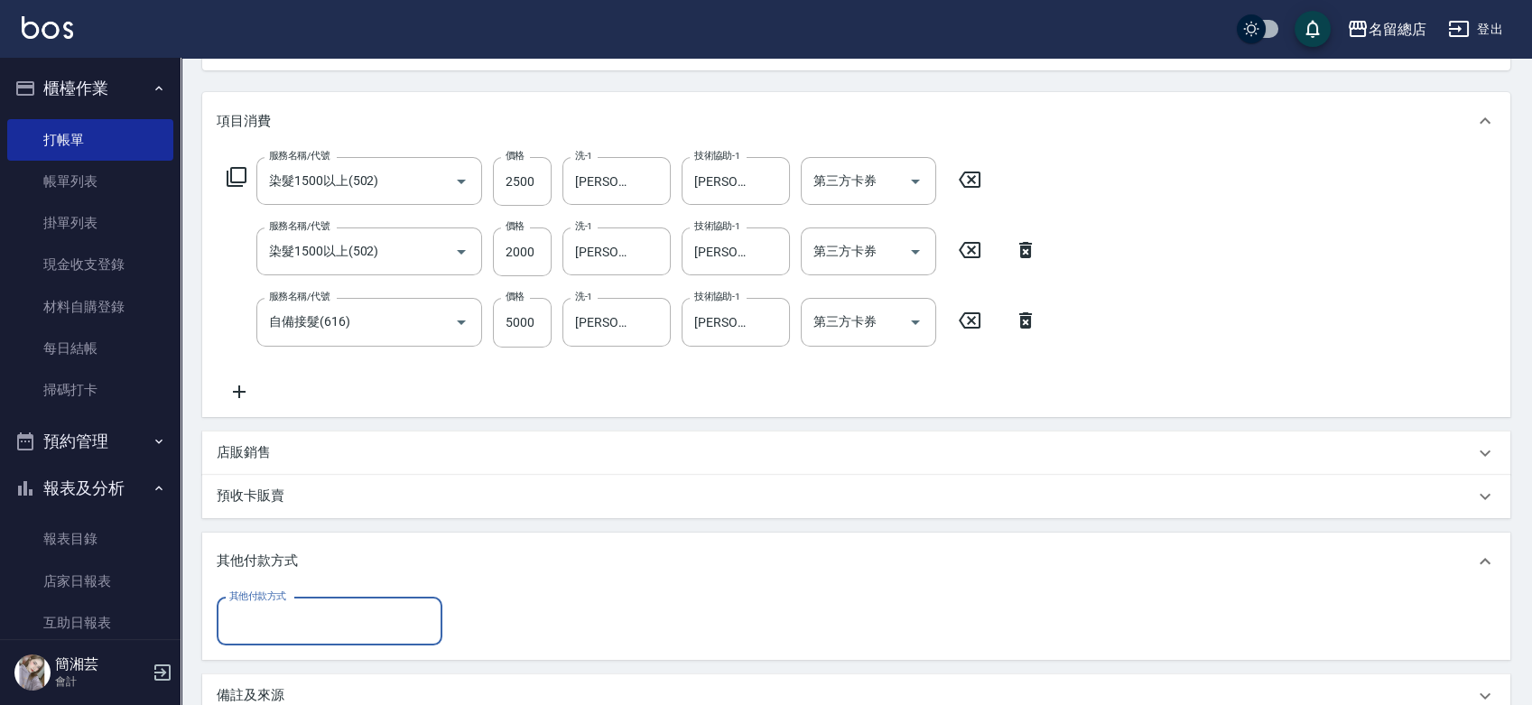
scroll to position [0, 0]
click at [318, 592] on div "其他付款方式 其他付款方式" at bounding box center [856, 626] width 1309 height 70
click at [311, 624] on input "其他付款方式" at bounding box center [330, 622] width 210 height 32
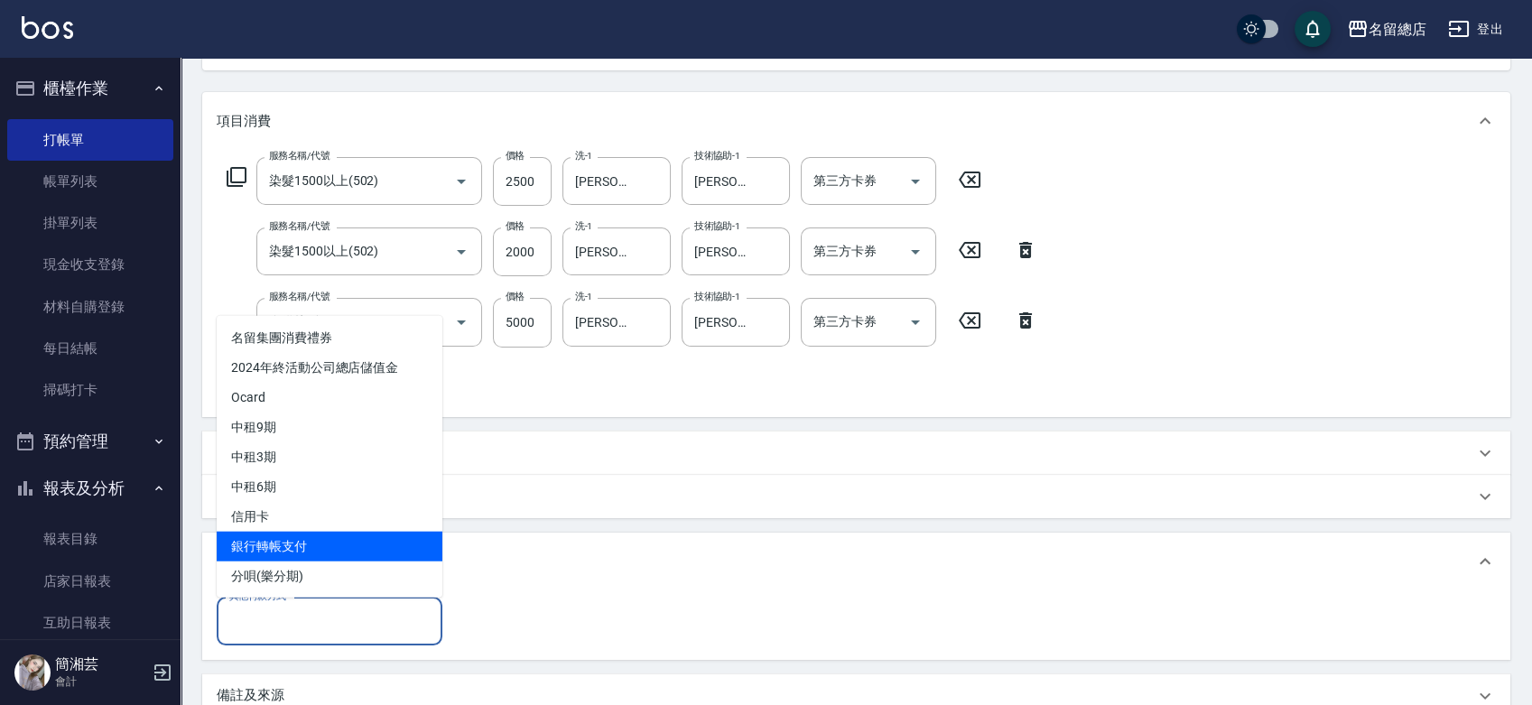
click at [286, 545] on span "銀行轉帳支付" at bounding box center [330, 546] width 226 height 30
type input "銀行轉帳支付"
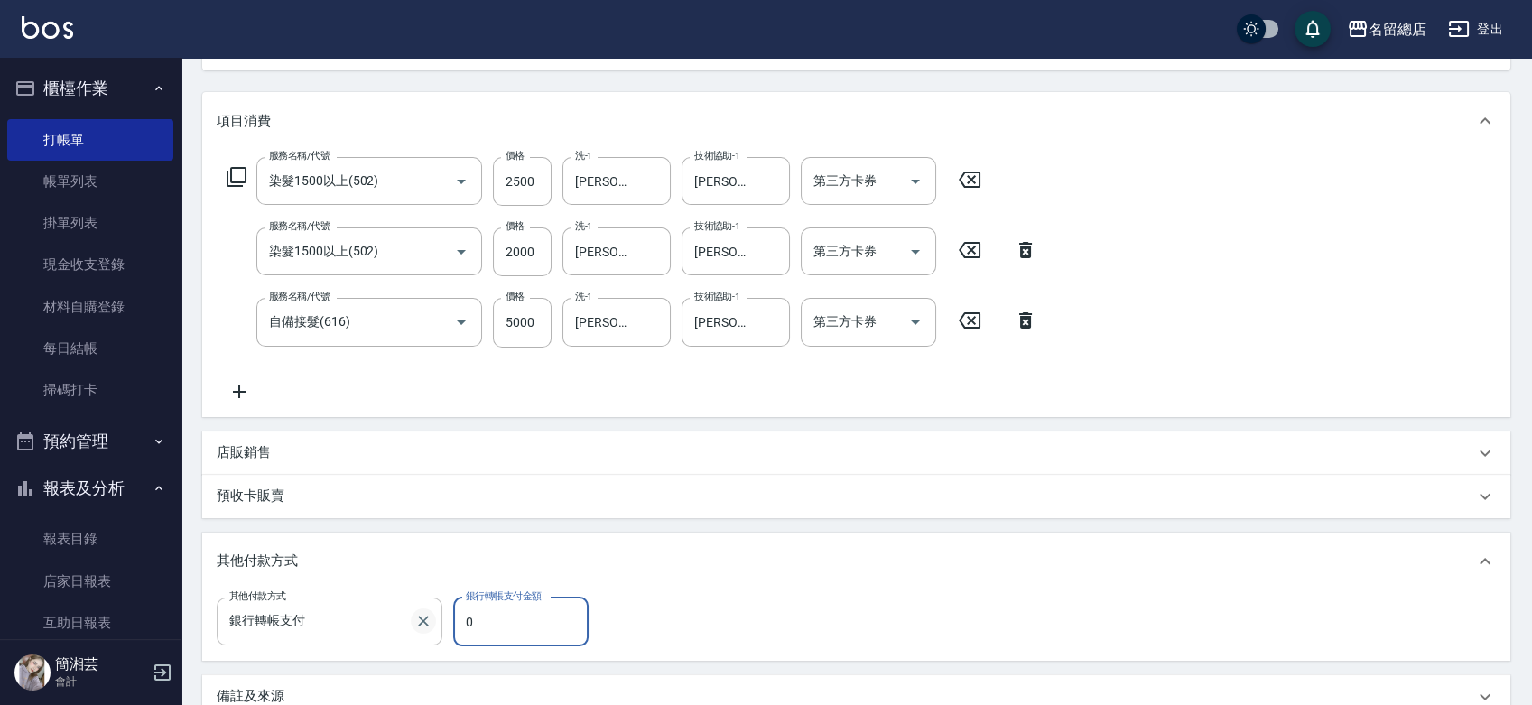
click at [418, 627] on icon "Clear" at bounding box center [424, 621] width 18 height 18
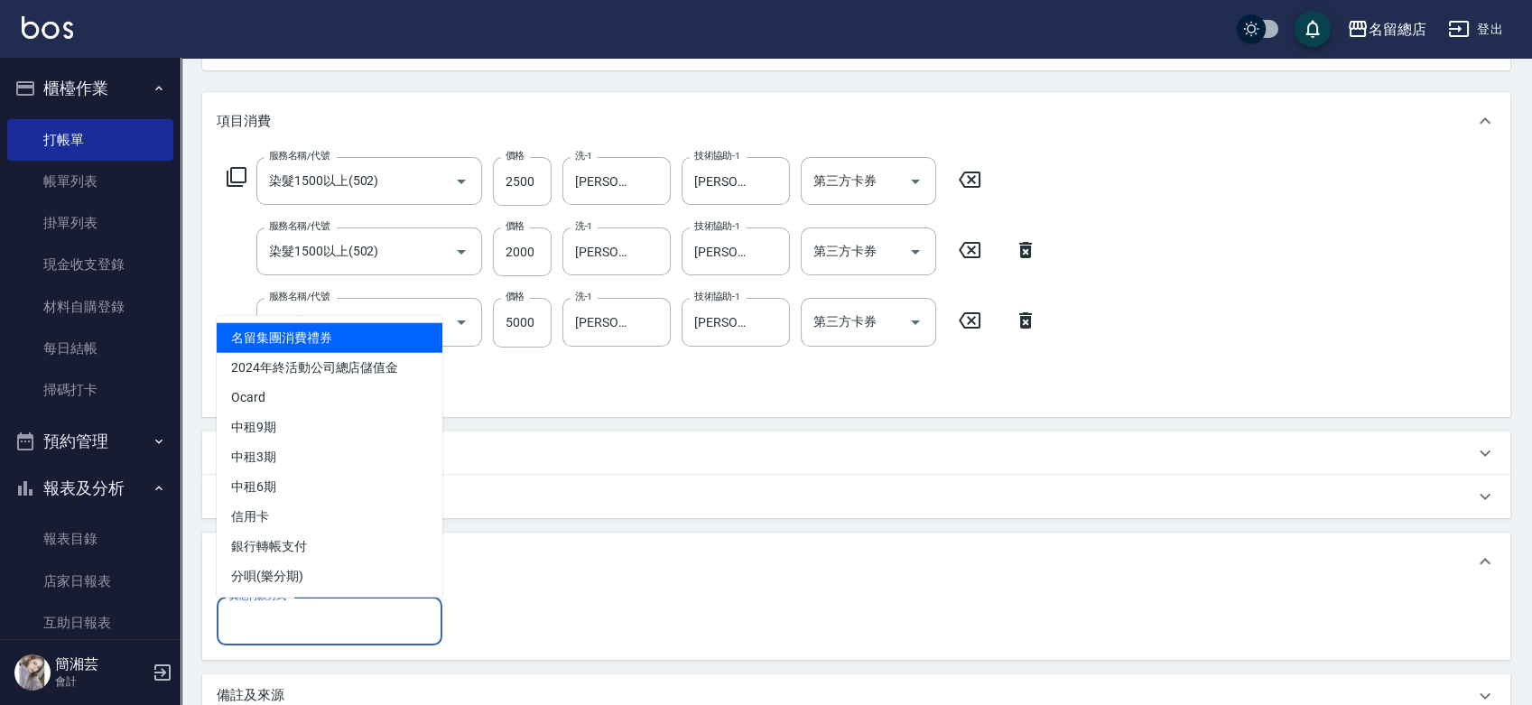
click at [407, 625] on input "其他付款方式" at bounding box center [330, 622] width 210 height 32
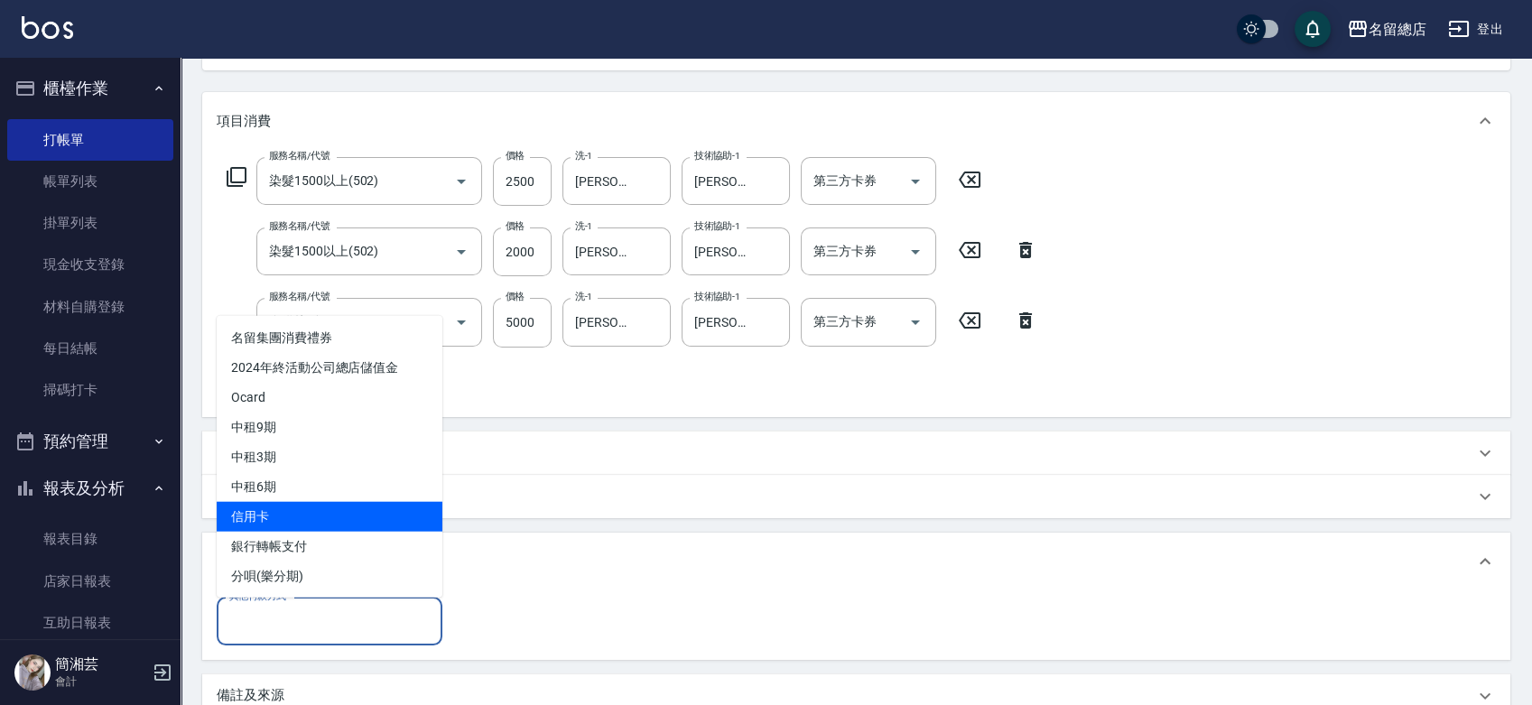
click at [347, 508] on span "信用卡" at bounding box center [330, 516] width 226 height 30
type input "信用卡"
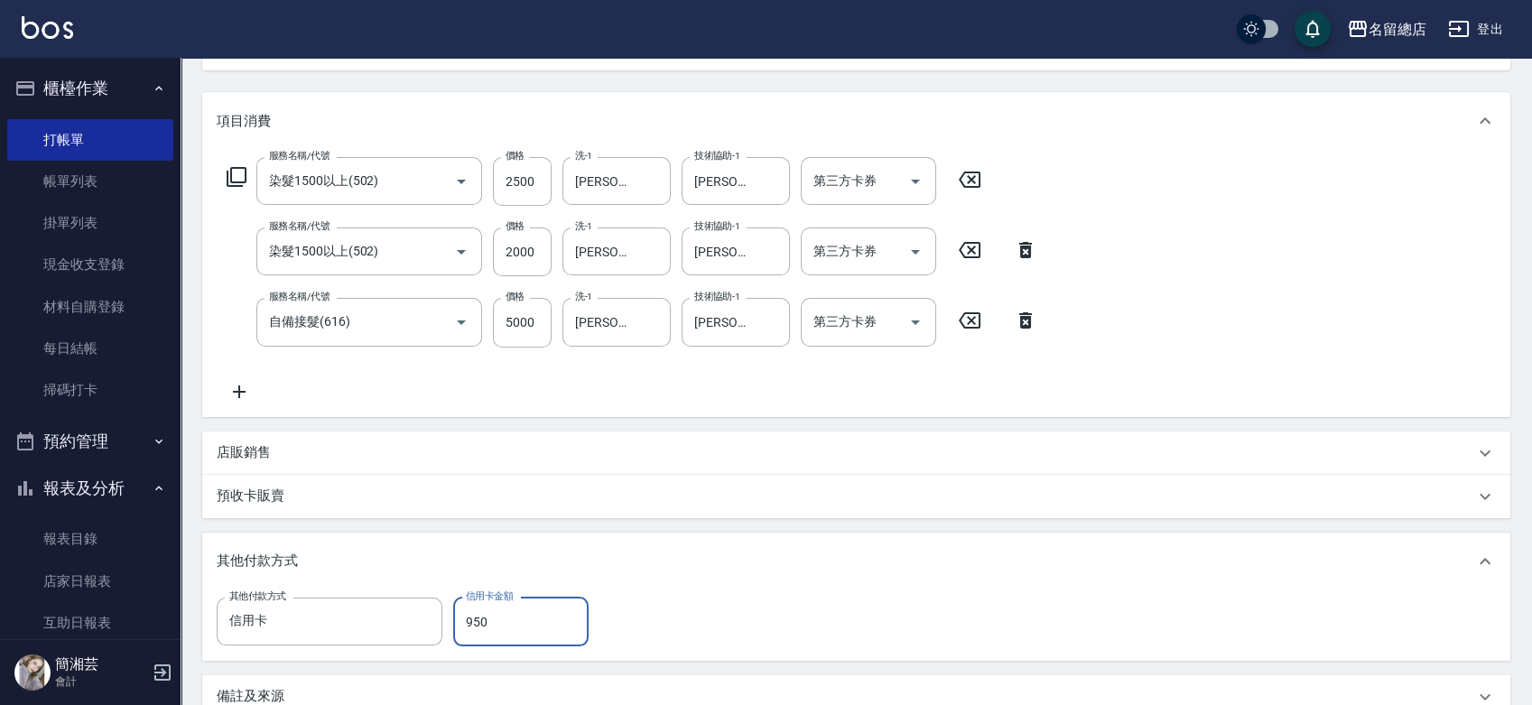
type input "9500"
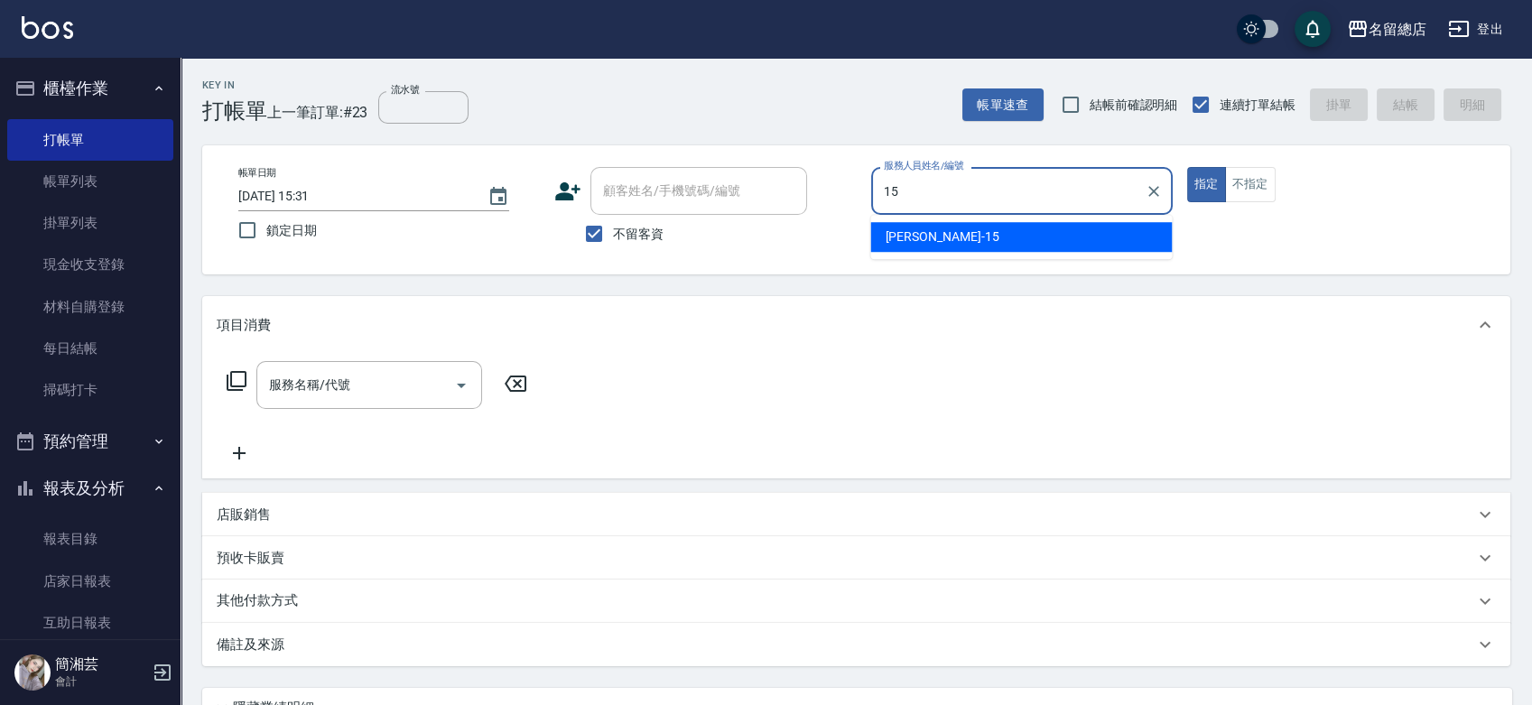
type input "[PERSON_NAME]-15"
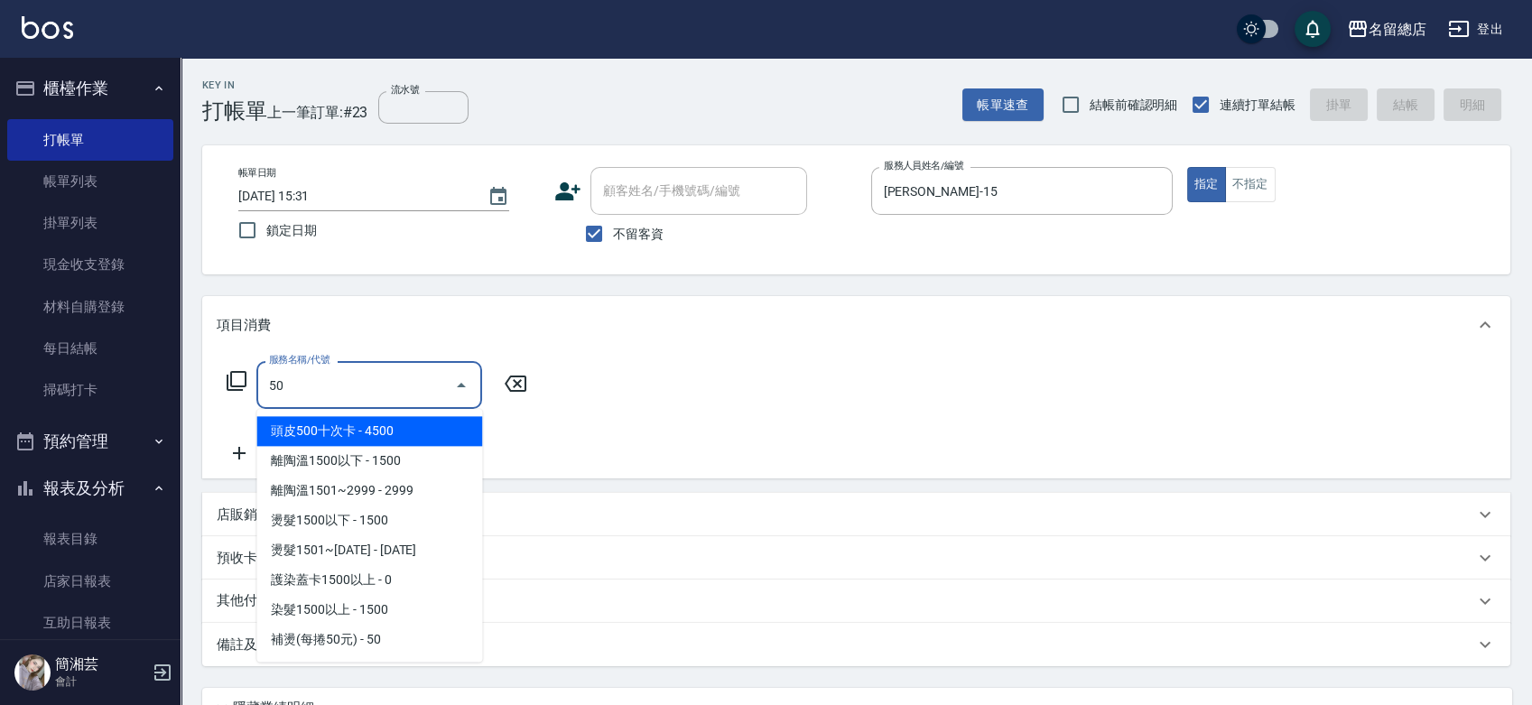
type input "5"
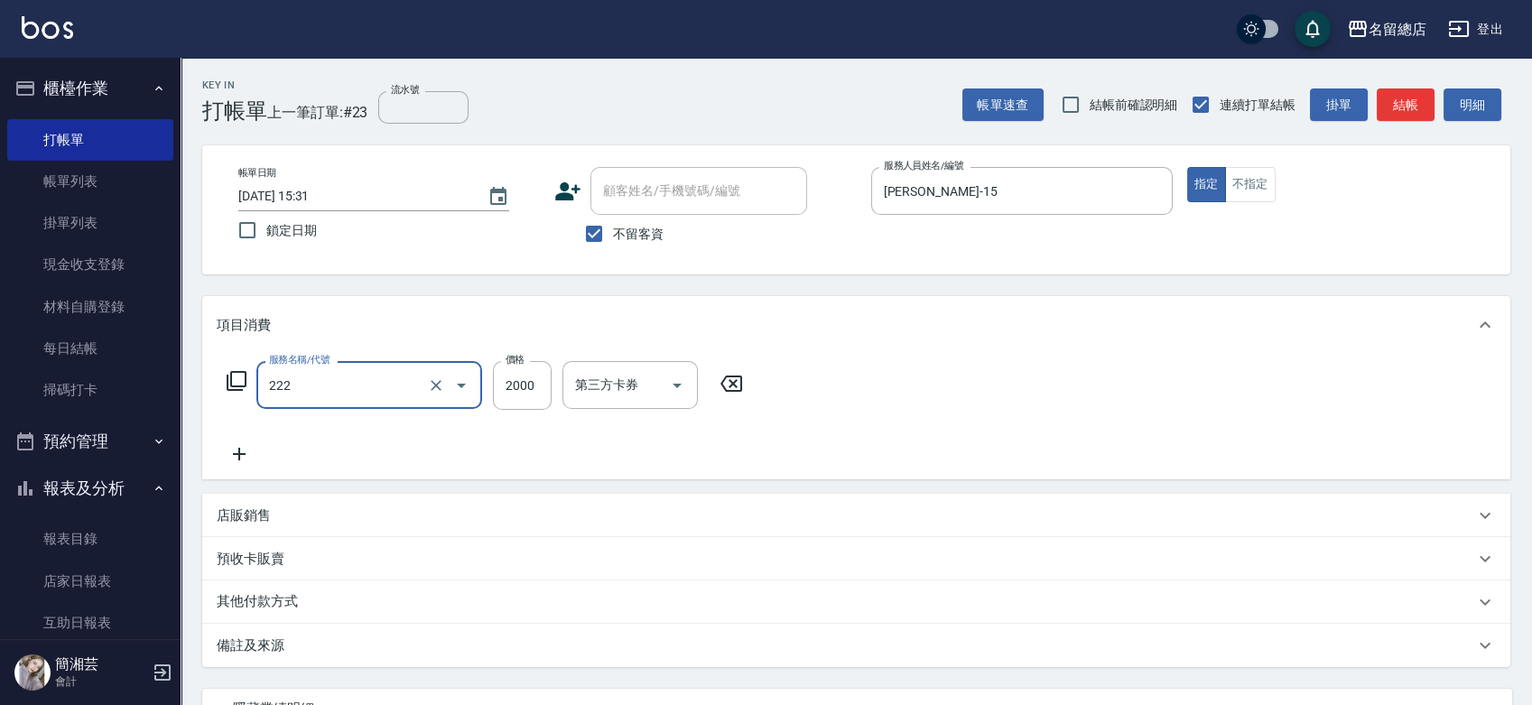
type input "燙髮2000以上(222)"
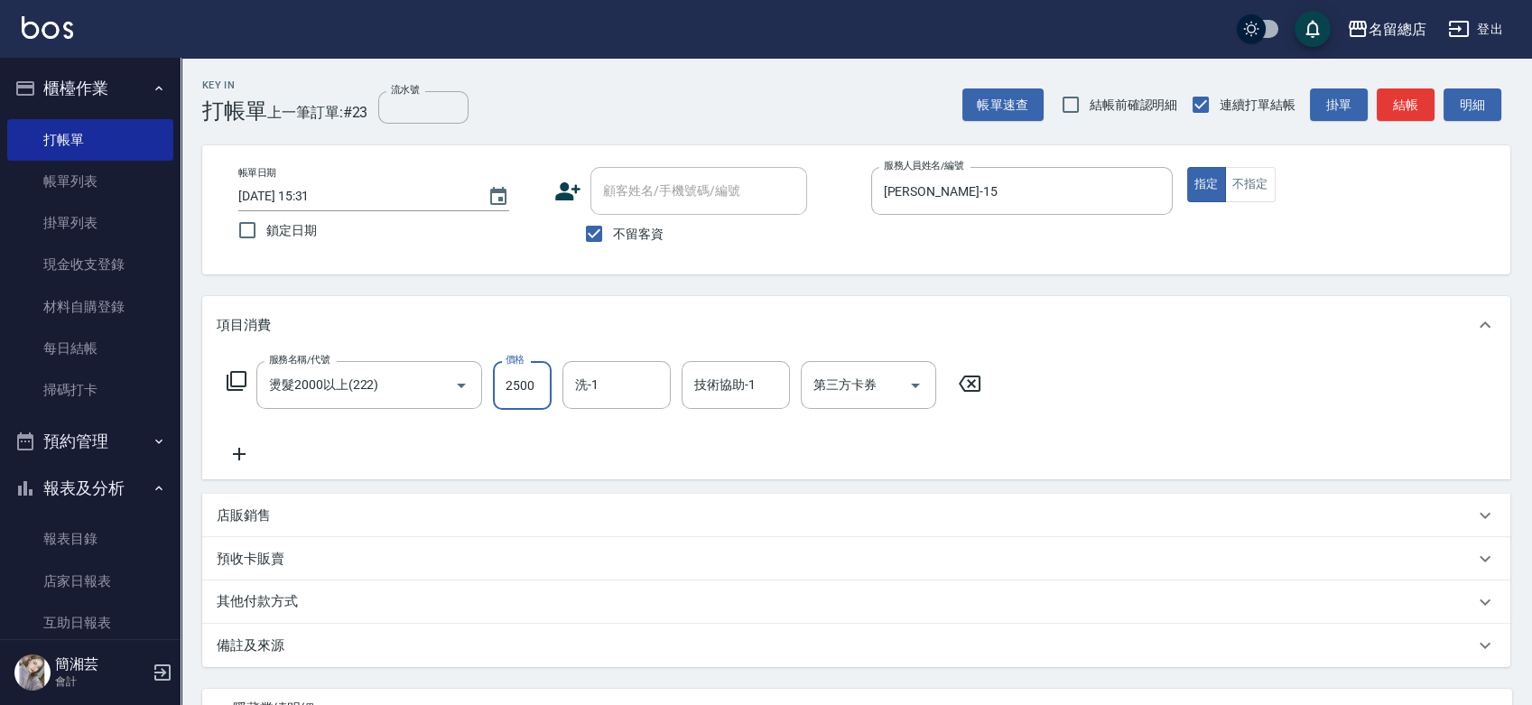
type input "2500"
type input "游之語-48"
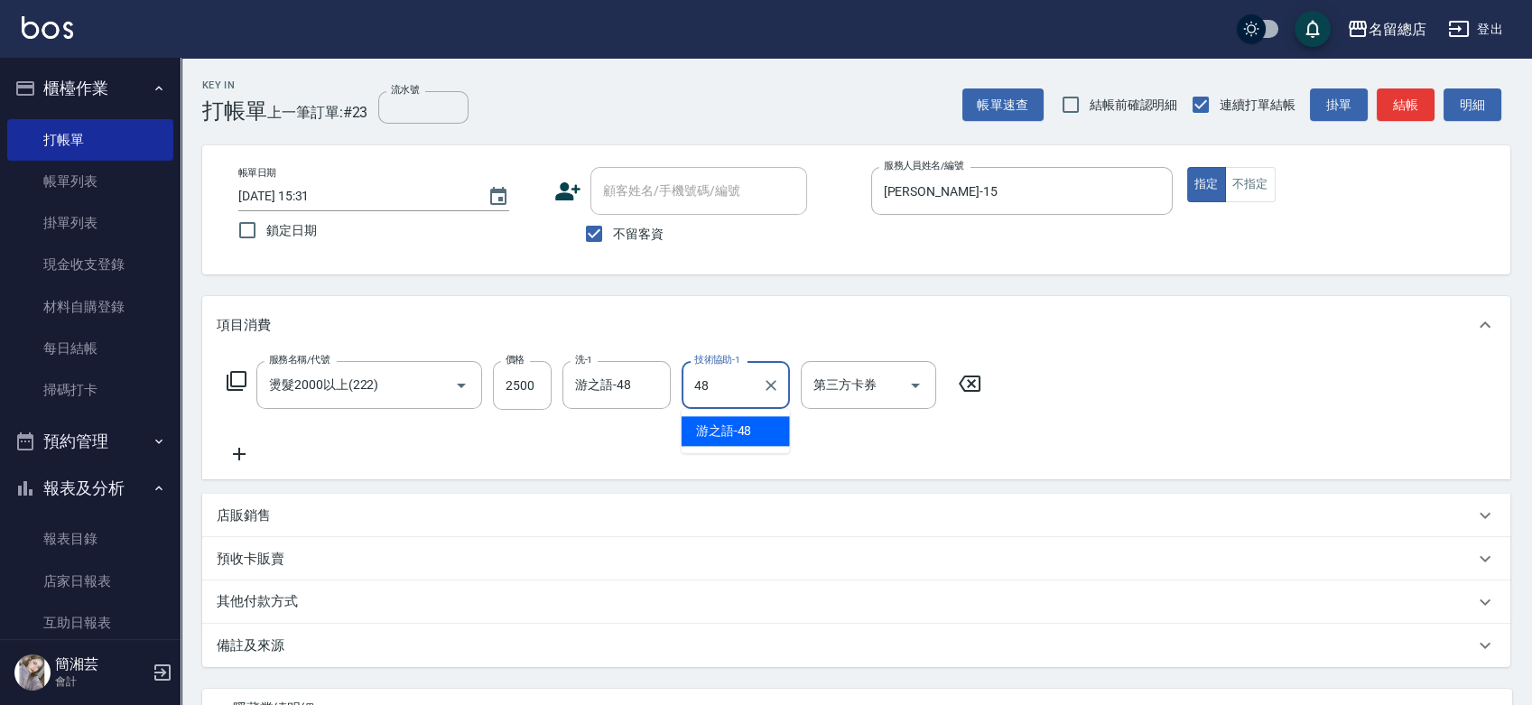
type input "游之語-48"
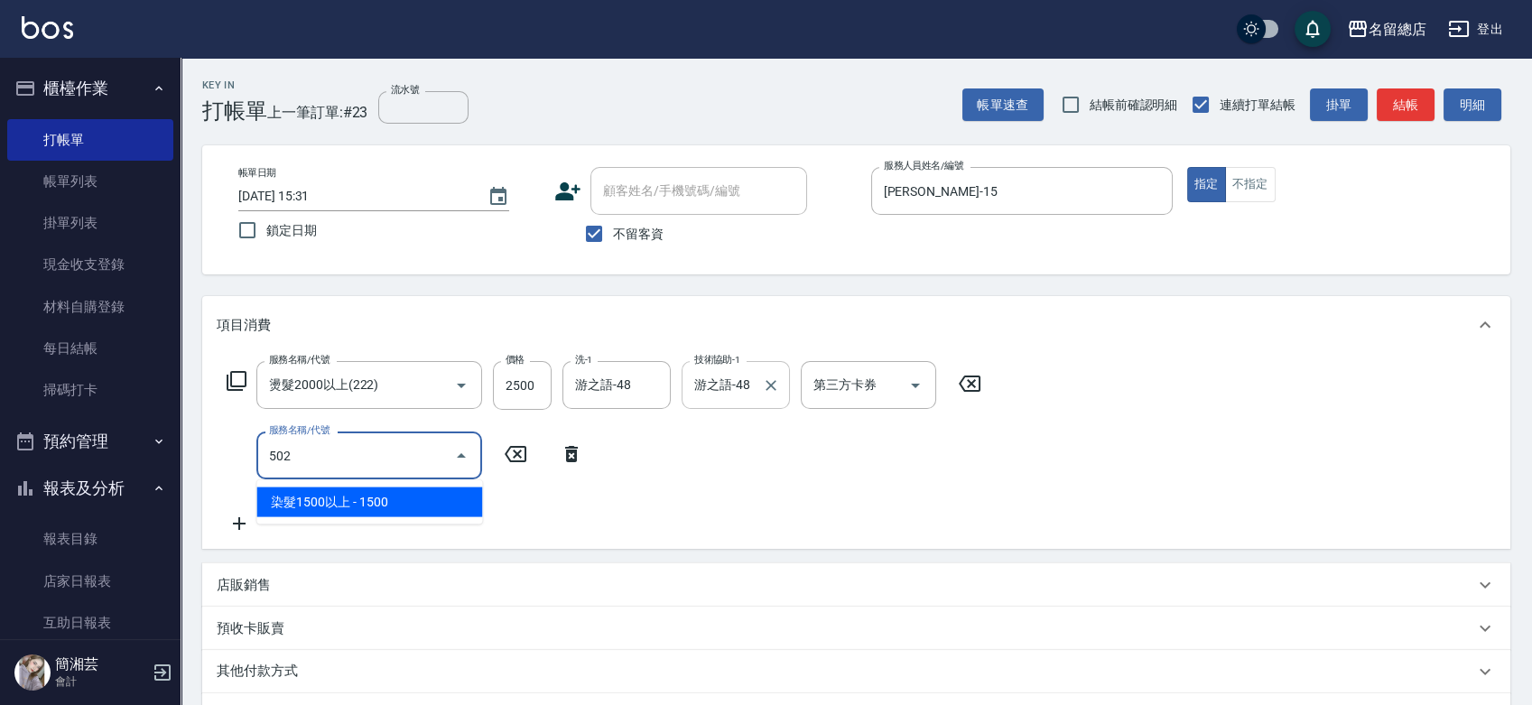
type input "染髮1500以上(502)"
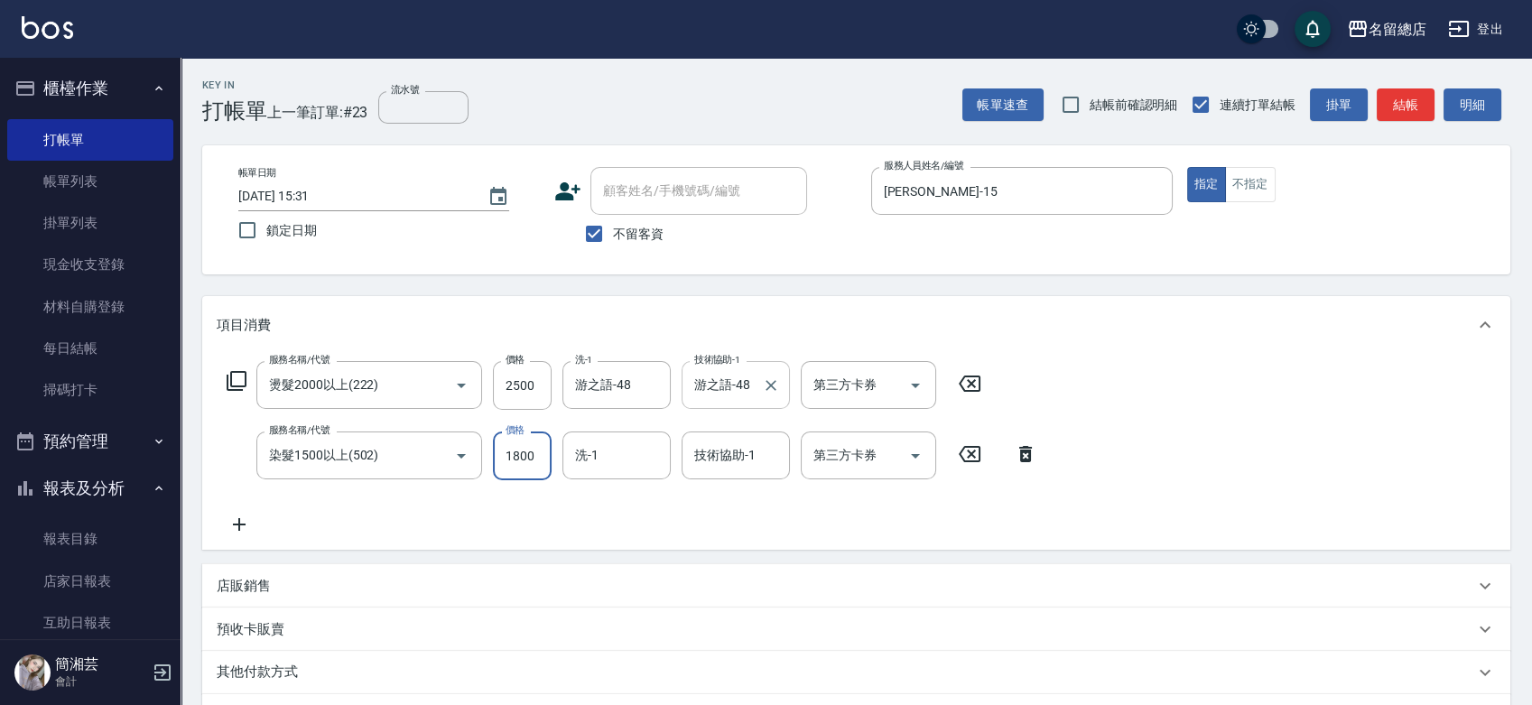
type input "1800"
type input "游之語-48"
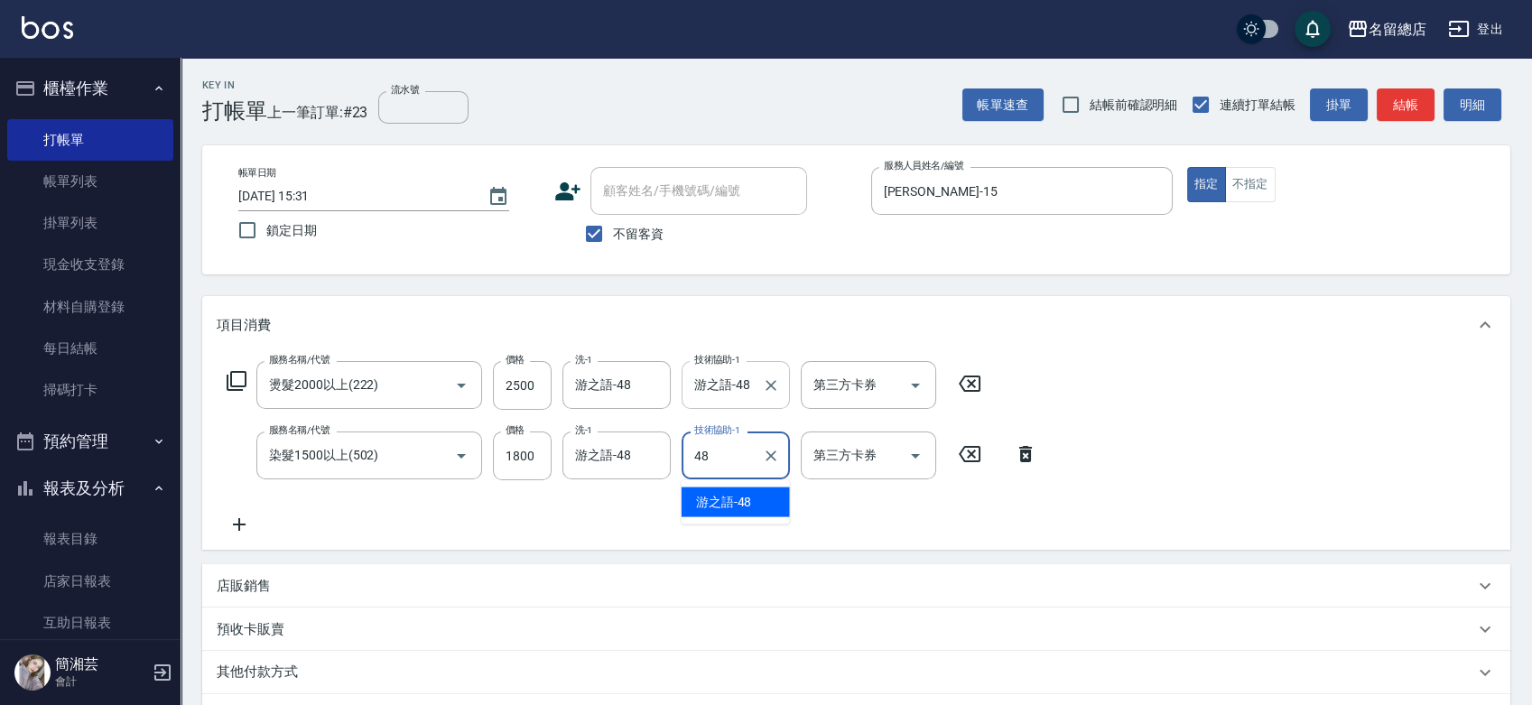
type input "游之語-48"
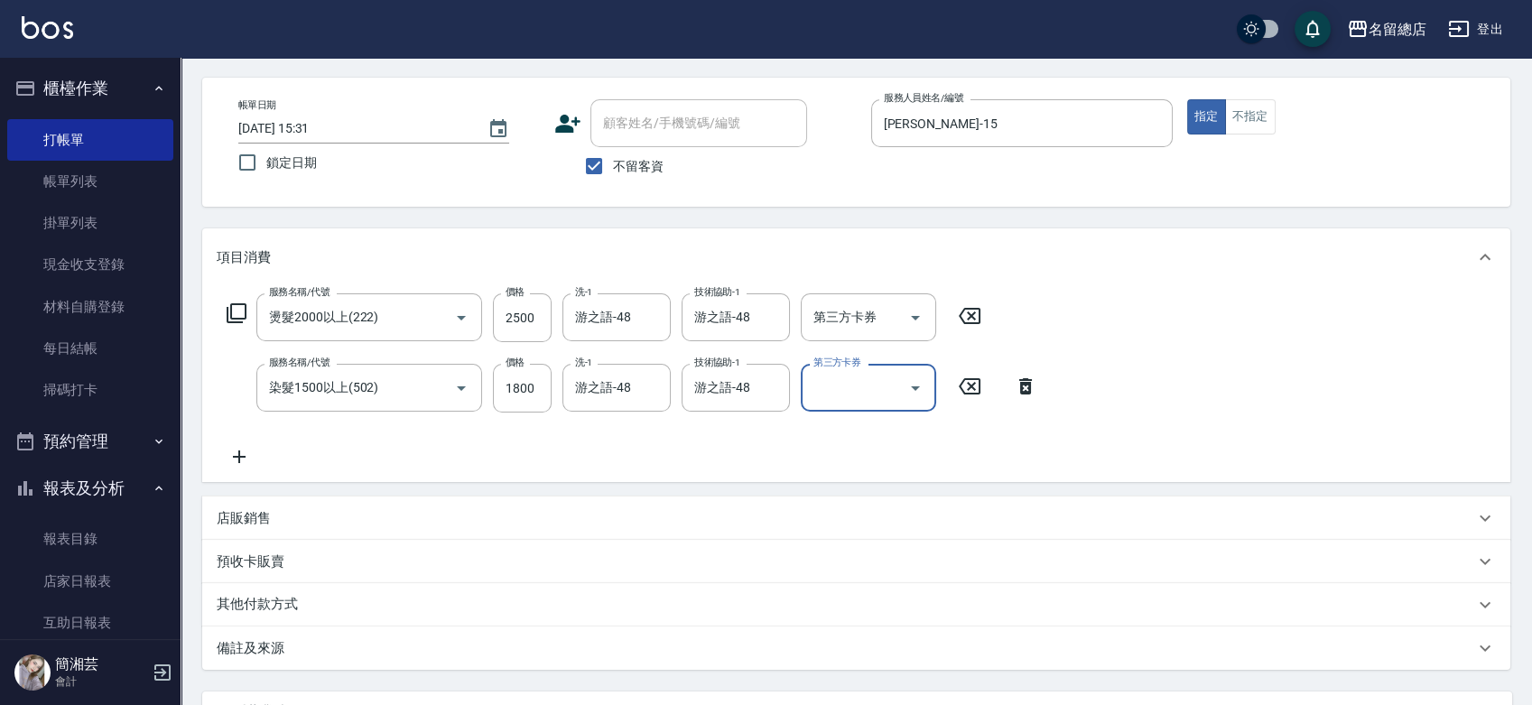
scroll to position [100, 0]
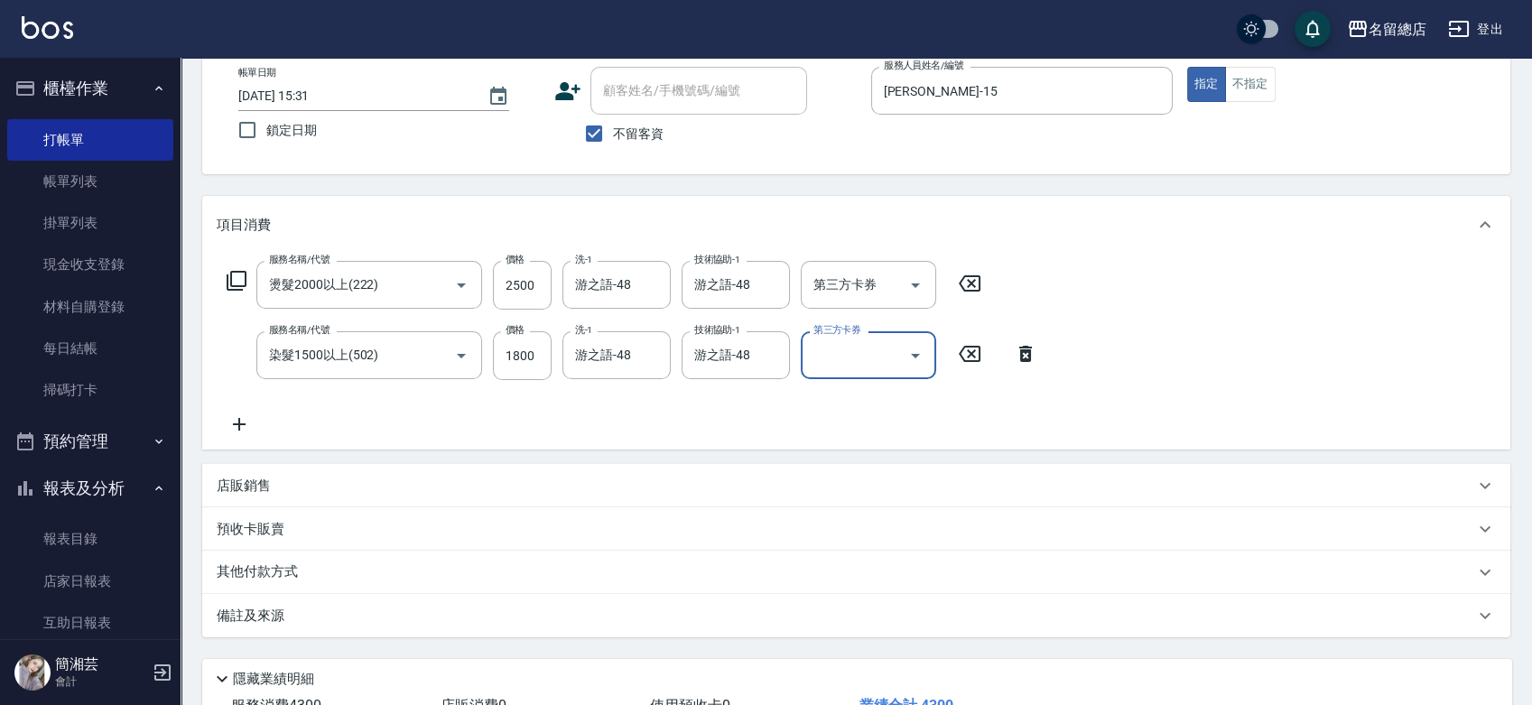
click at [485, 573] on div "其他付款方式" at bounding box center [846, 573] width 1258 height 20
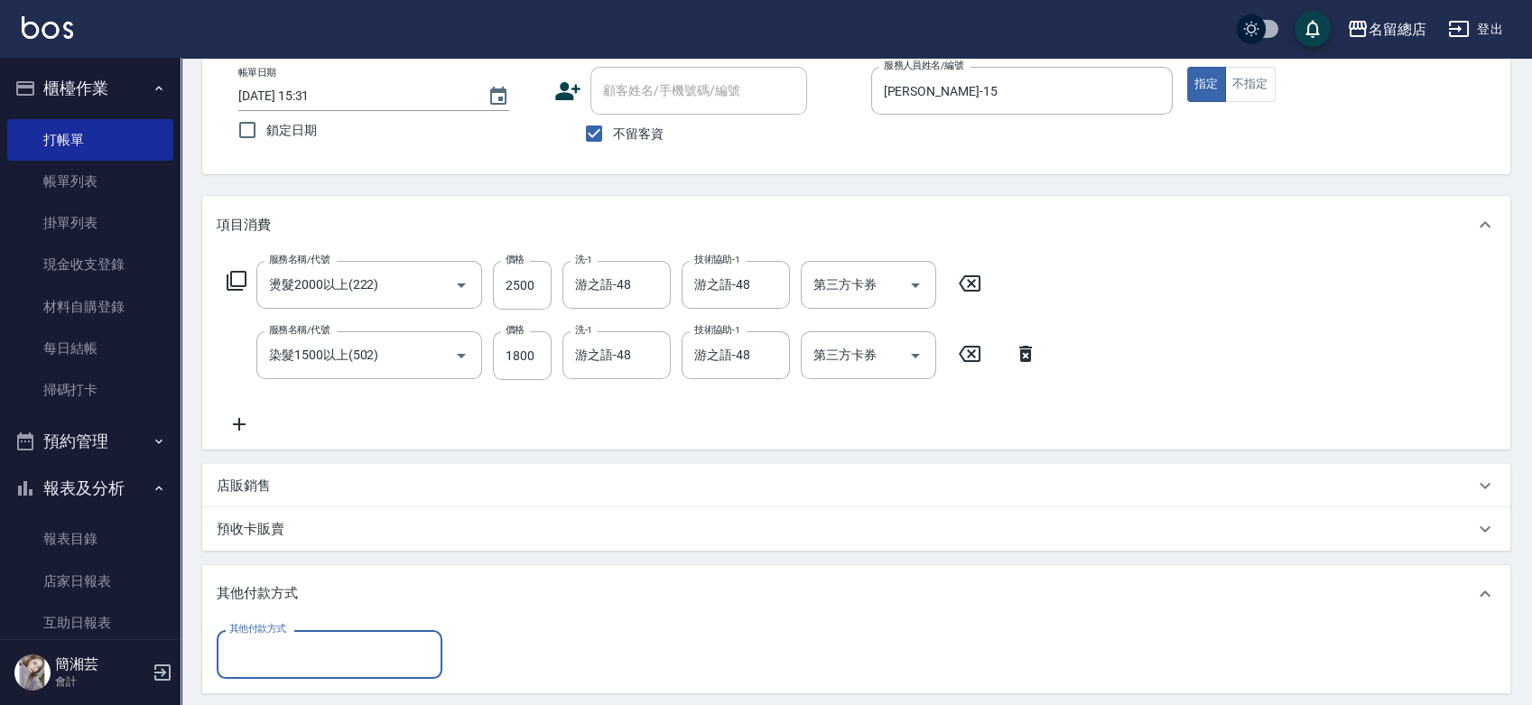
scroll to position [0, 0]
click at [398, 652] on input "其他付款方式" at bounding box center [330, 654] width 210 height 32
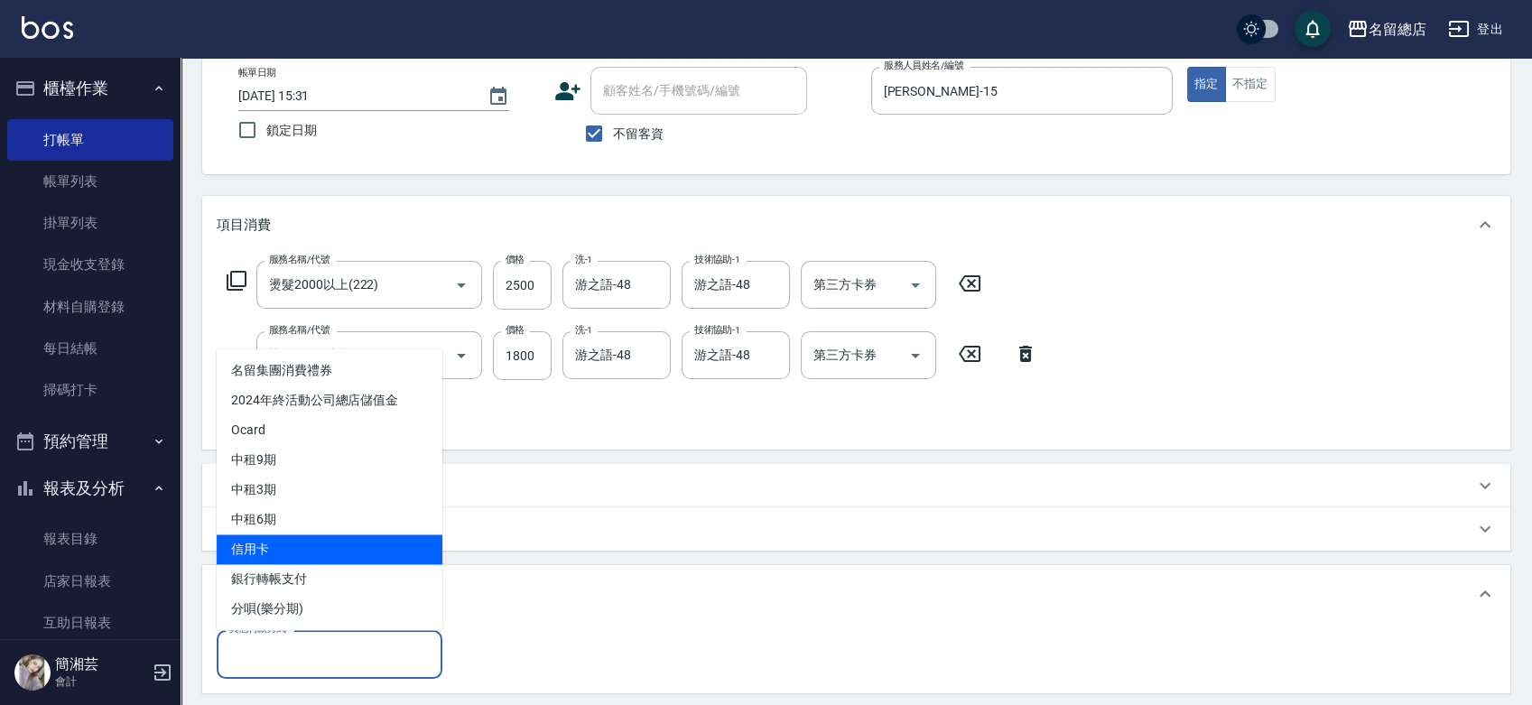
click at [387, 554] on span "信用卡" at bounding box center [330, 550] width 226 height 30
type input "信用卡"
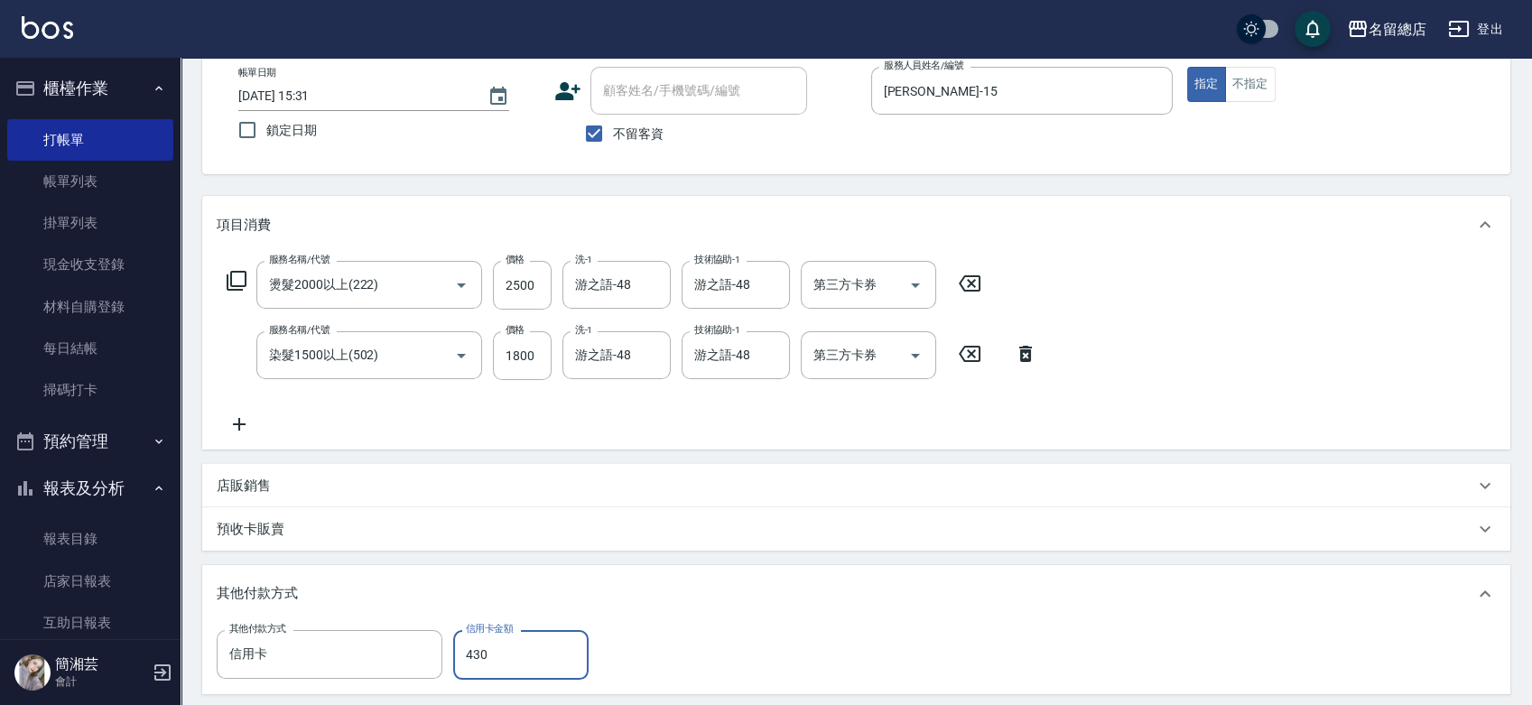
type input "4300"
type input "[DATE] 15:32"
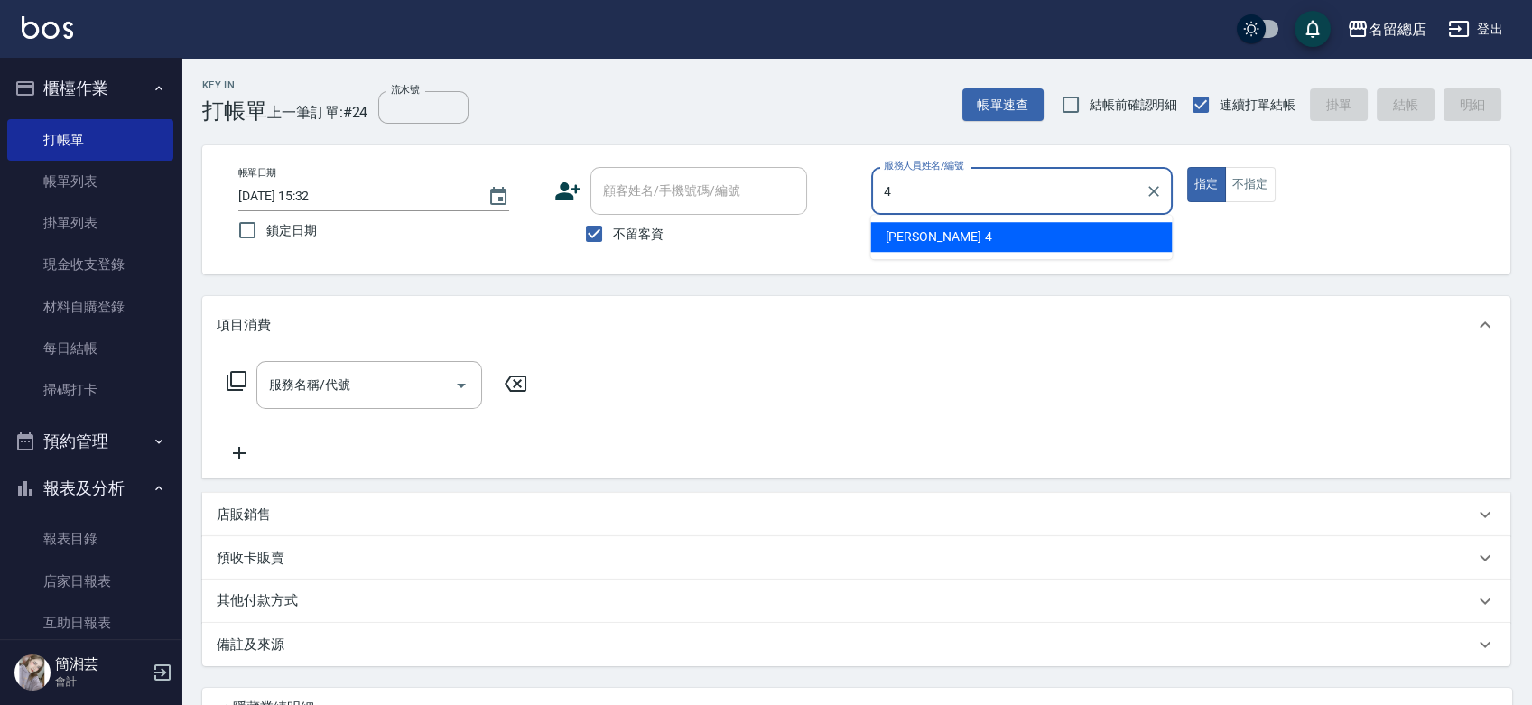
type input "[PERSON_NAME]-4"
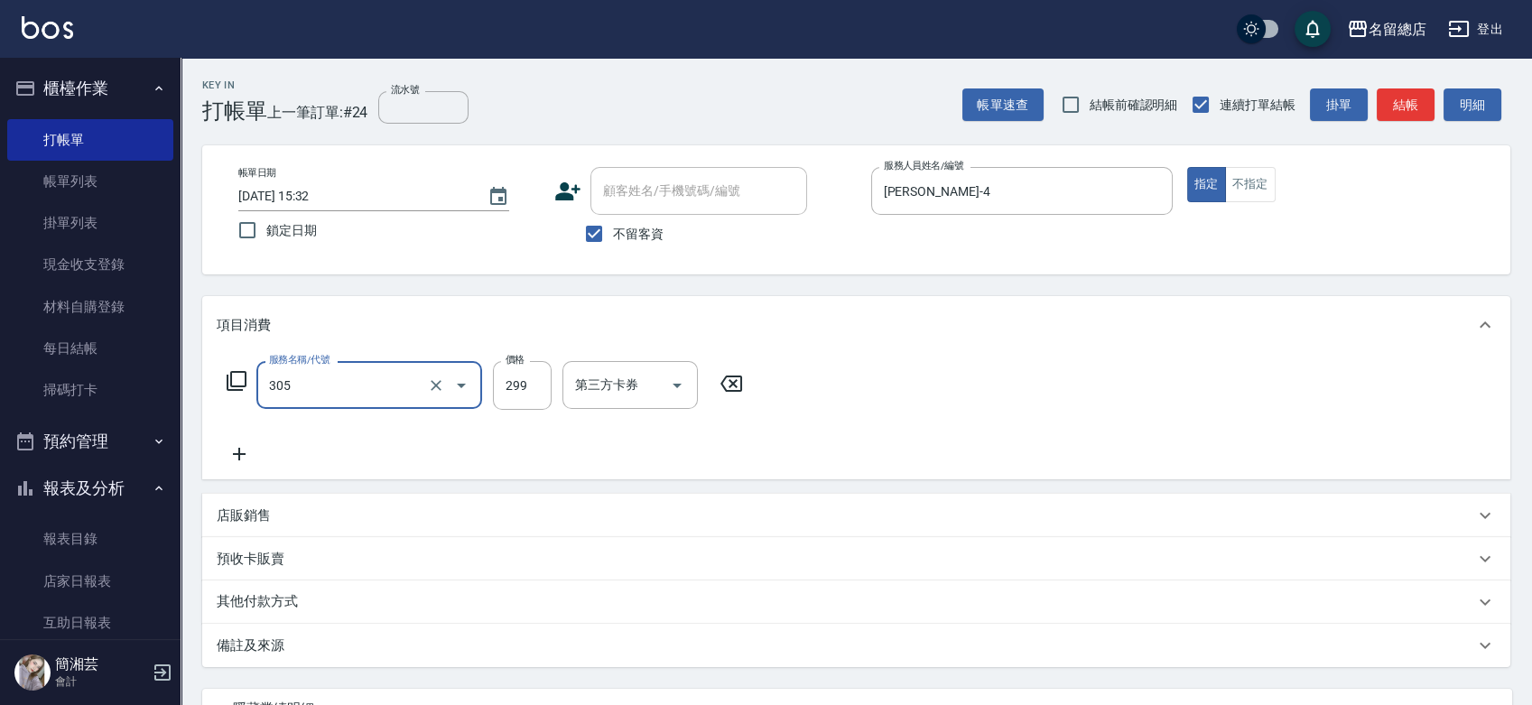
type input "剪髮(305)"
type input "500"
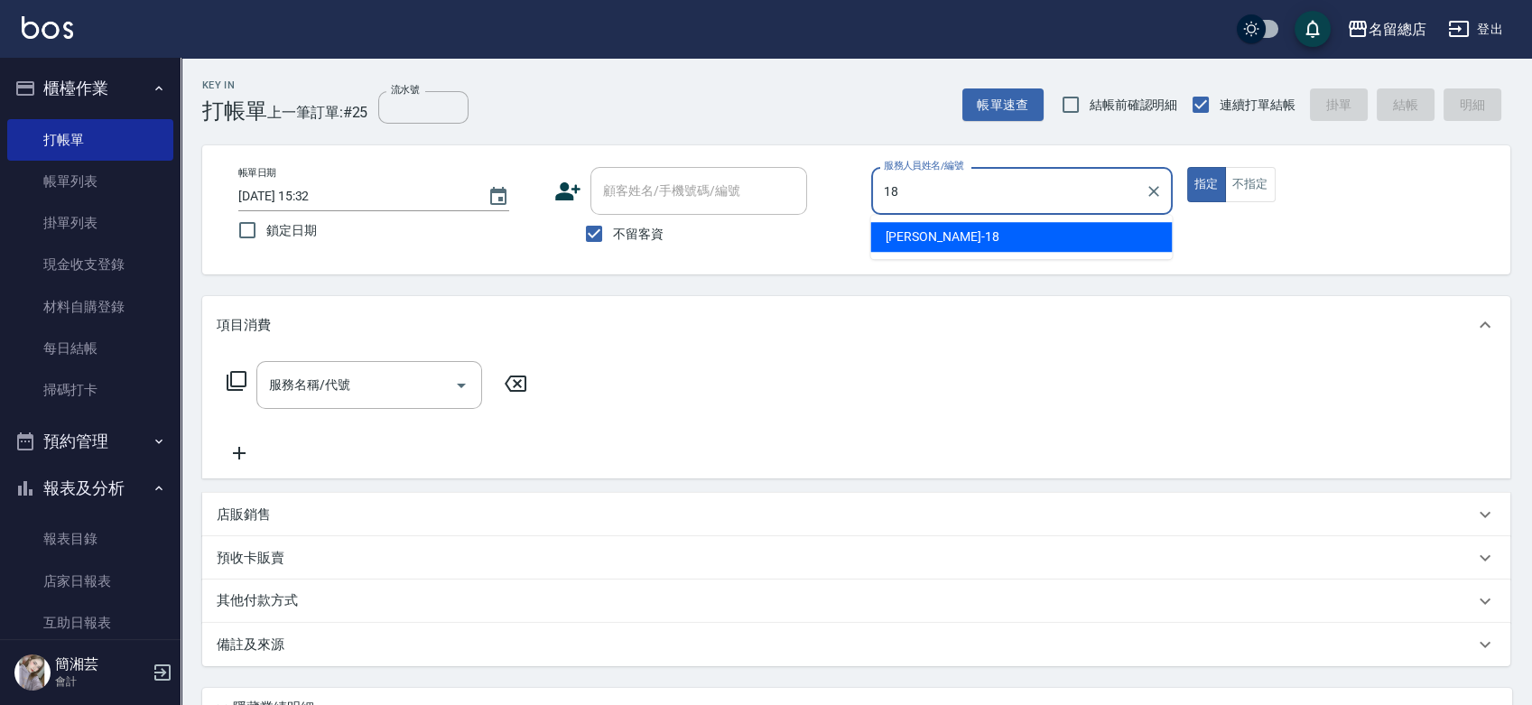
type input "[PERSON_NAME]-18"
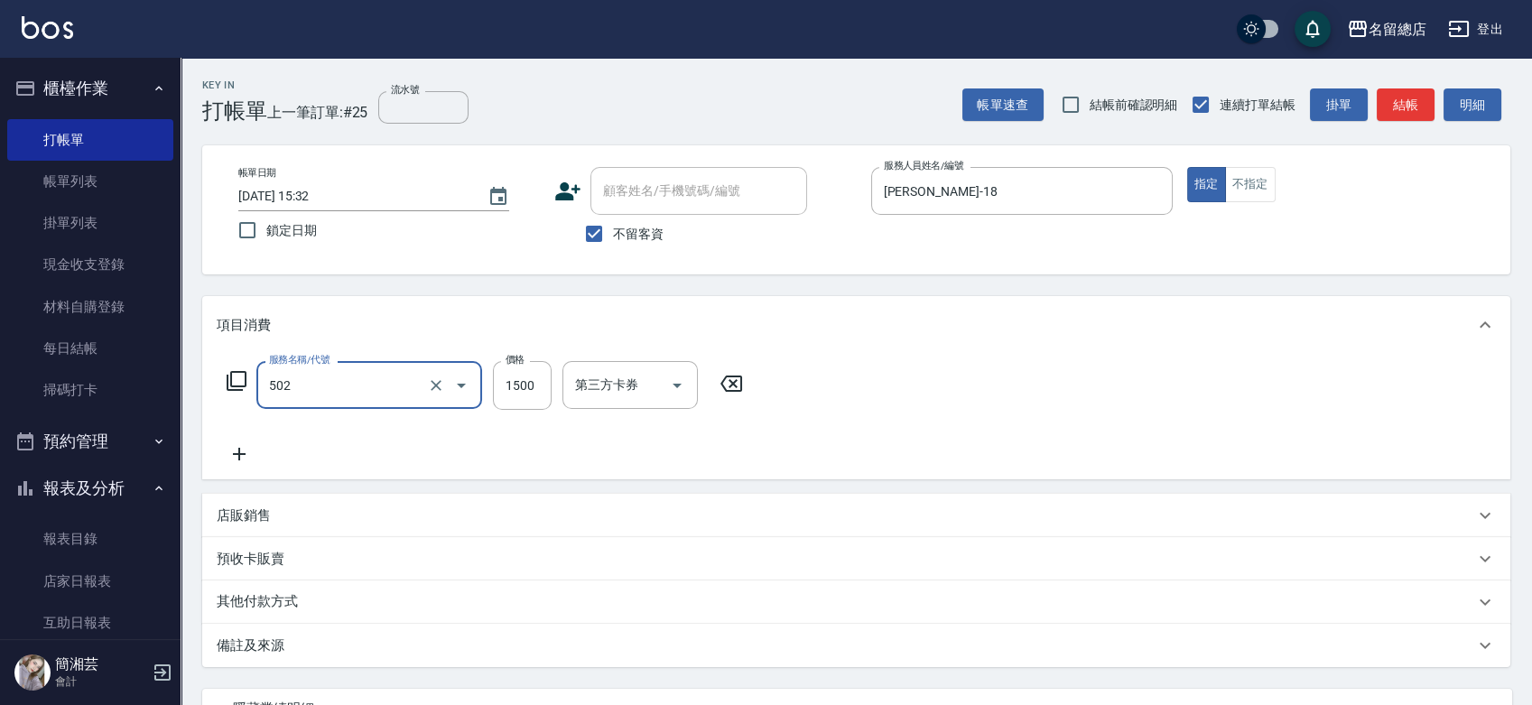
type input "染髮1500以上(502)"
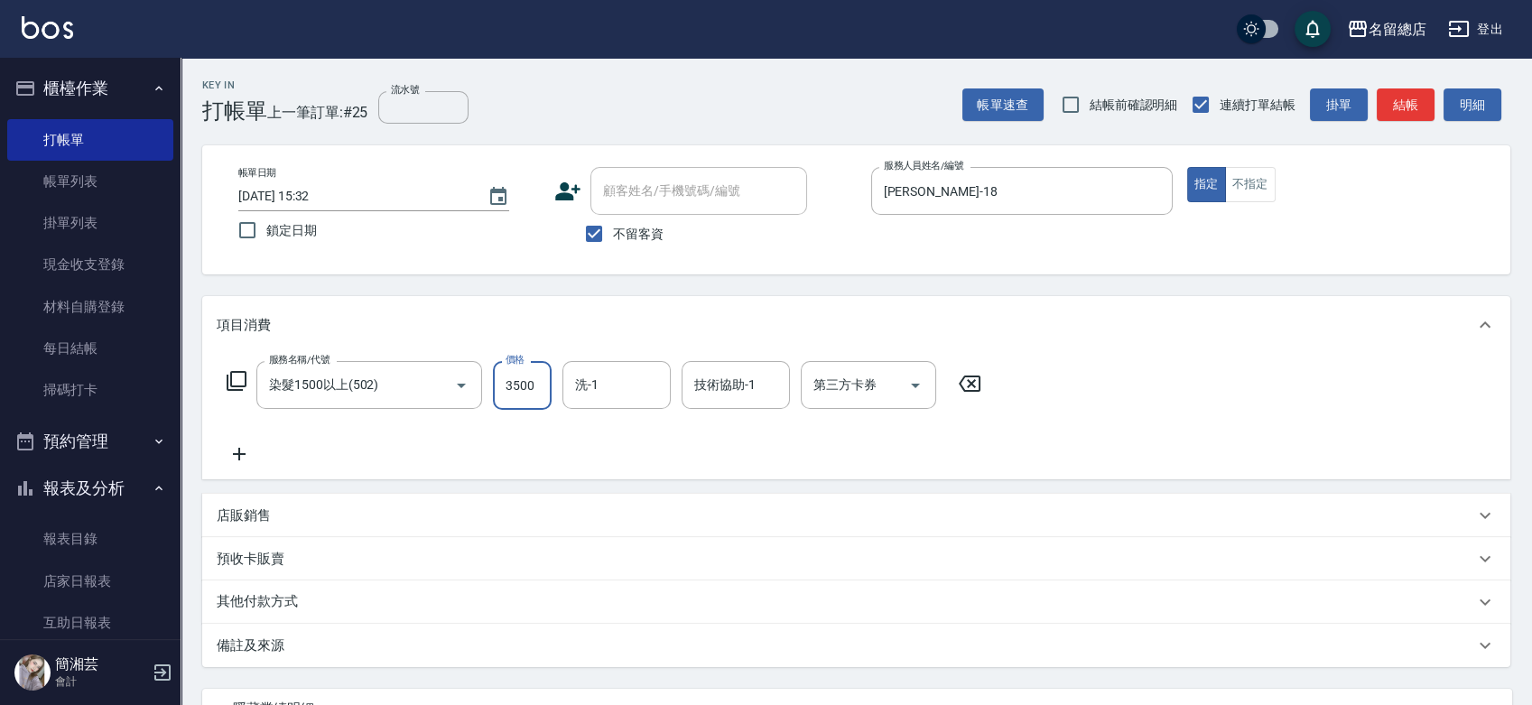
type input "3500"
type input "[PERSON_NAME]-31"
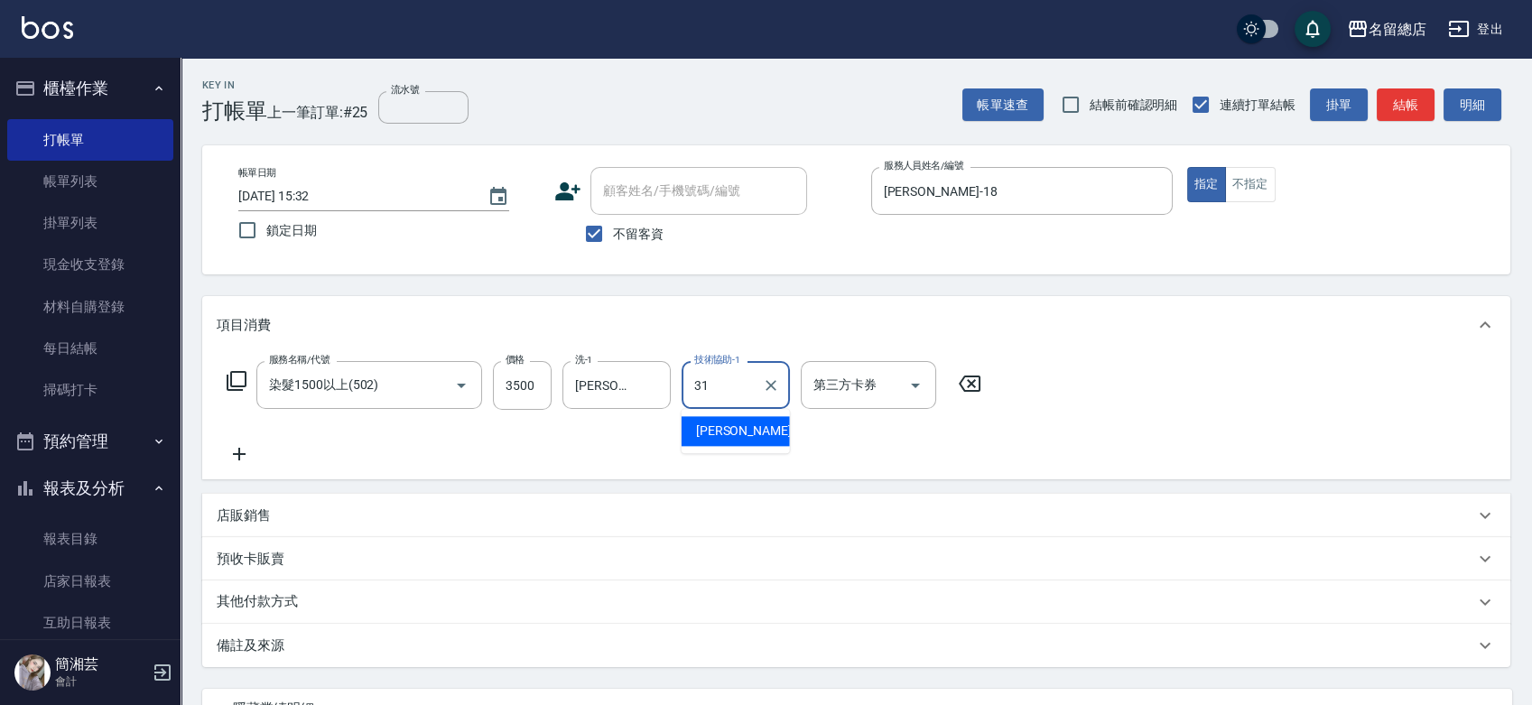
type input "[PERSON_NAME]-31"
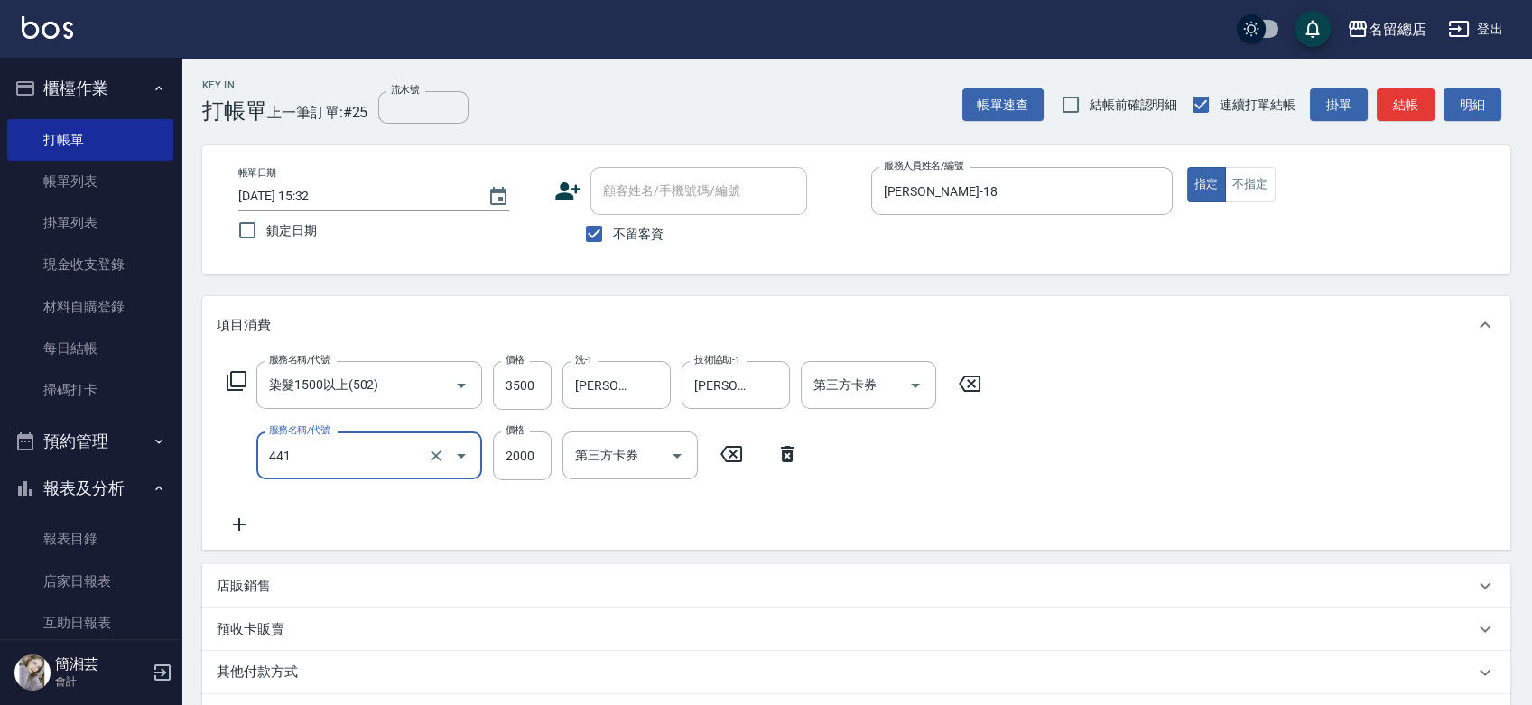
type input "2段自單次1300以上(441)"
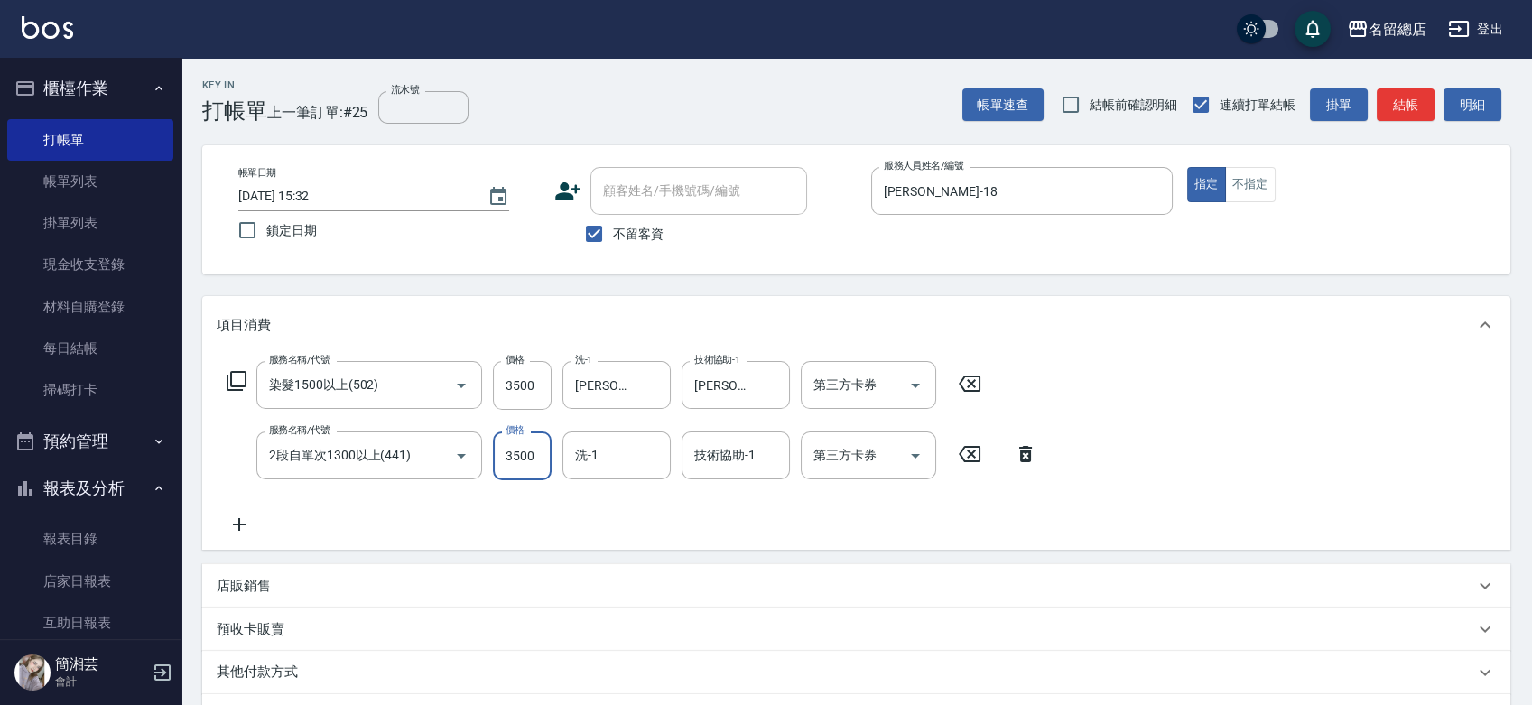
type input "3500"
type input "陳予歆-28"
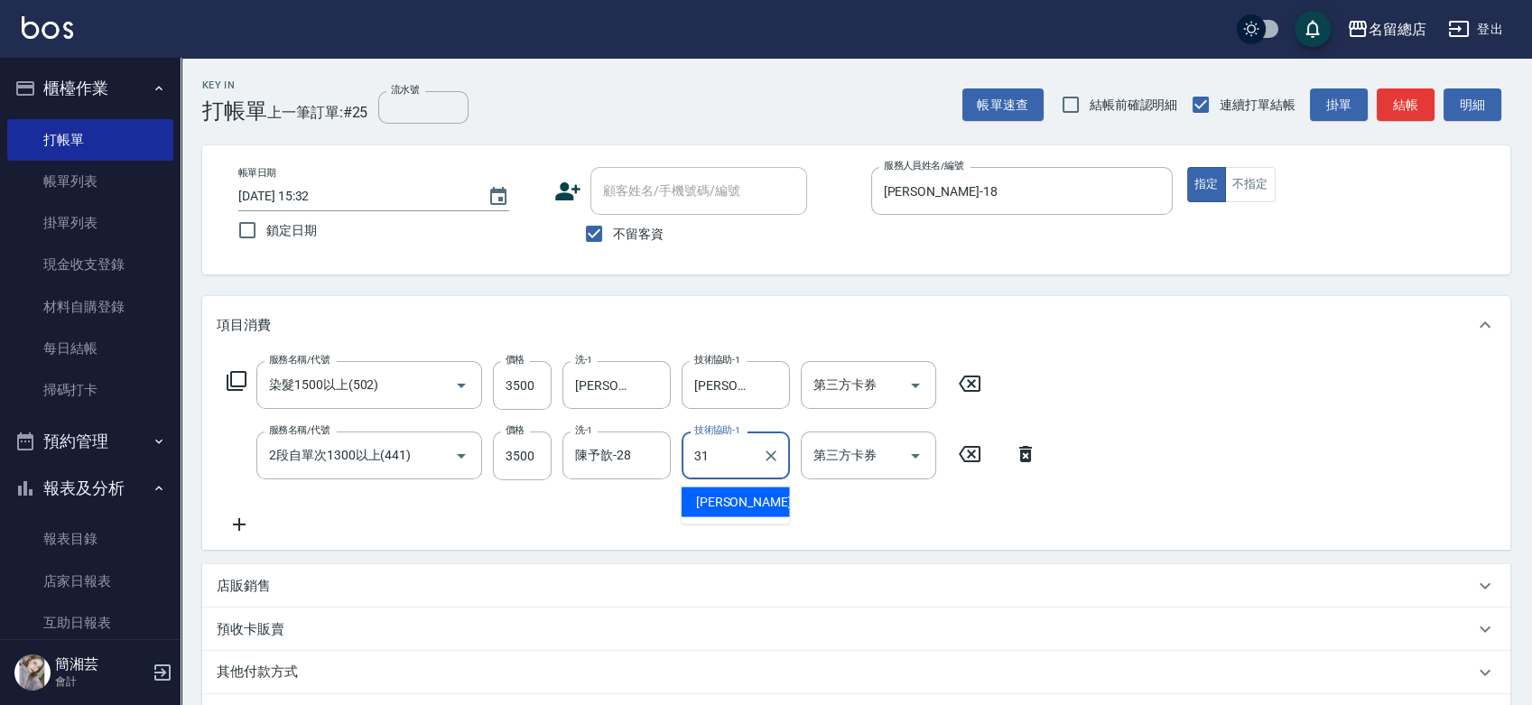
type input "[PERSON_NAME]-31"
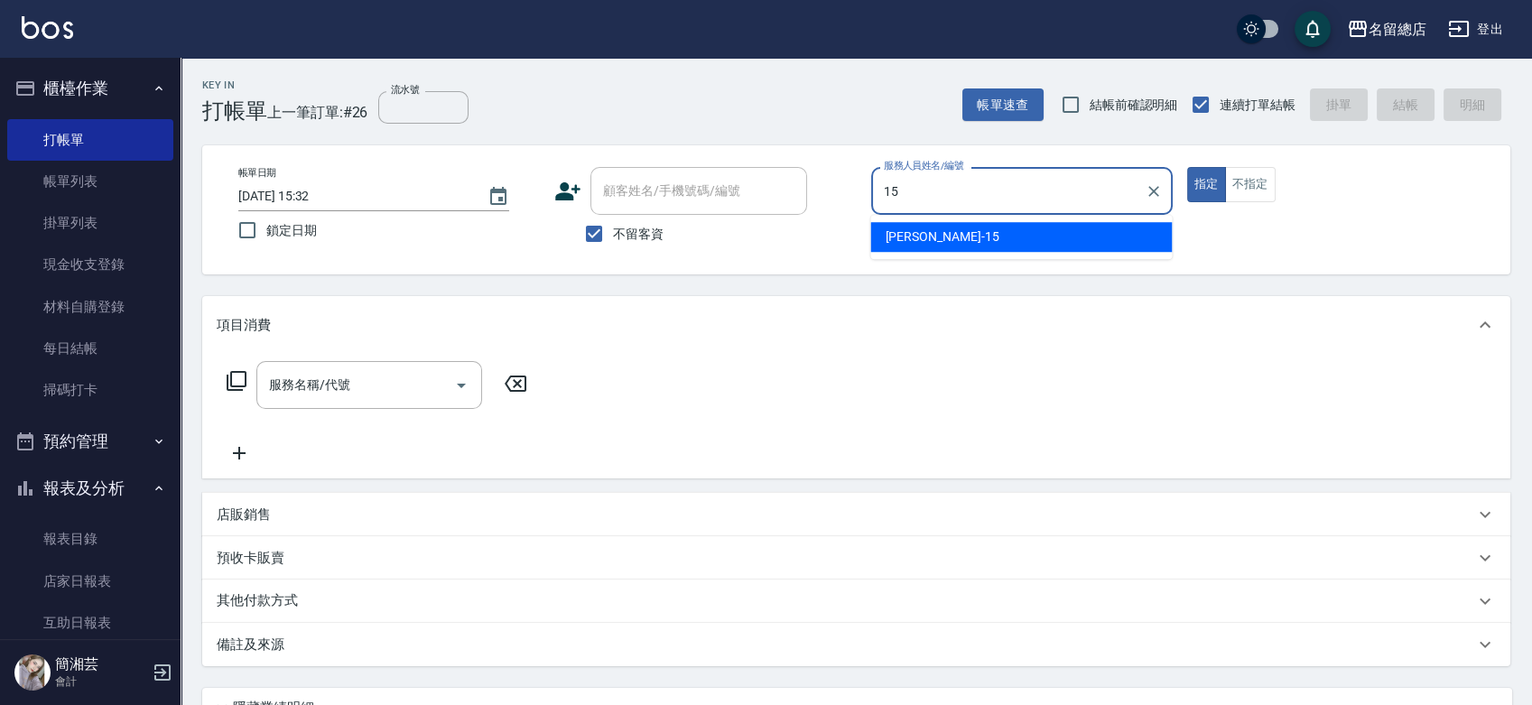
type input "[PERSON_NAME]-15"
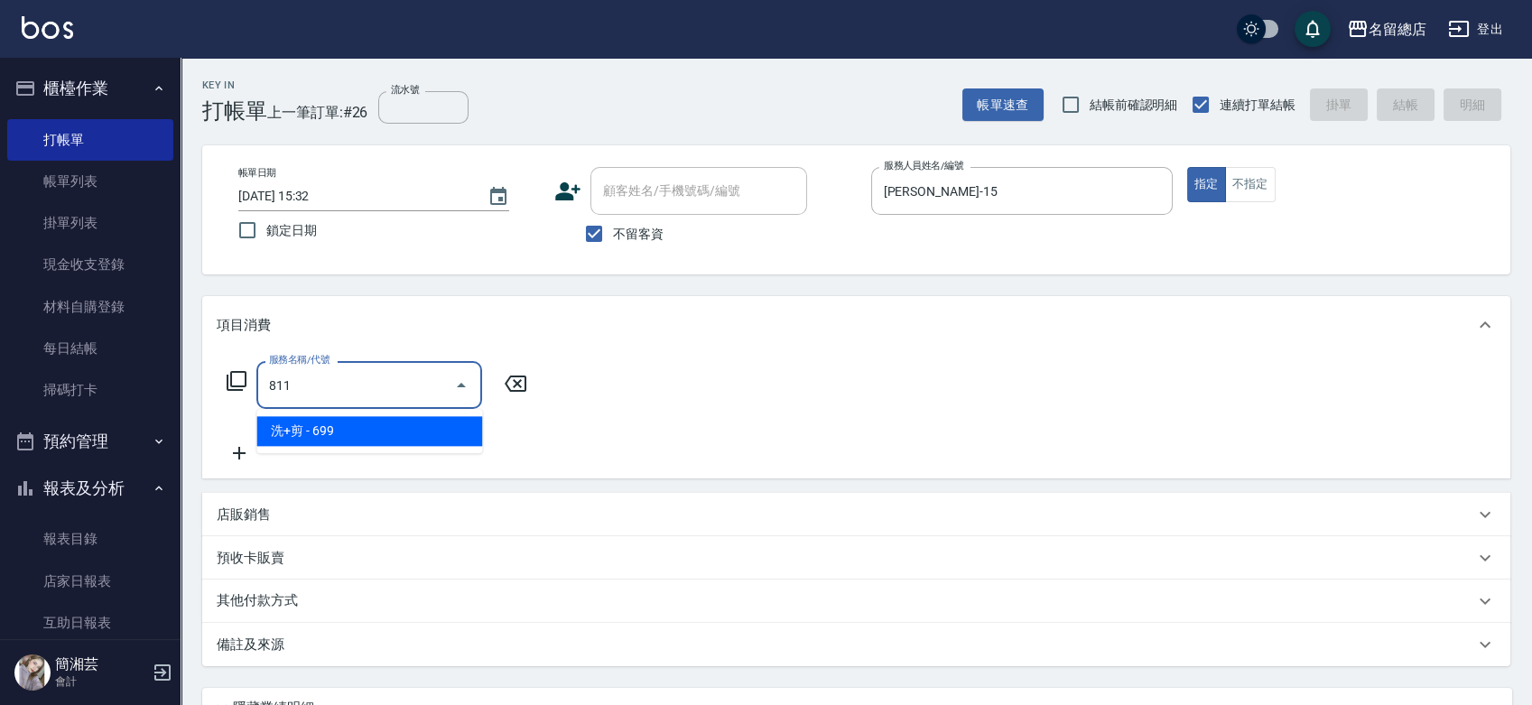
type input "洗+剪(811)"
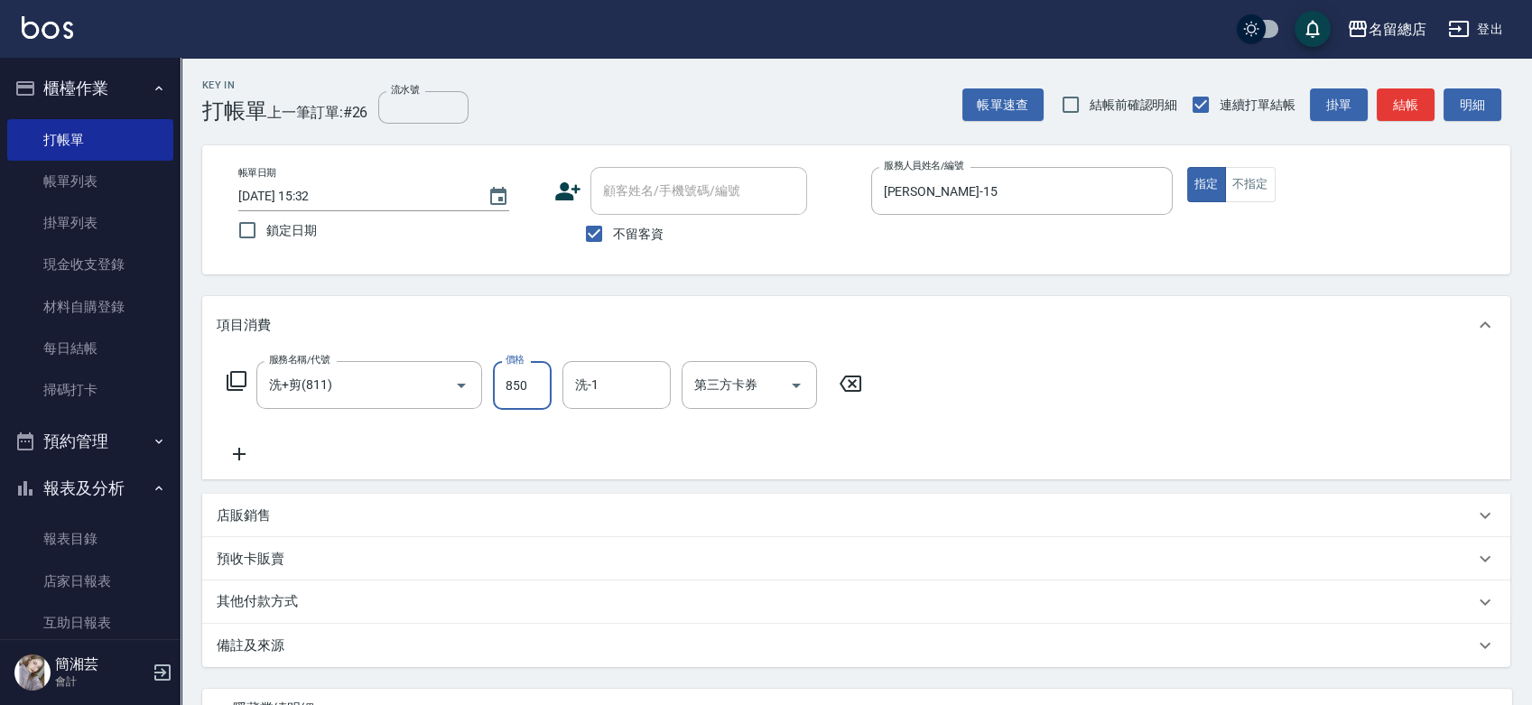
type input "850"
type input "游之語-48"
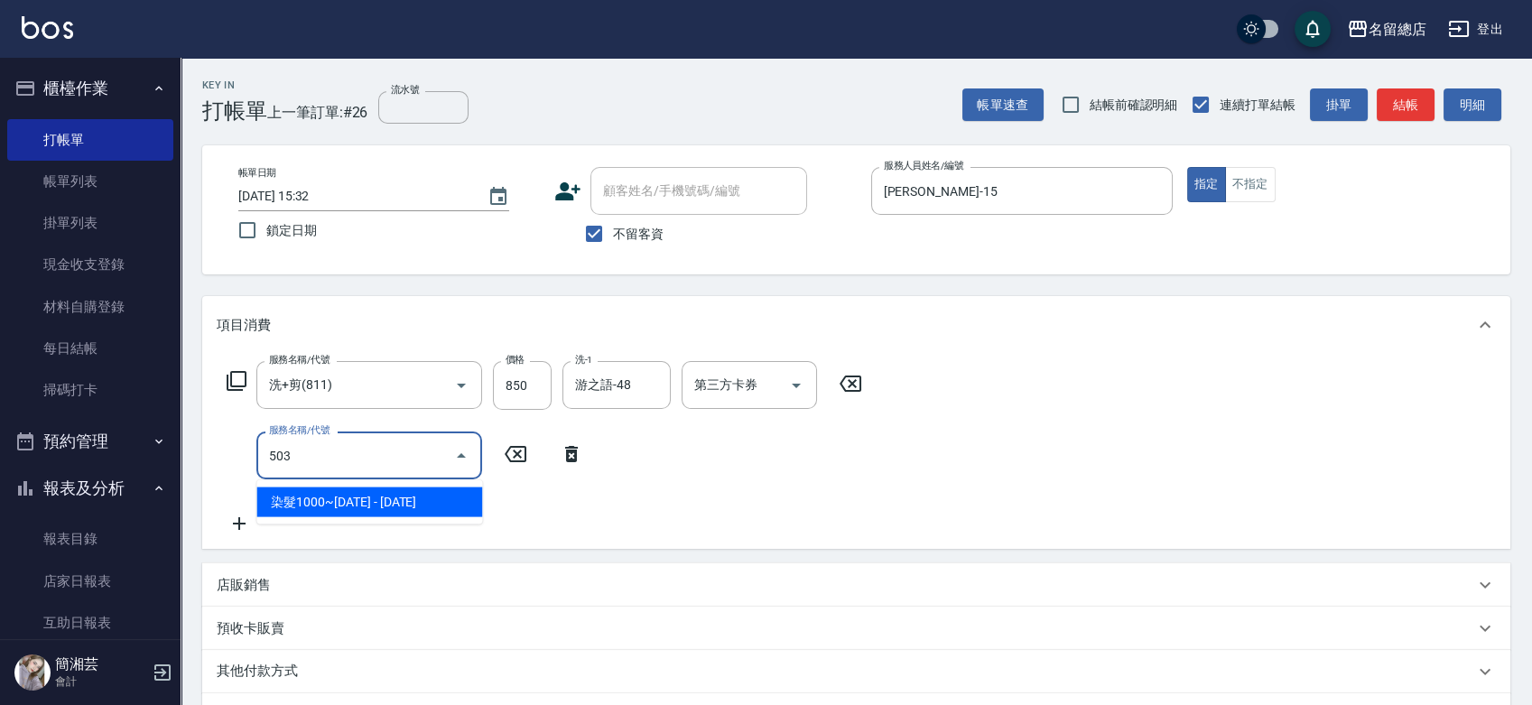
type input "染髮1000~1499(503)"
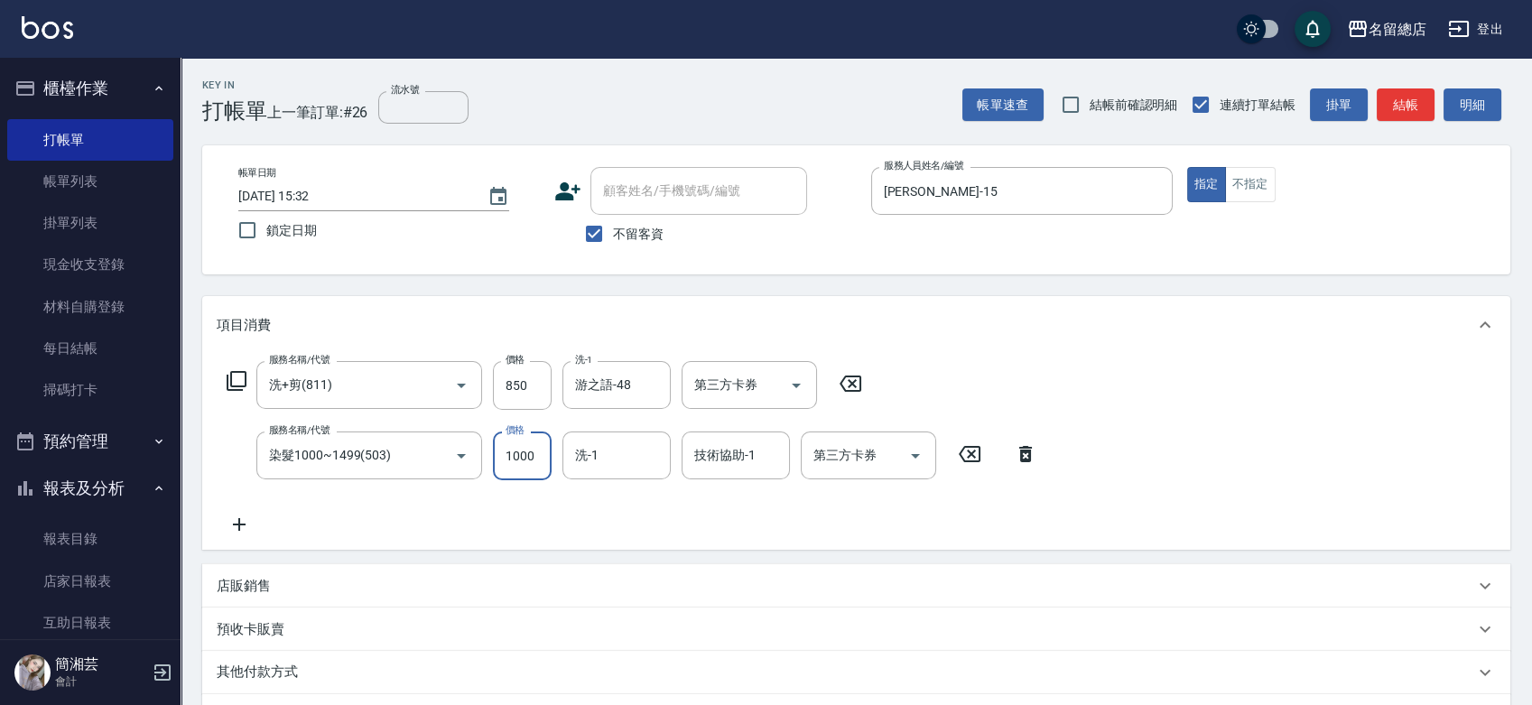
type input "1000"
type input "游之語-48"
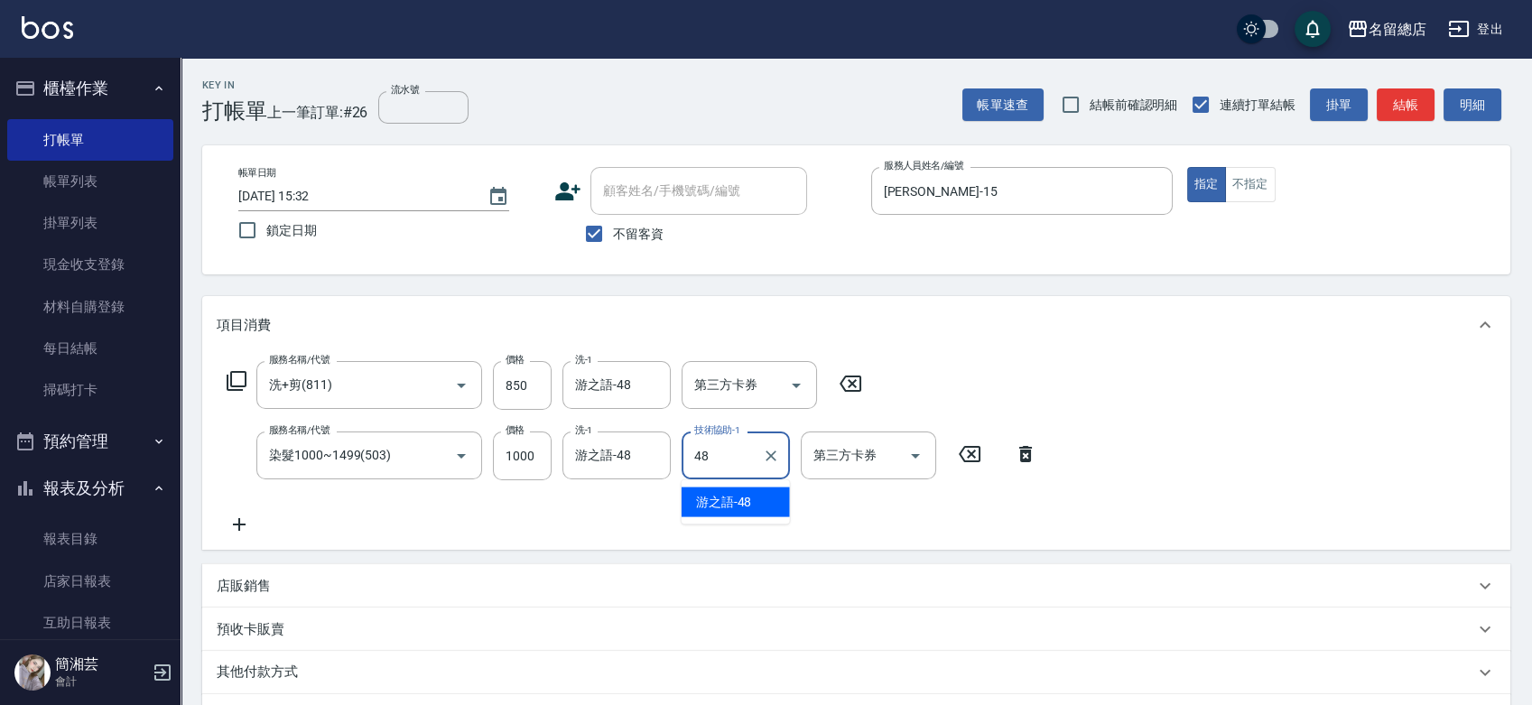
type input "游之語-48"
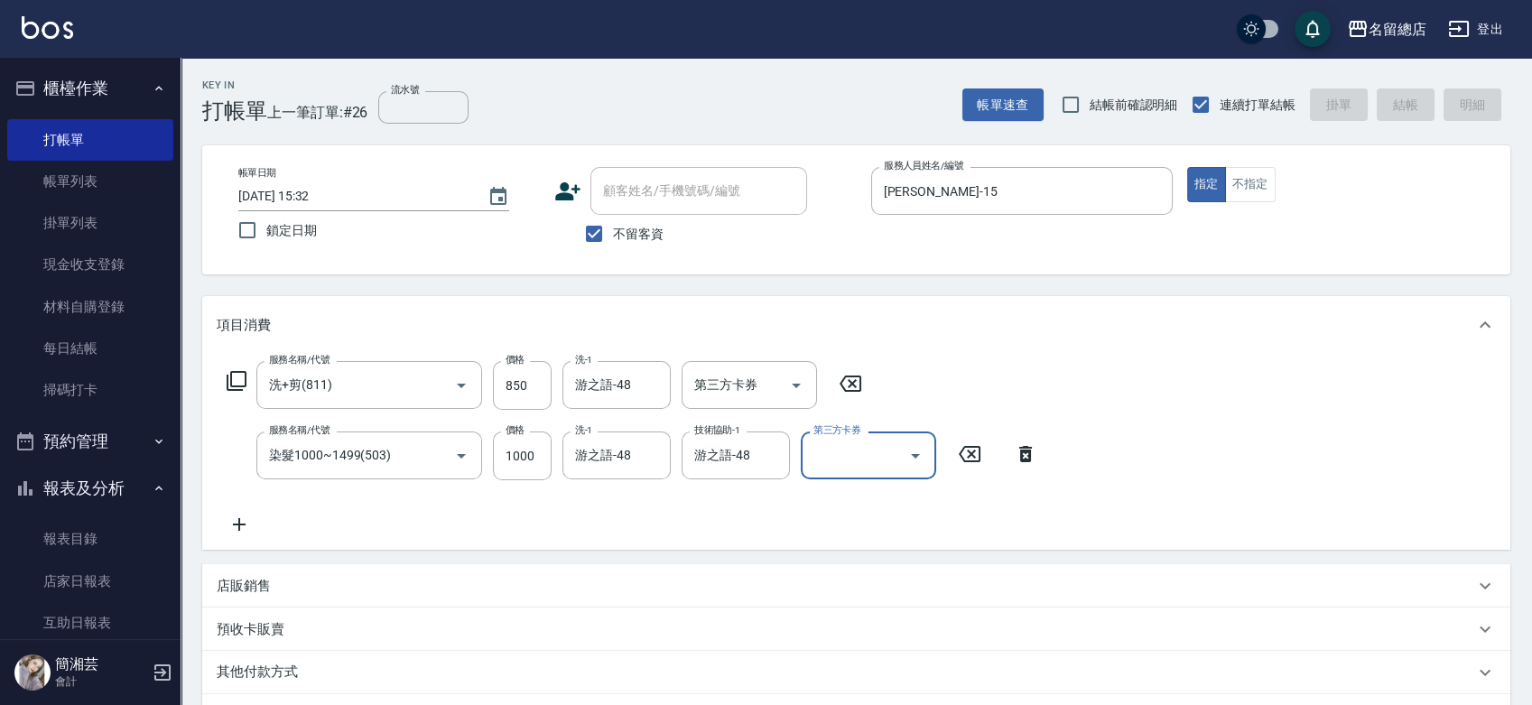
type input "[DATE] 15:35"
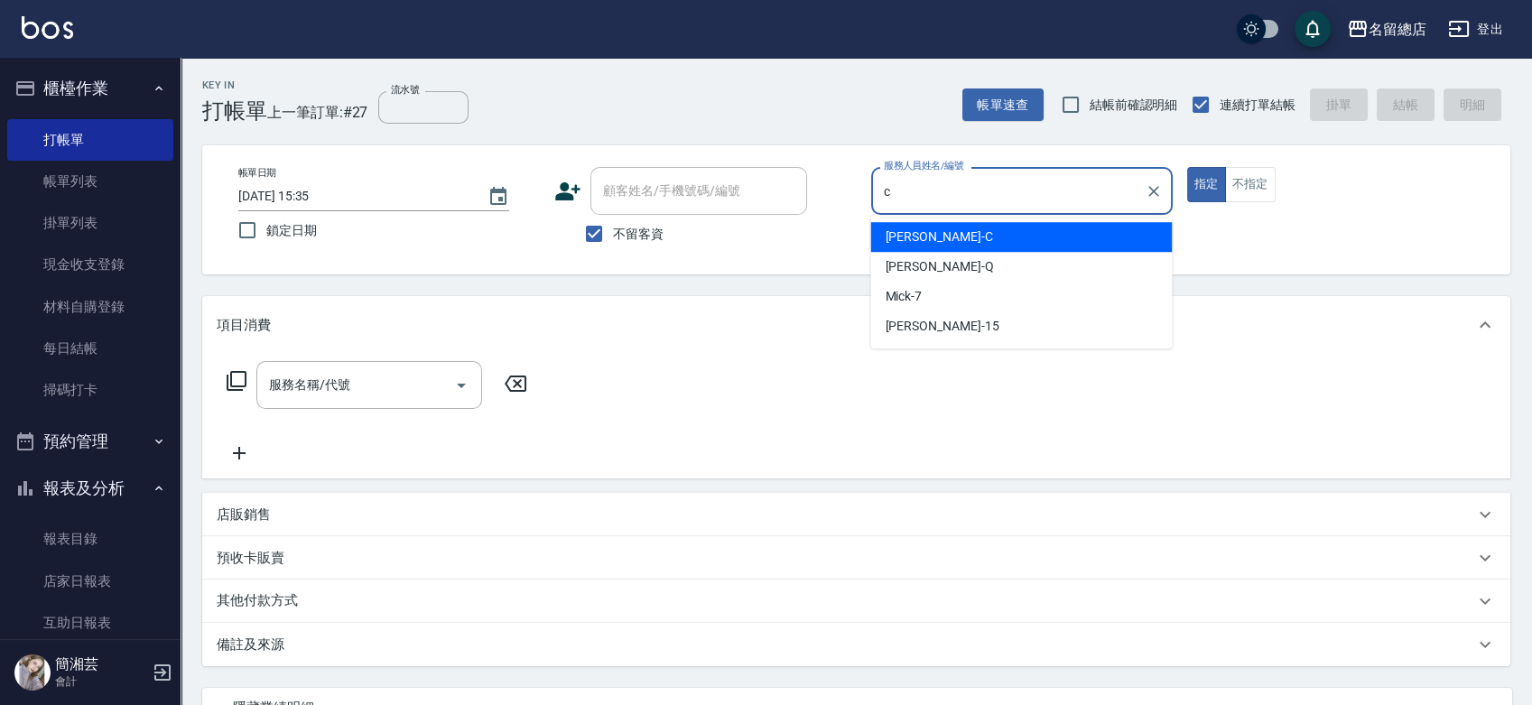
type input "麗花[PERSON_NAME]"
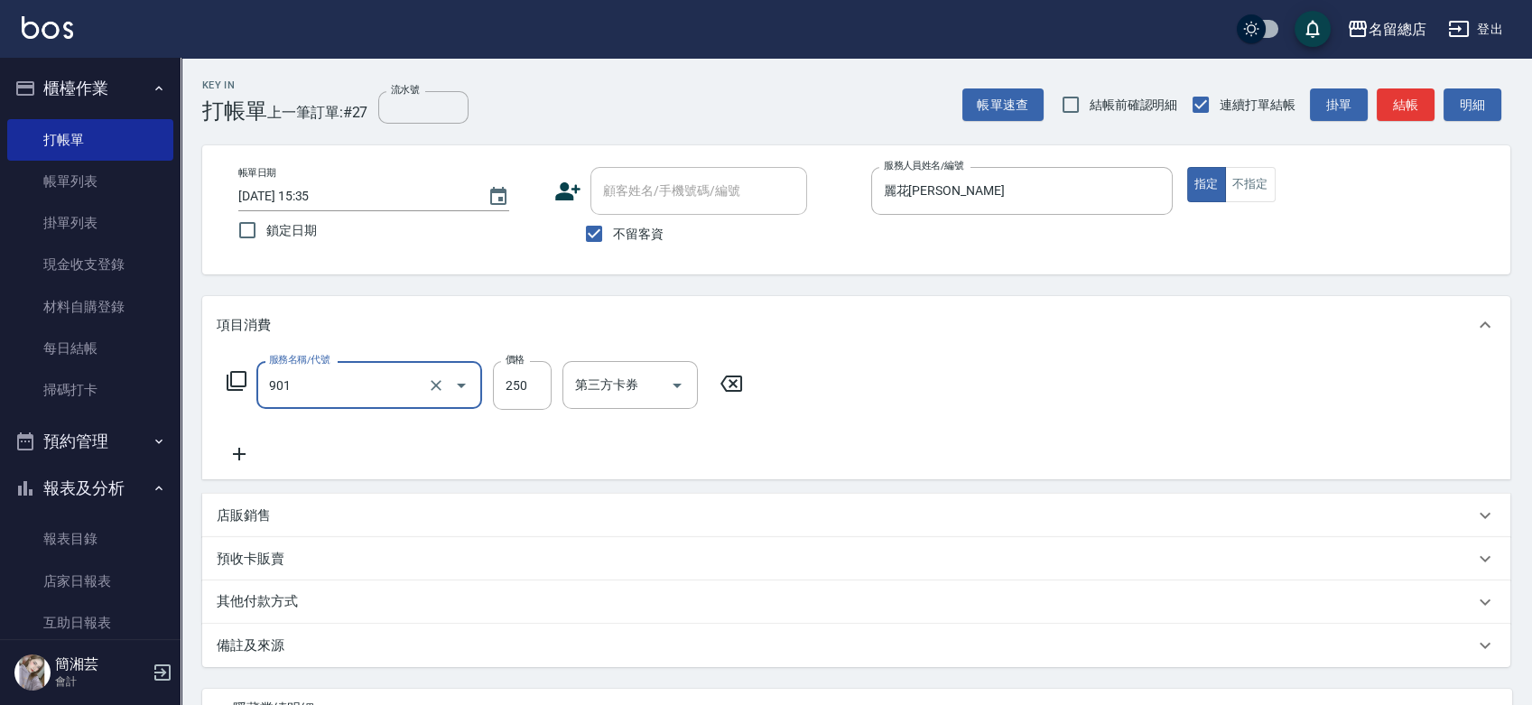
type input "手指甲女(901)"
type input "850"
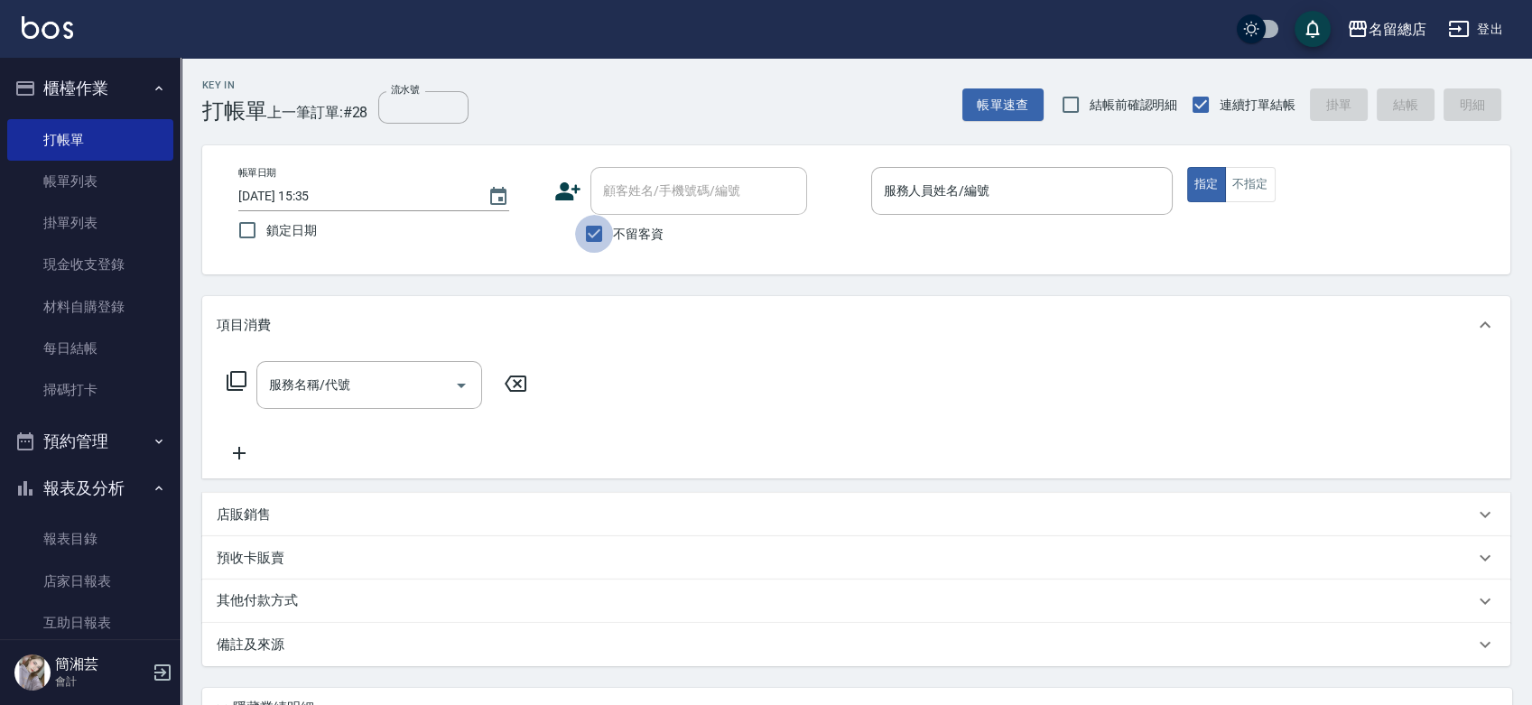
click at [583, 235] on input "不留客資" at bounding box center [594, 234] width 38 height 38
checkbox input "false"
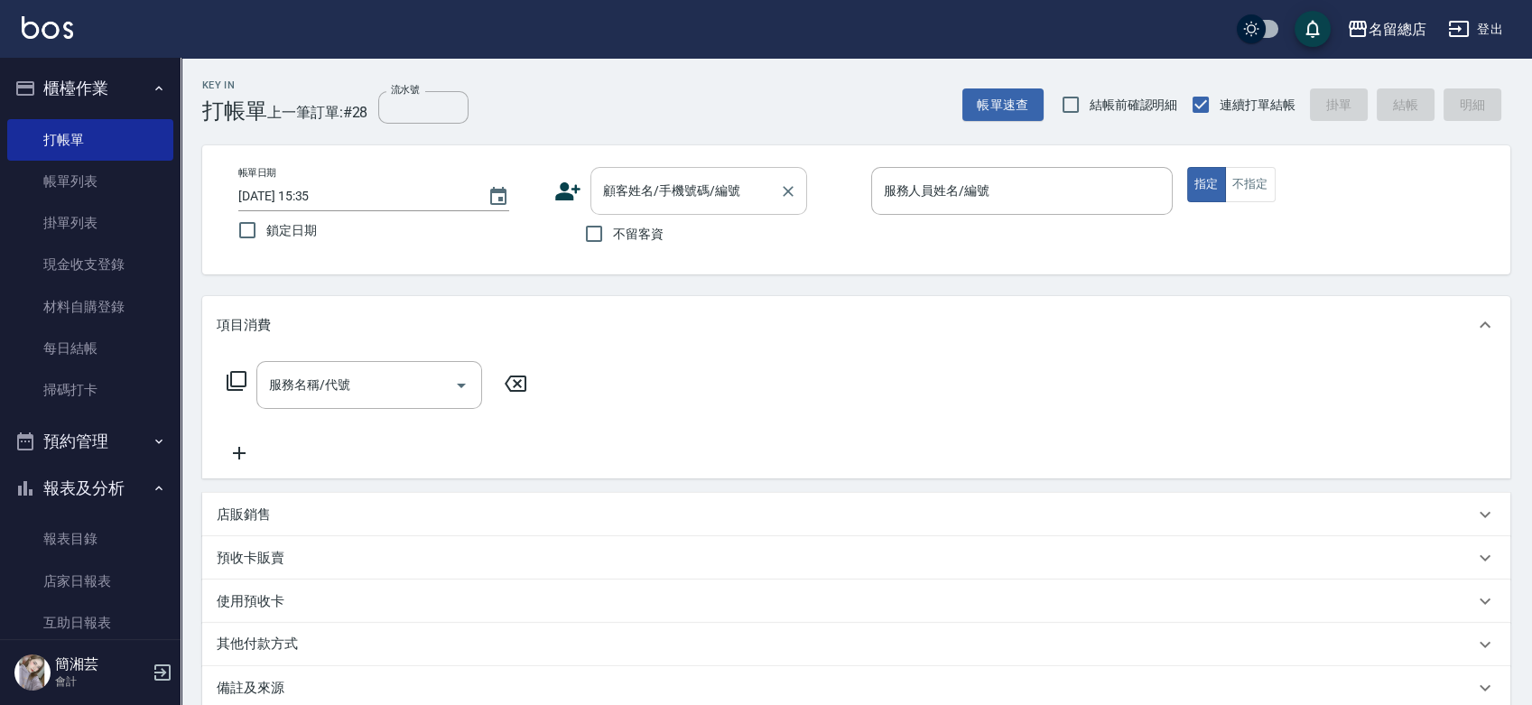
click at [638, 186] on div "顧客姓名/手機號碼/編號 顧客姓名/手機號碼/編號" at bounding box center [699, 191] width 217 height 48
type input "[PERSON_NAME]89/7/7/0903690198/null"
type input "Penny-10"
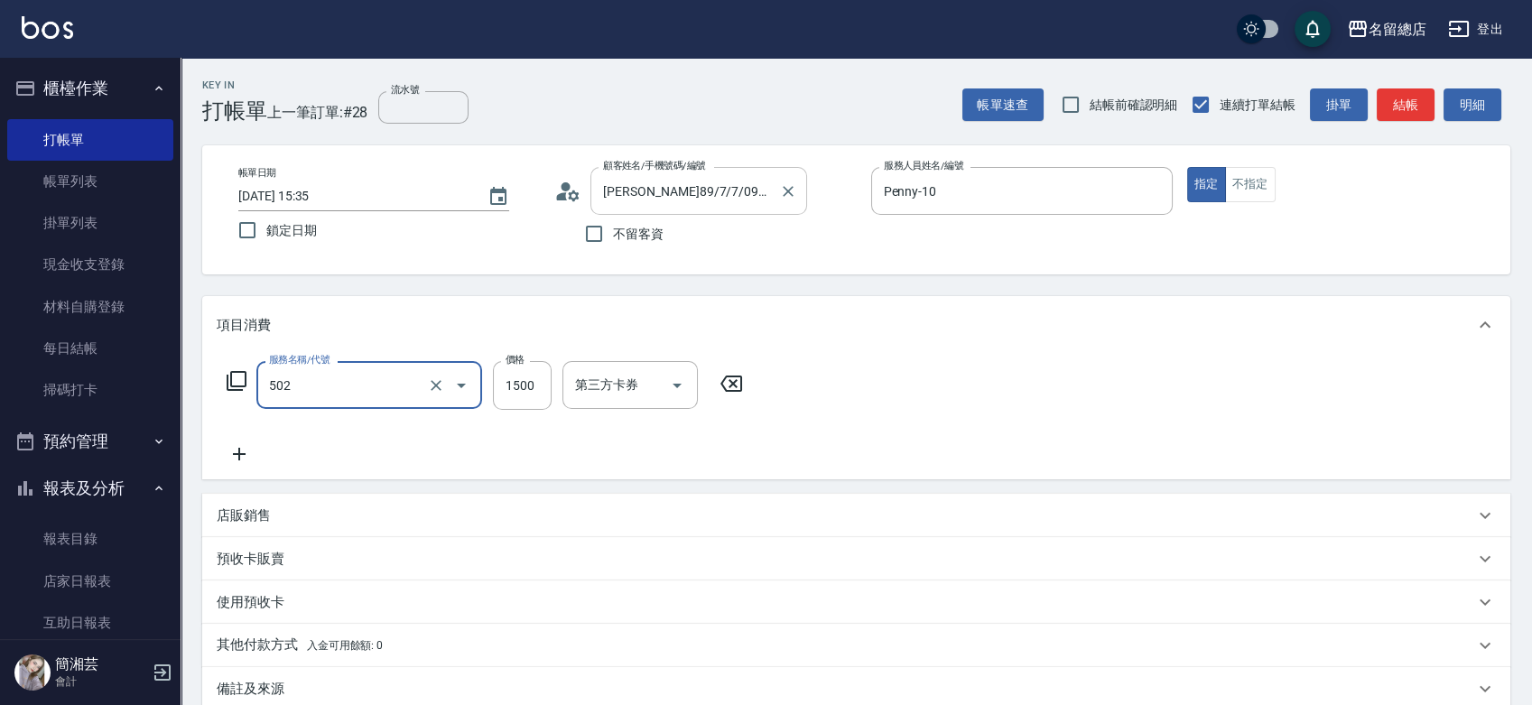
type input "染髮1500以上(502)"
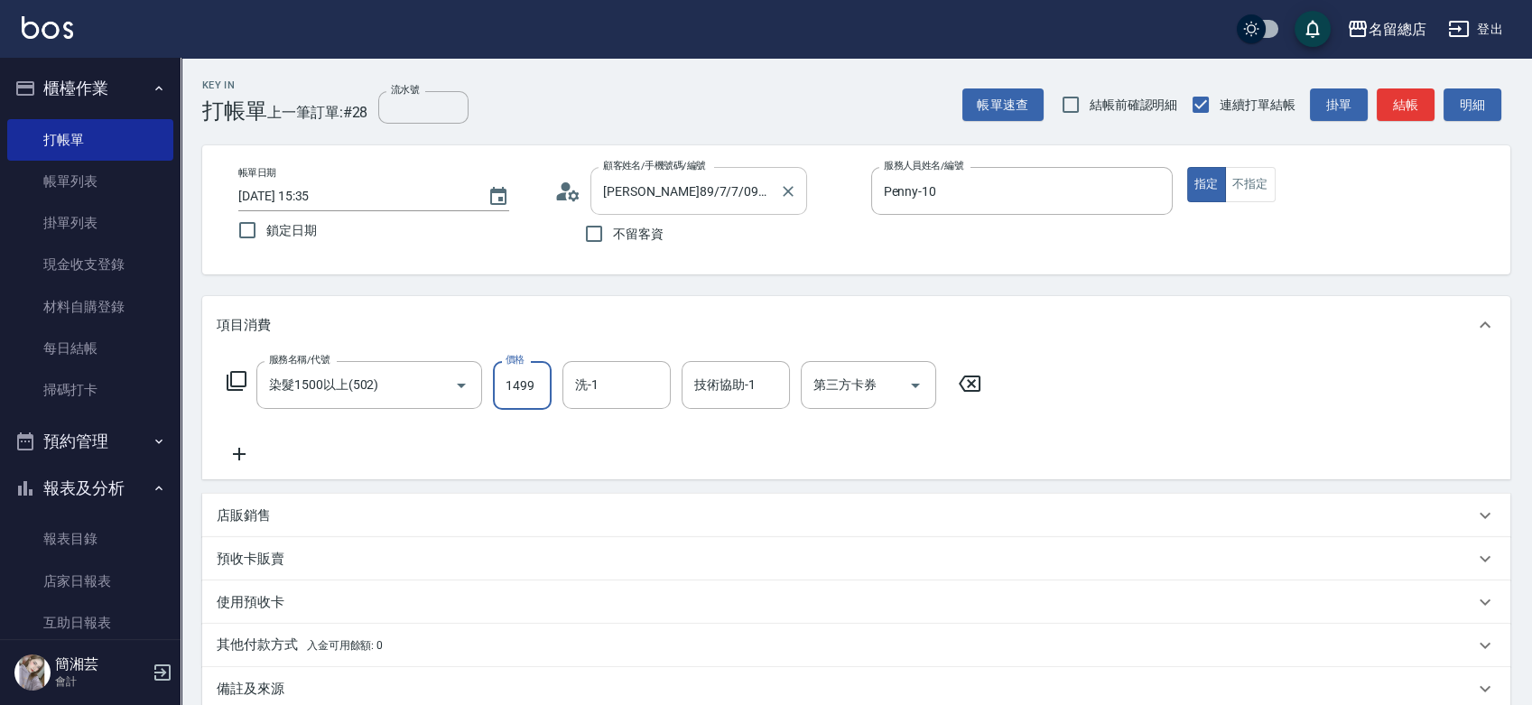
type input "1499"
type input "[PERSON_NAME]-26"
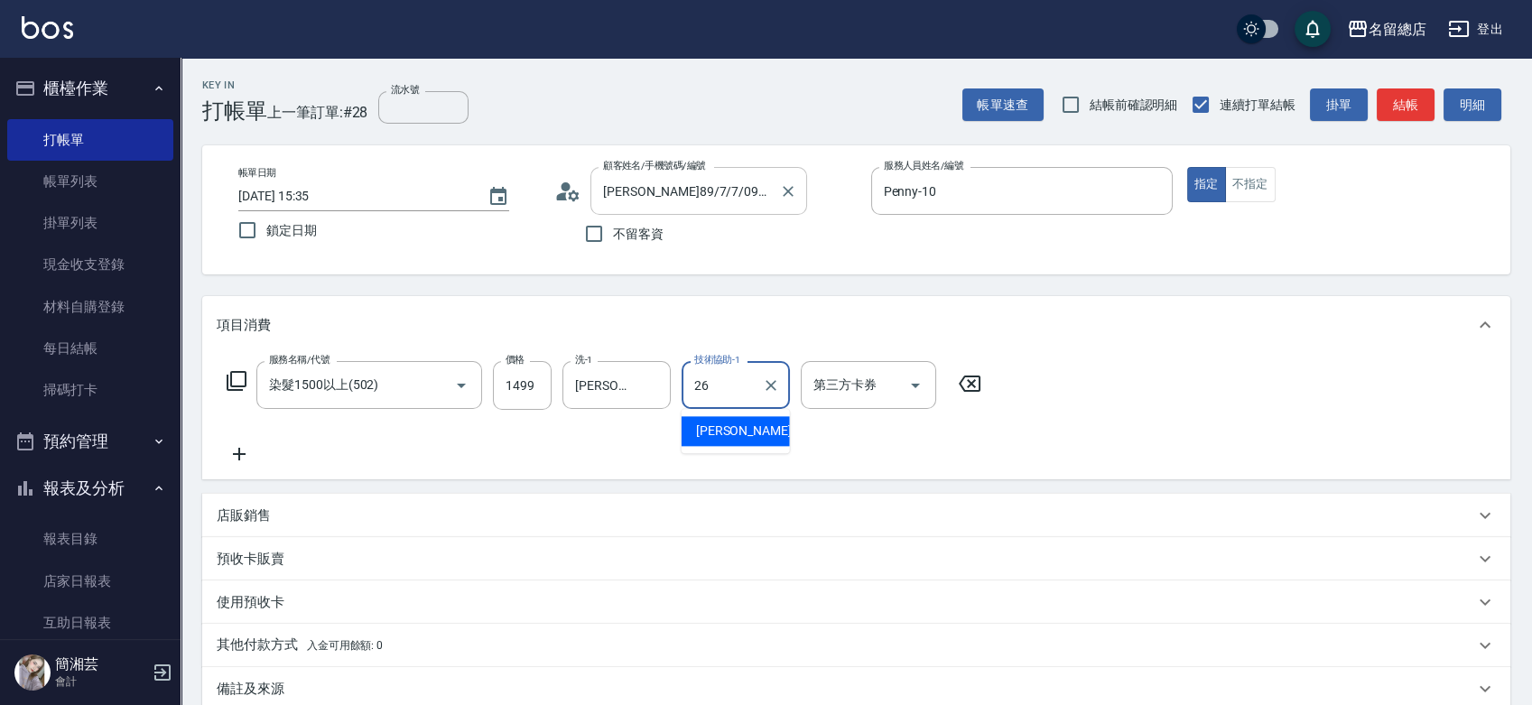
type input "[PERSON_NAME]-26"
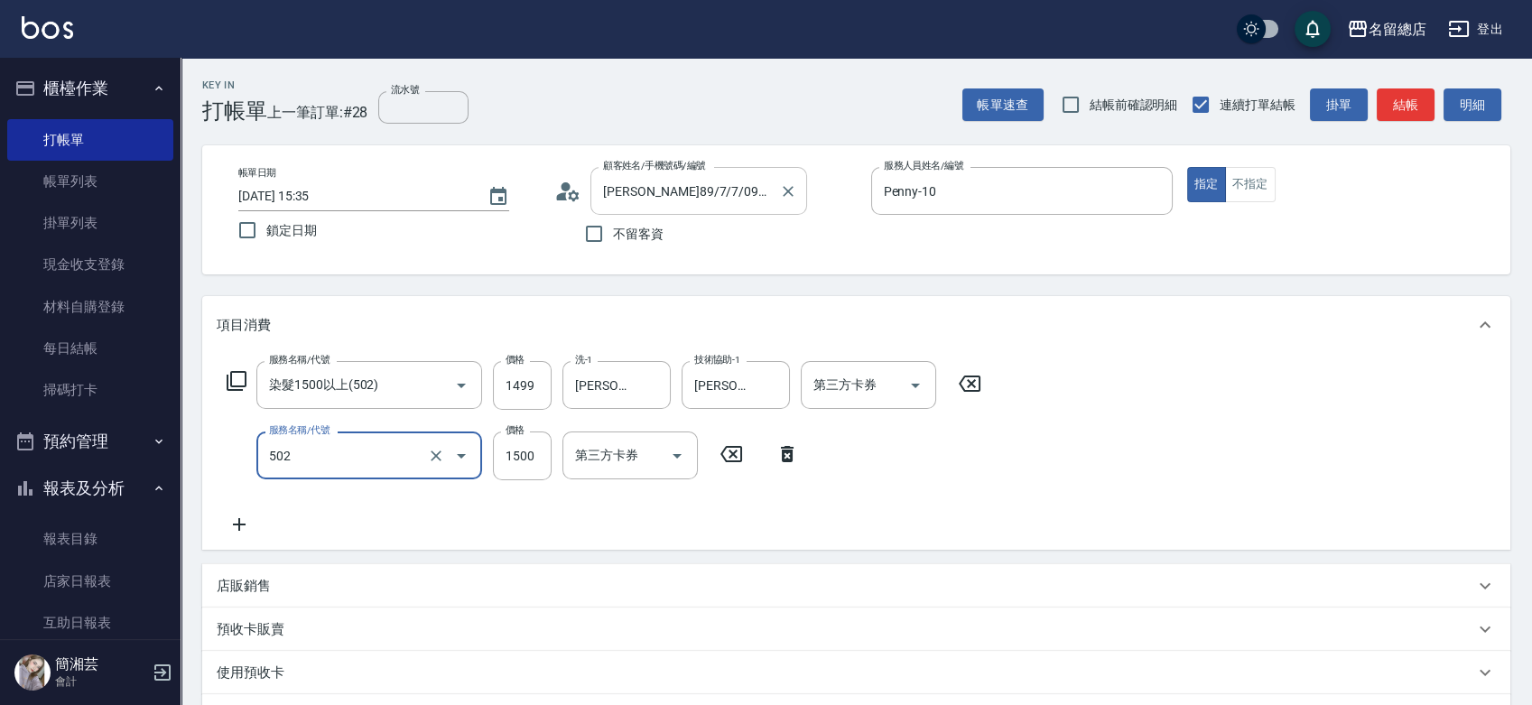
type input "染髮1500以上(502)"
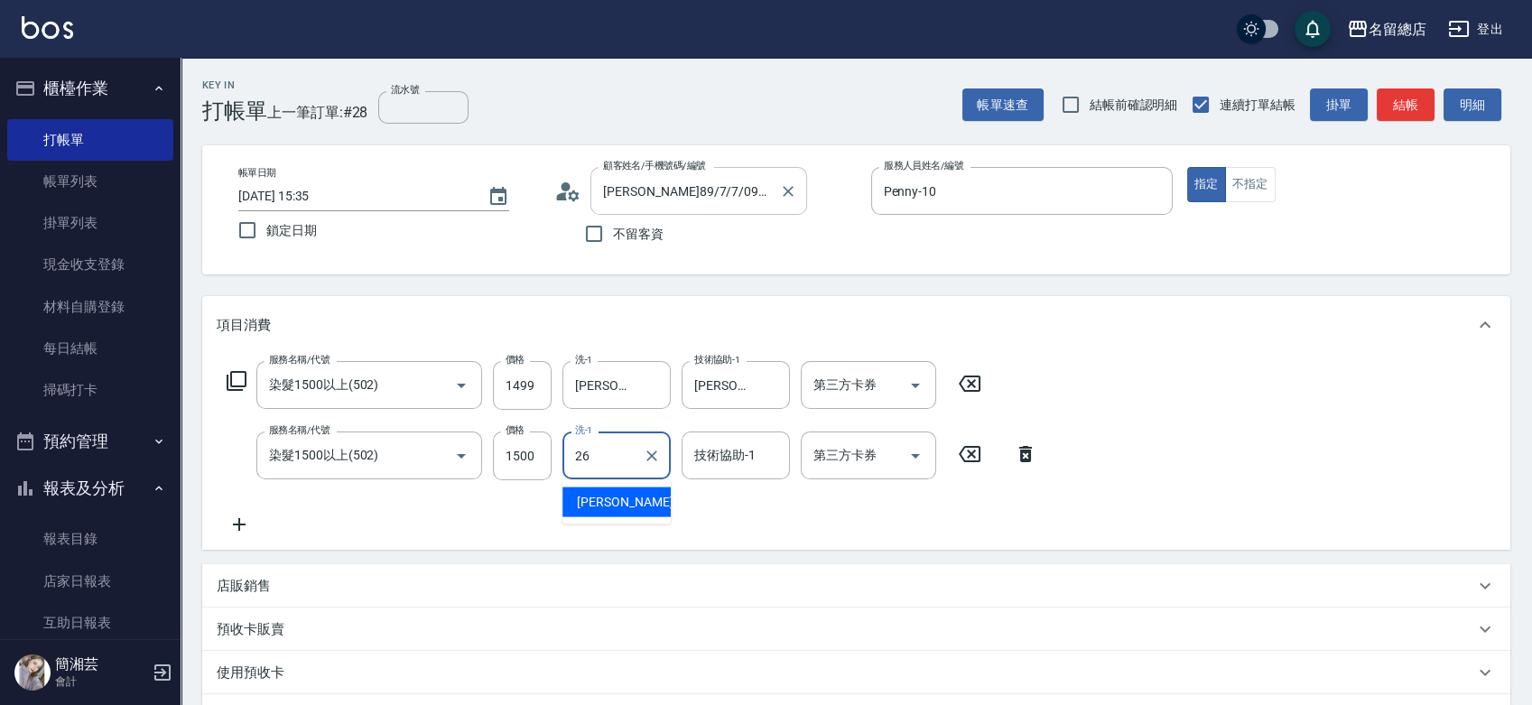
type input "[PERSON_NAME]-26"
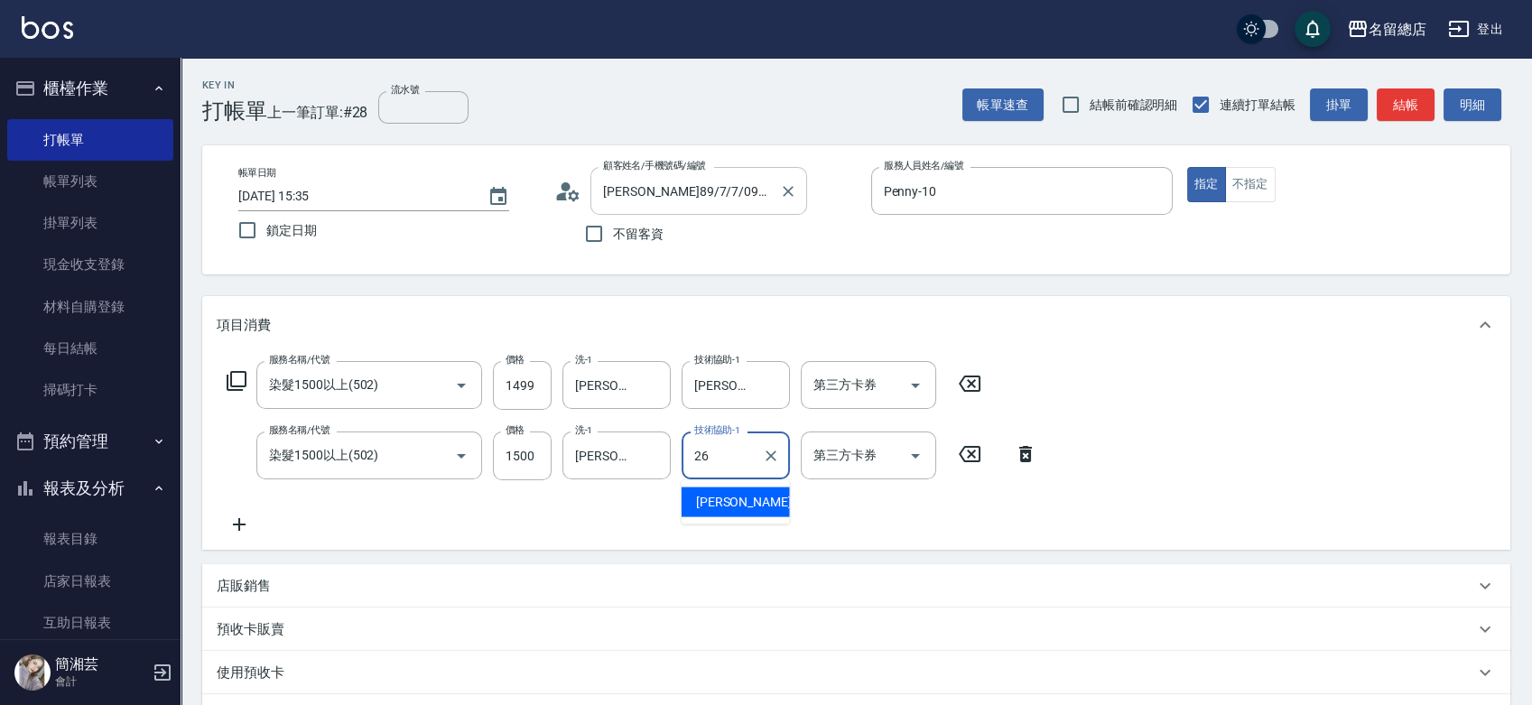
type input "[PERSON_NAME]-26"
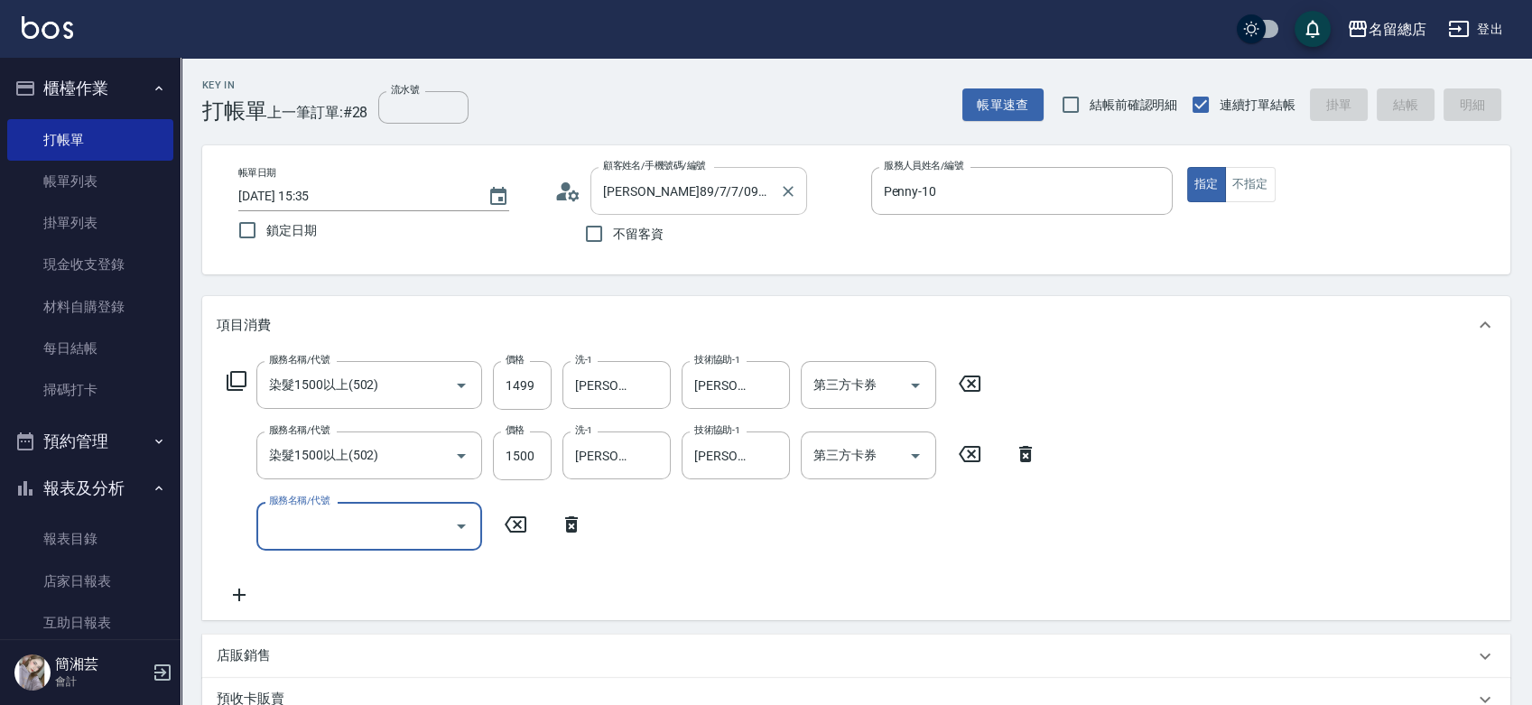
type input "[DATE] 15:38"
